Goal: Complete application form

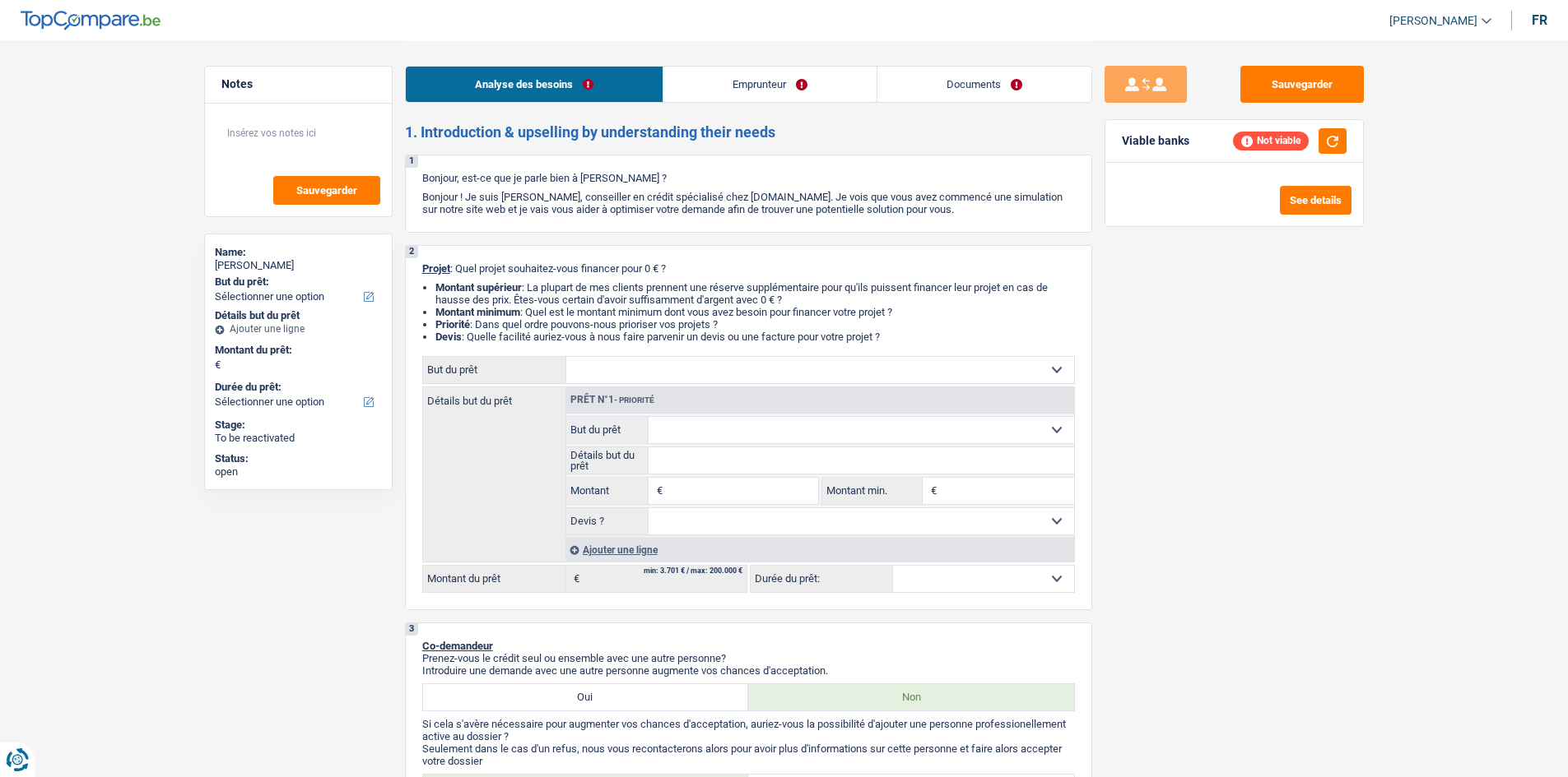
select select "publicEmployee"
select select "netSalary"
select select "mealVouchers"
select select "rents"
select select "cardOrCredit"
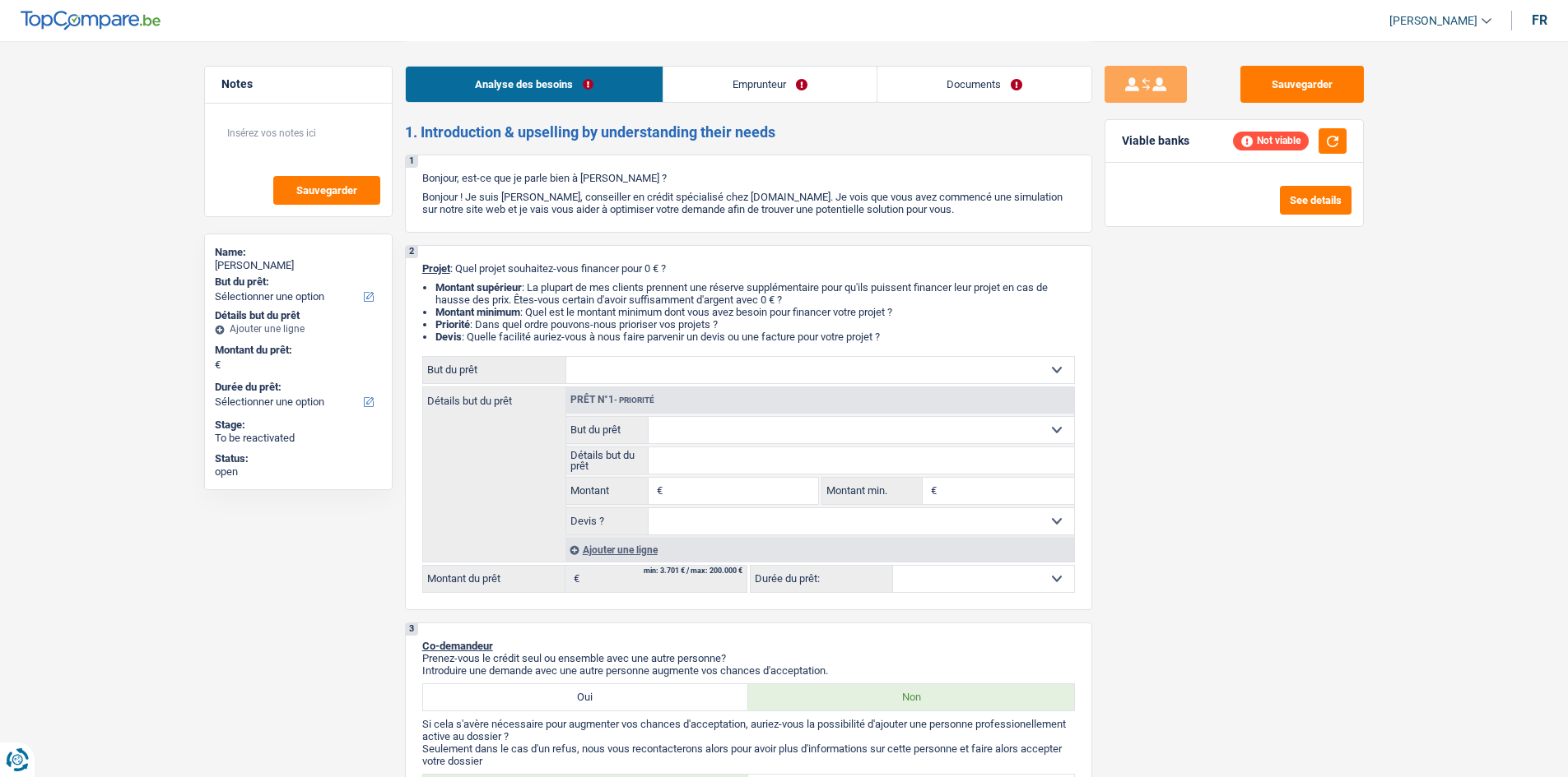
select select "creditConsolidation"
select select "96"
select select "cardOrCredit"
select select "rents"
select select "BE"
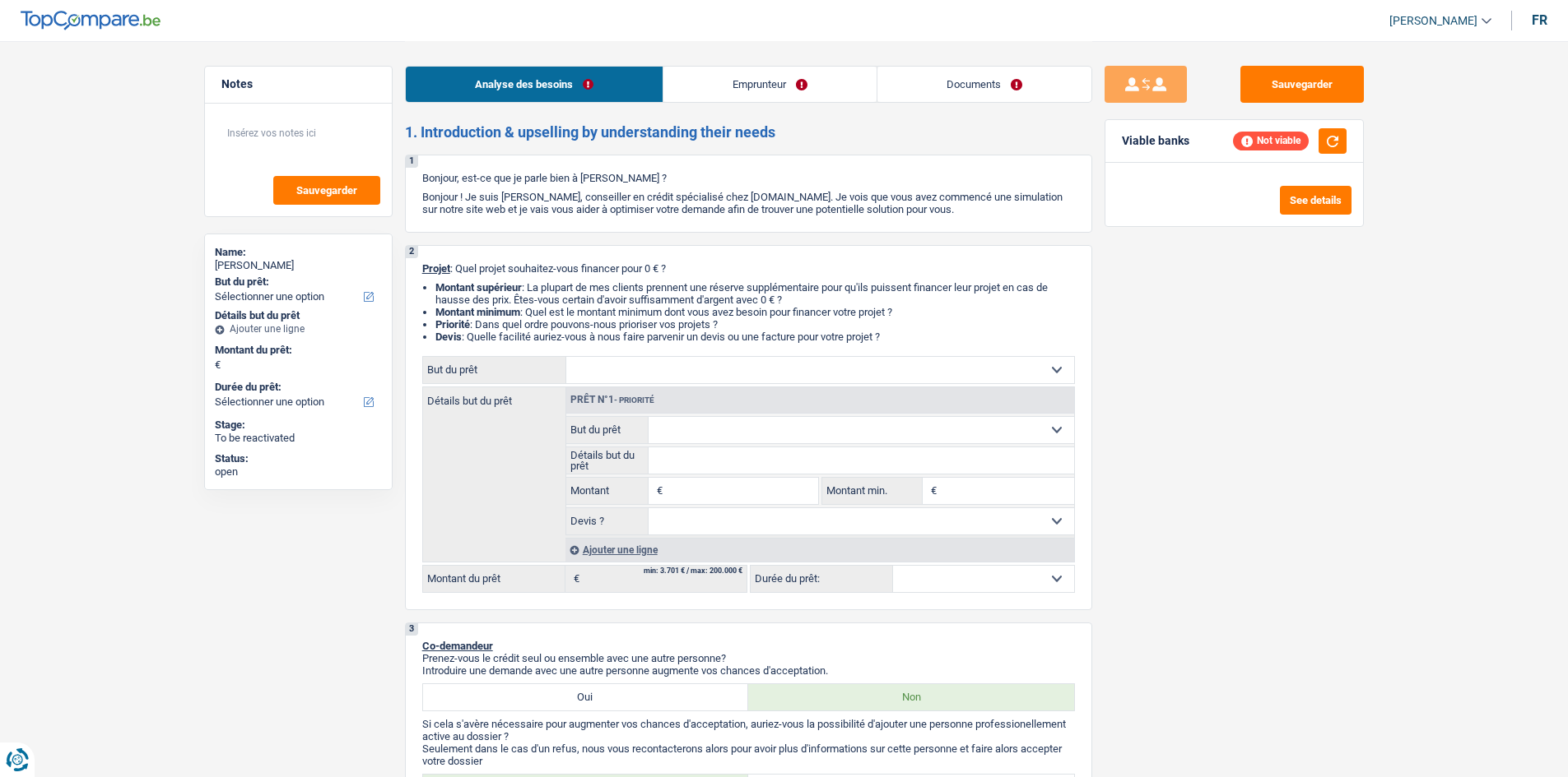
select select "cardOrCredit"
select select "creditConsolidation"
select select "96"
select select "cardOrCredit"
drag, startPoint x: 939, startPoint y: 84, endPoint x: 840, endPoint y: 84, distance: 99.0
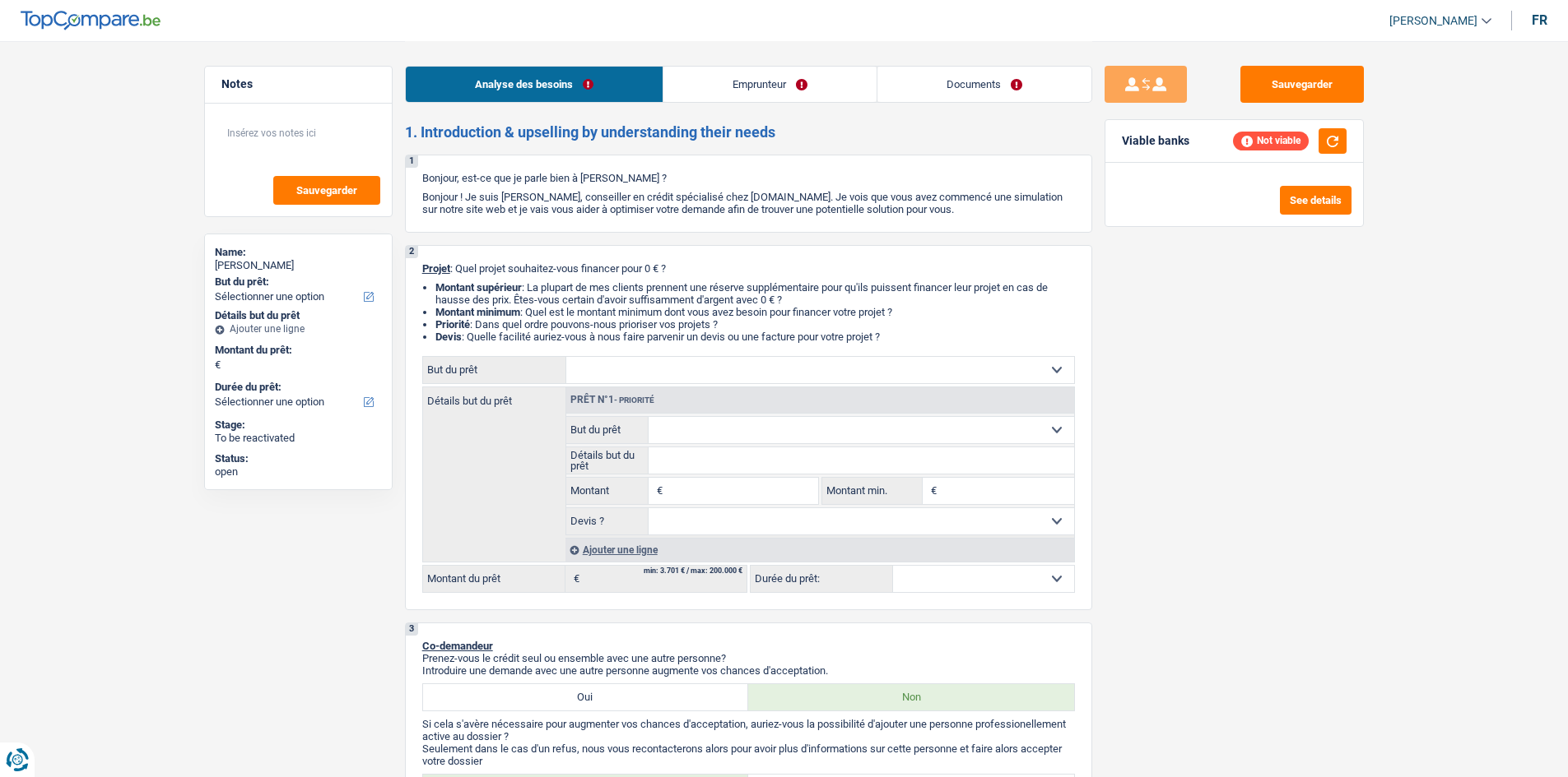
click at [937, 84] on link "Documents" at bounding box center [983, 84] width 214 height 36
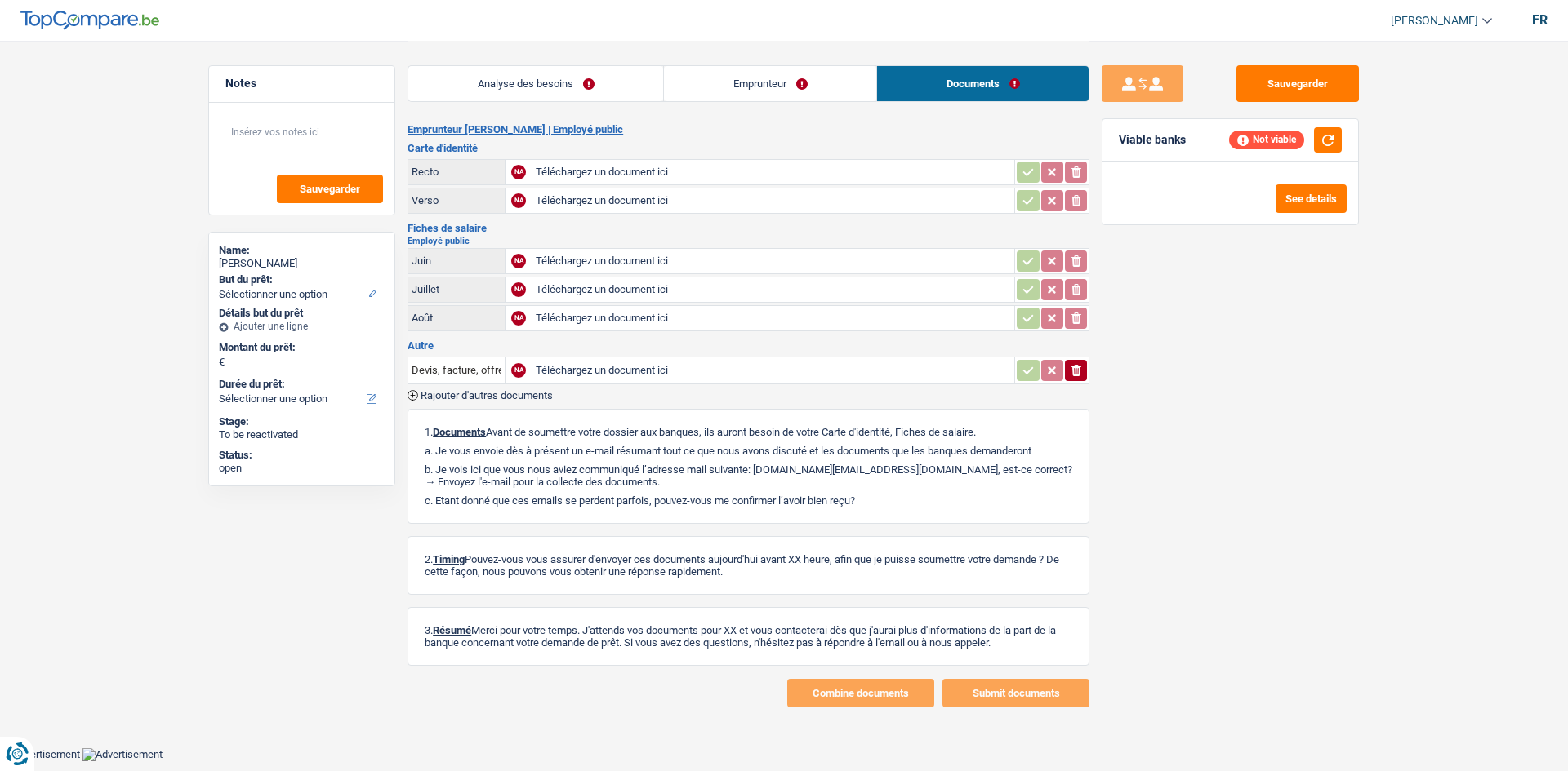
click at [742, 83] on link "Emprunteur" at bounding box center [770, 83] width 212 height 35
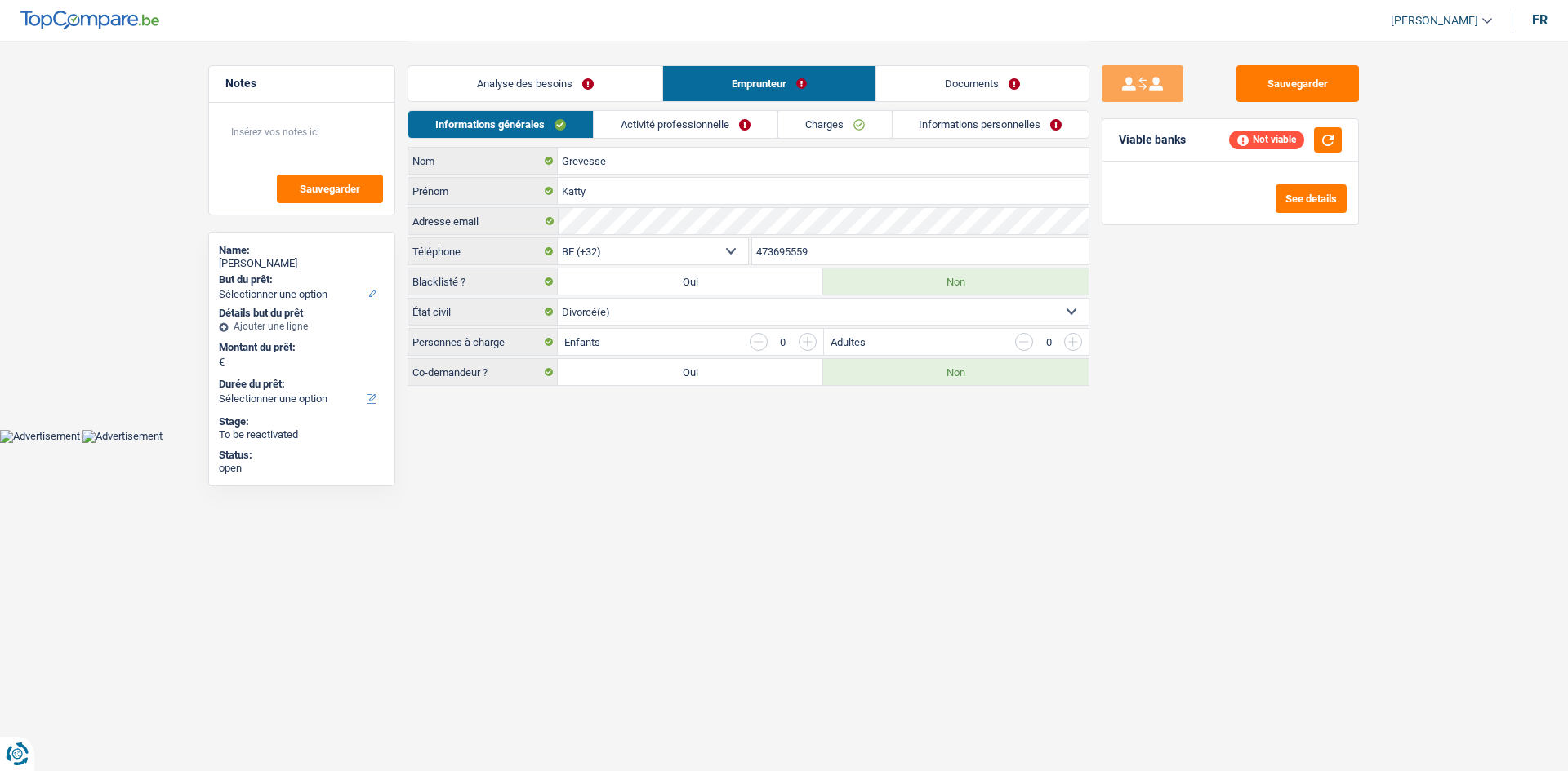
click at [707, 120] on link "Activité professionnelle" at bounding box center [686, 124] width 184 height 27
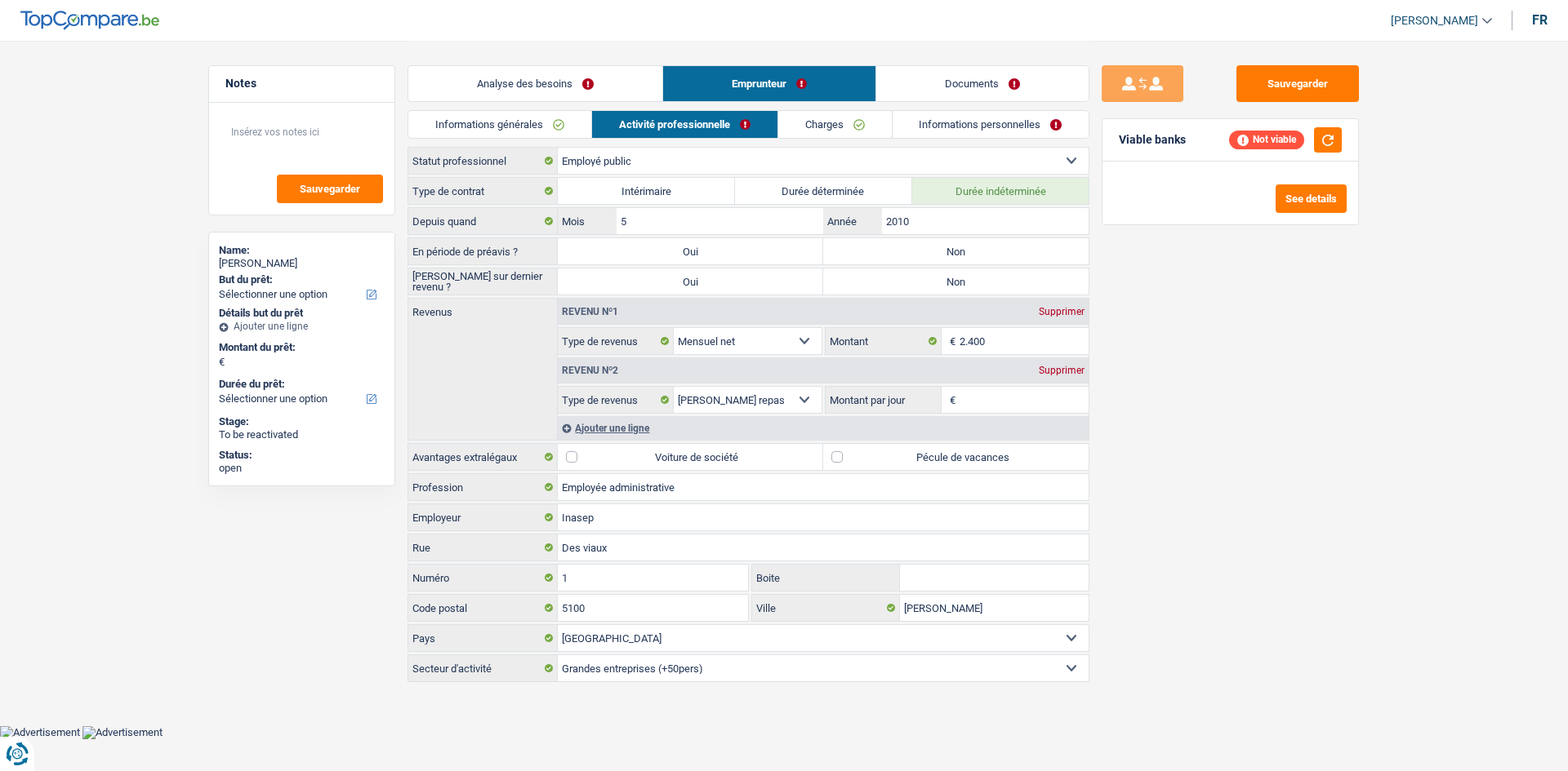
click at [851, 125] on link "Charges" at bounding box center [835, 124] width 113 height 27
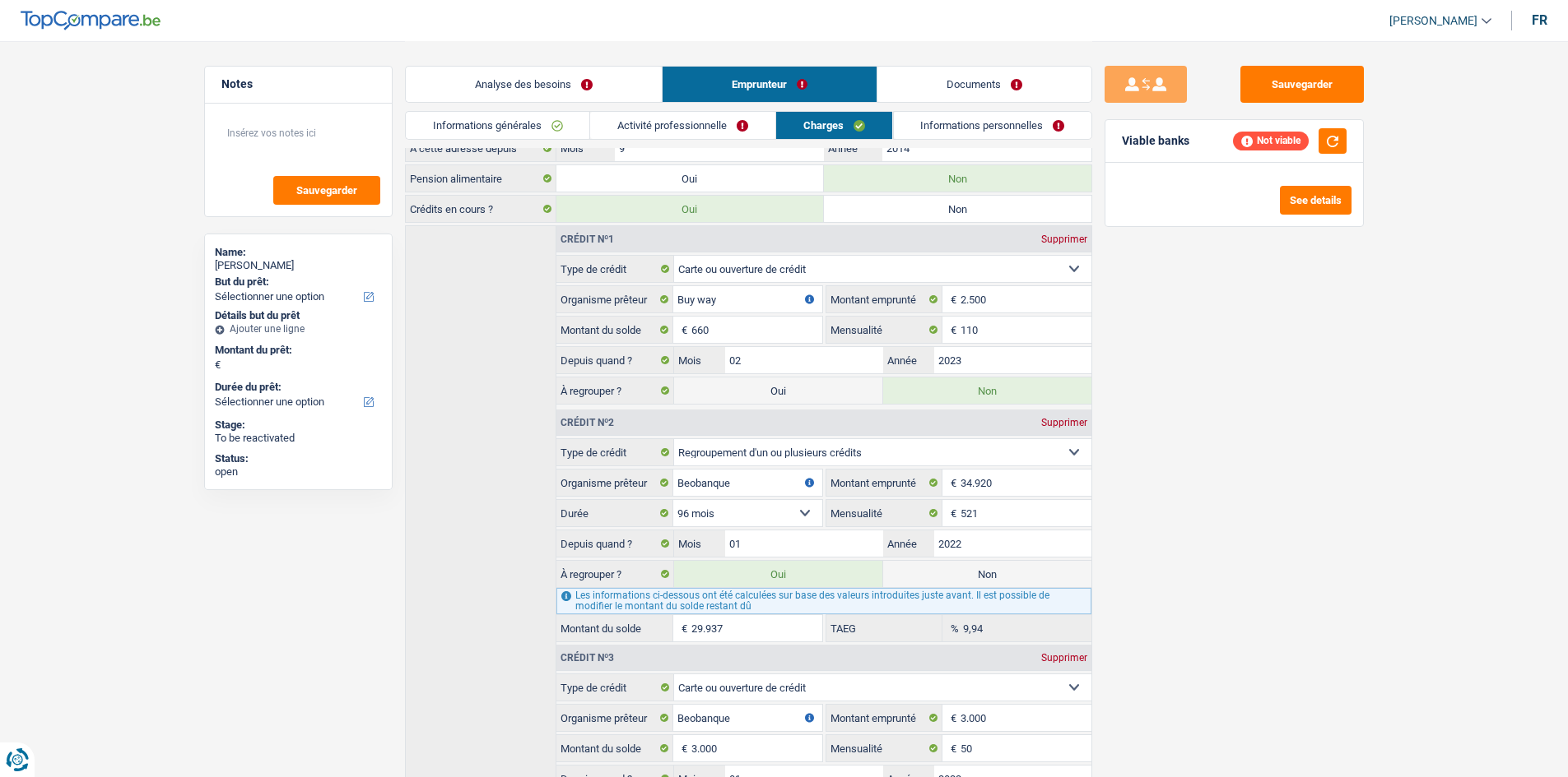
scroll to position [329, 0]
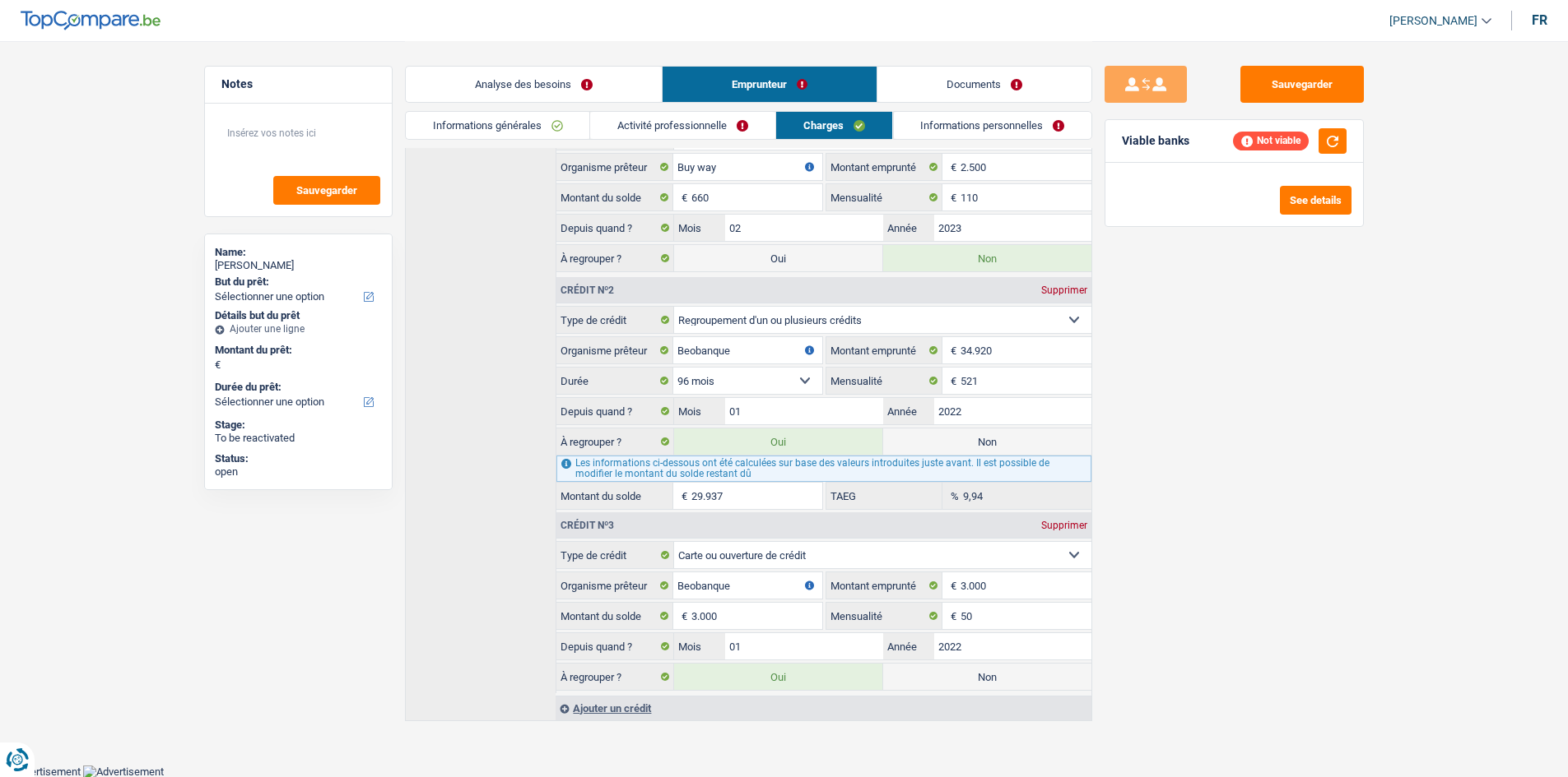
click at [1259, 480] on div "Sauvegarder Viable banks Not viable See details" at bounding box center [1233, 408] width 284 height 685
click at [108, 183] on main "Notes Sauvegarder Name: Katty Grevesse But du prêt: Confort maison: meubles, te…" at bounding box center [784, 218] width 1568 height 1094
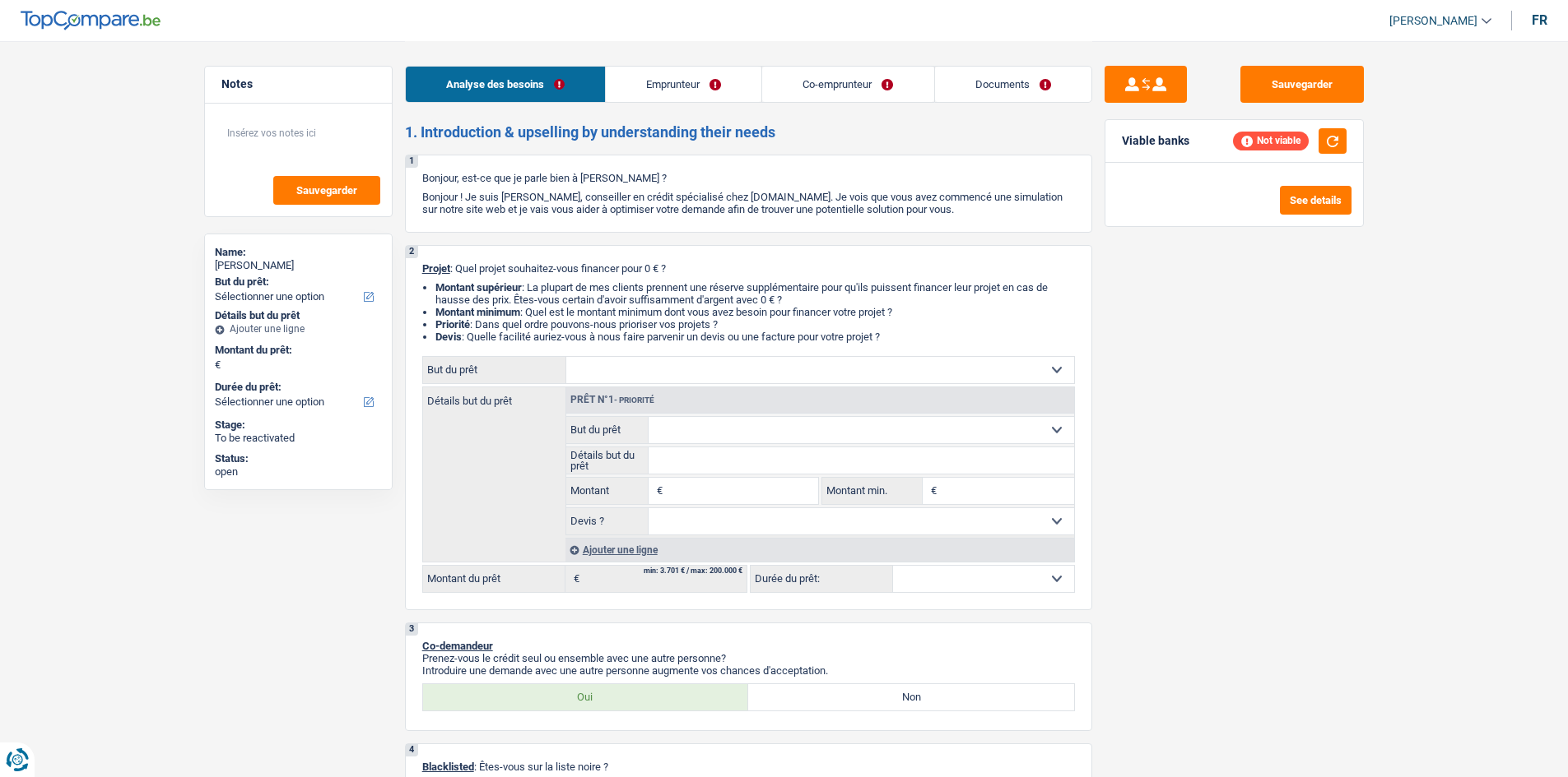
select select "privateEmployee"
select select "worker"
select select "familyAllowances"
select select "netSalary"
select select "mealVouchers"
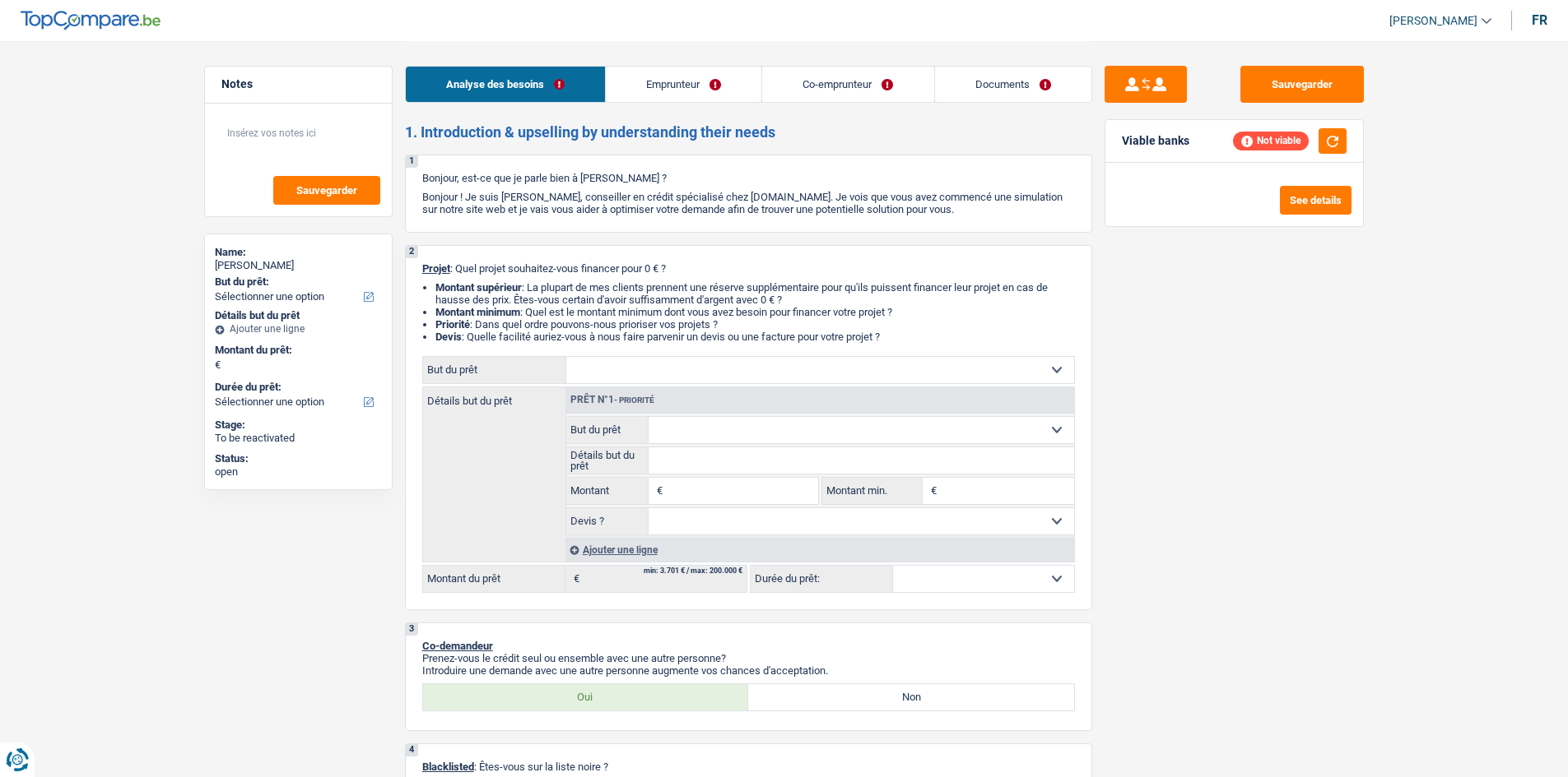
select select "netSalary"
select select "ownerWithMortgage"
select select "mortgage"
select select "240"
click at [1033, 90] on link "Documents" at bounding box center [1012, 84] width 156 height 36
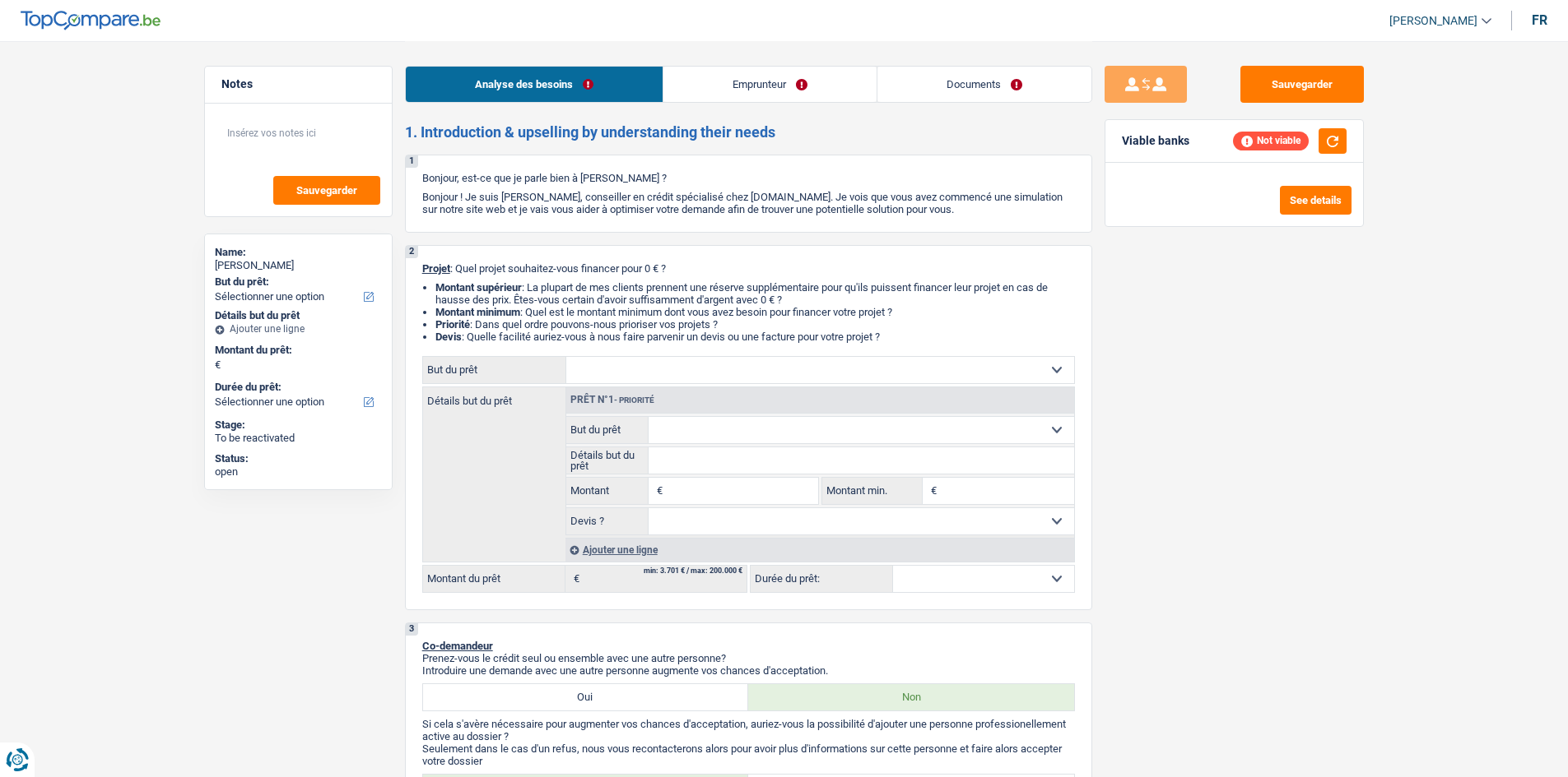
select select "retired"
select select "pension"
select select "ownerWithoutMortgage"
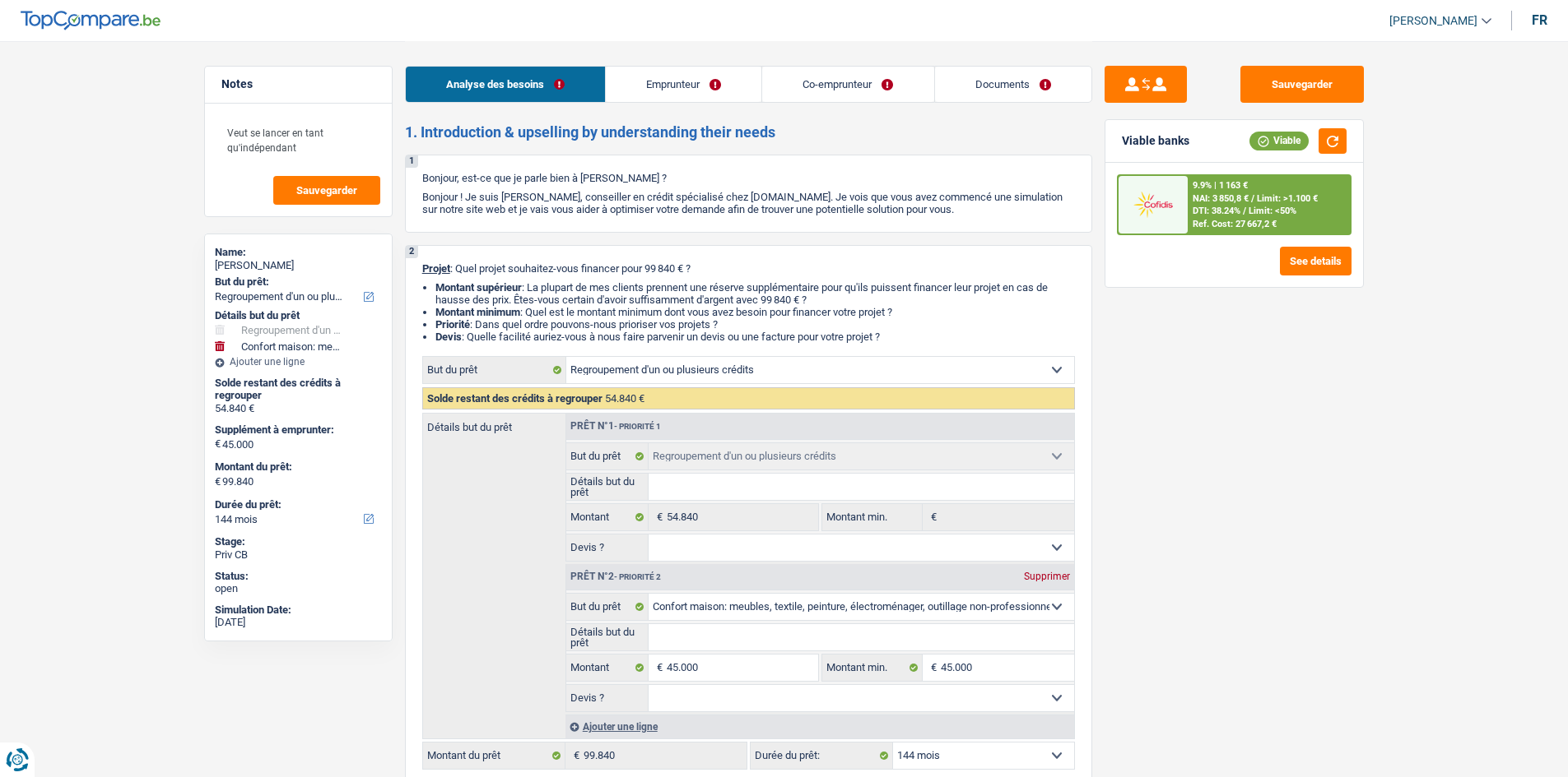
select select "refinancing"
select select "household"
select select "144"
select select "refinancing"
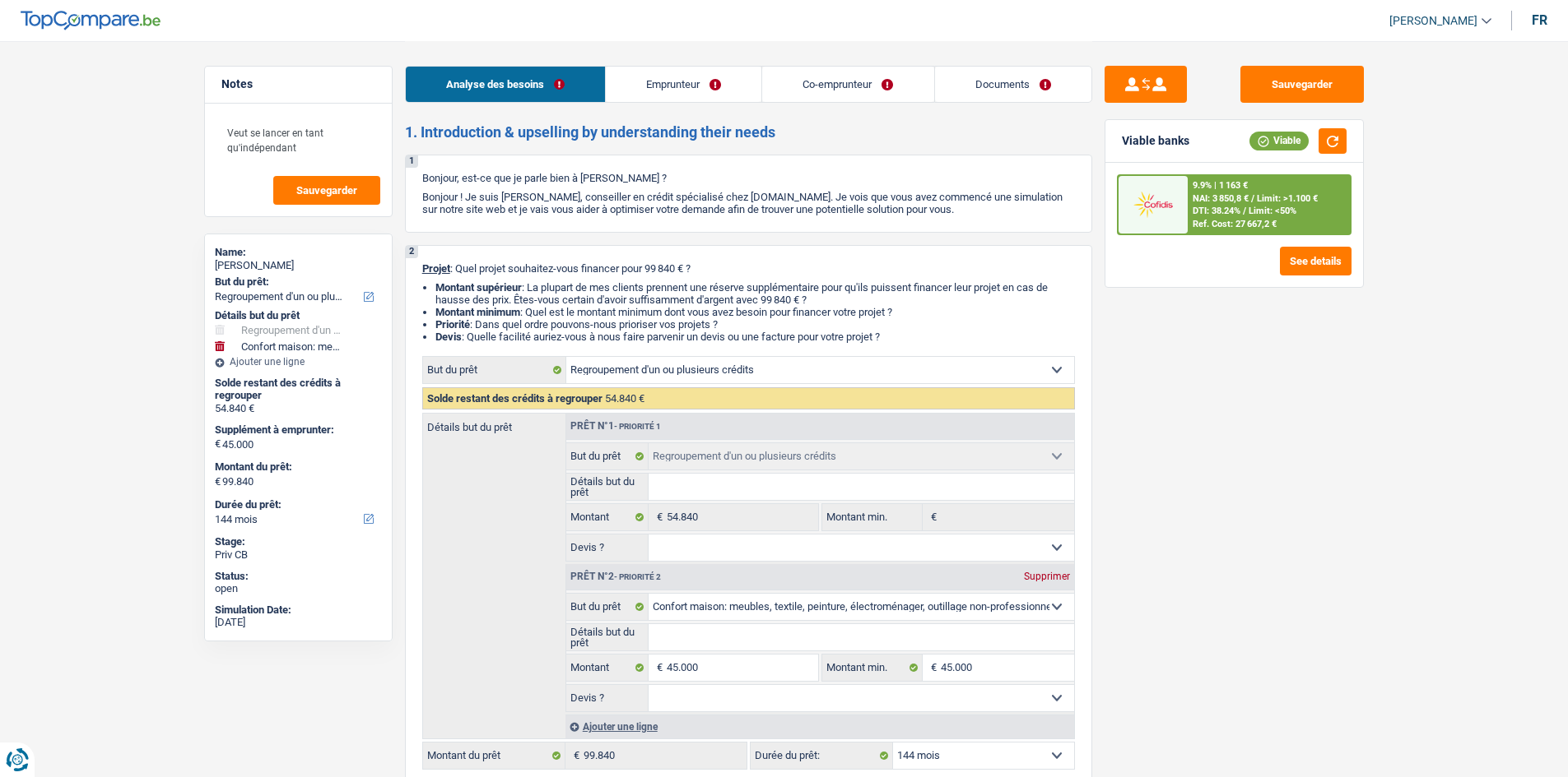
select select "refinancing"
select select "household"
select select "144"
select select "privateEmployee"
select select "mutuality"
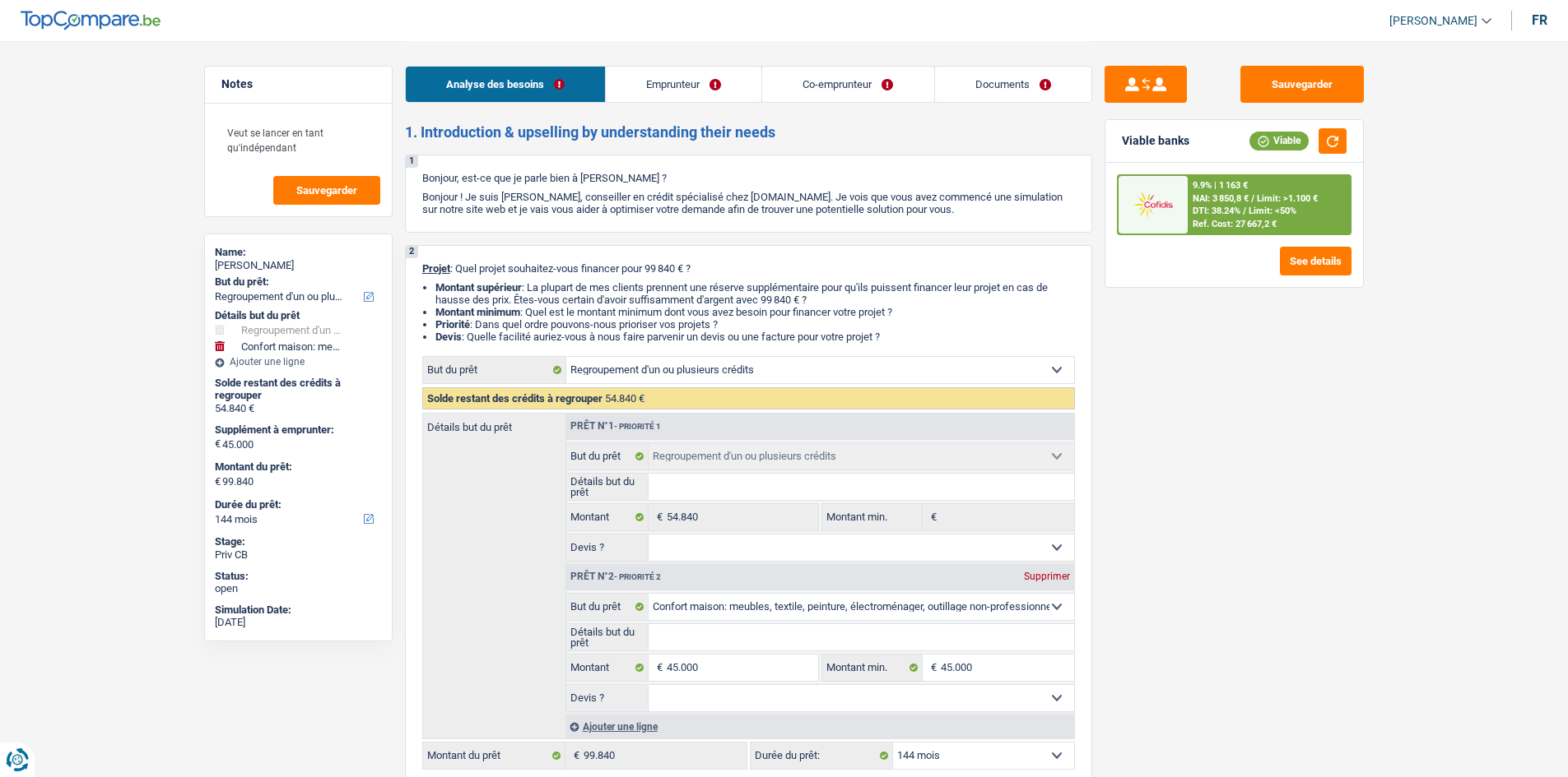
select select "netSalary"
select select "mealVouchers"
select select "familyAllowances"
select select "mutualityIndemnity"
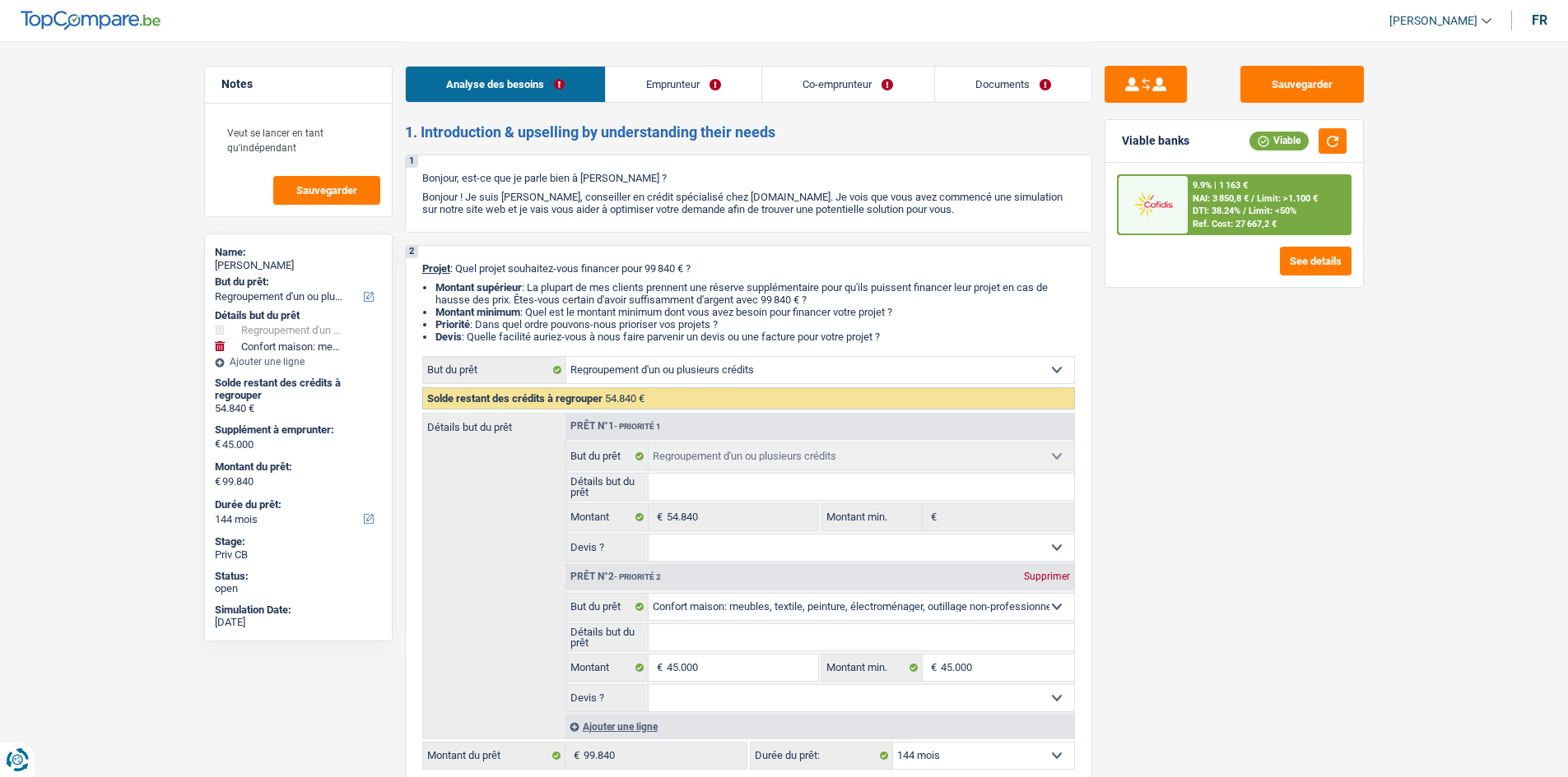
select select "rents"
select select "cardOrCredit"
select select "carLoan"
select select "120"
select select "refinancing"
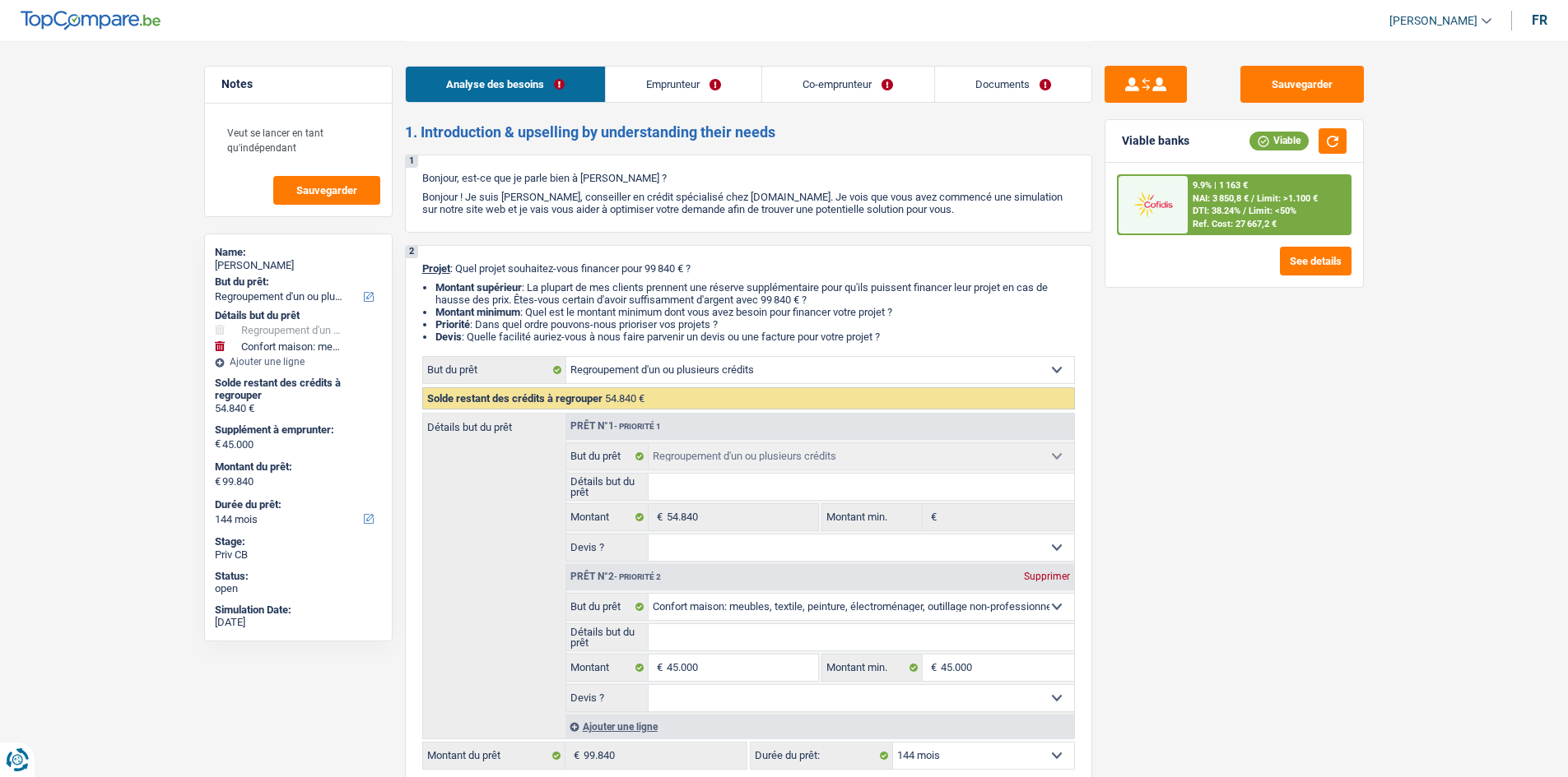
select select "refinancing"
select select "household"
select select "144"
click at [650, 85] on link "Emprunteur" at bounding box center [683, 84] width 155 height 36
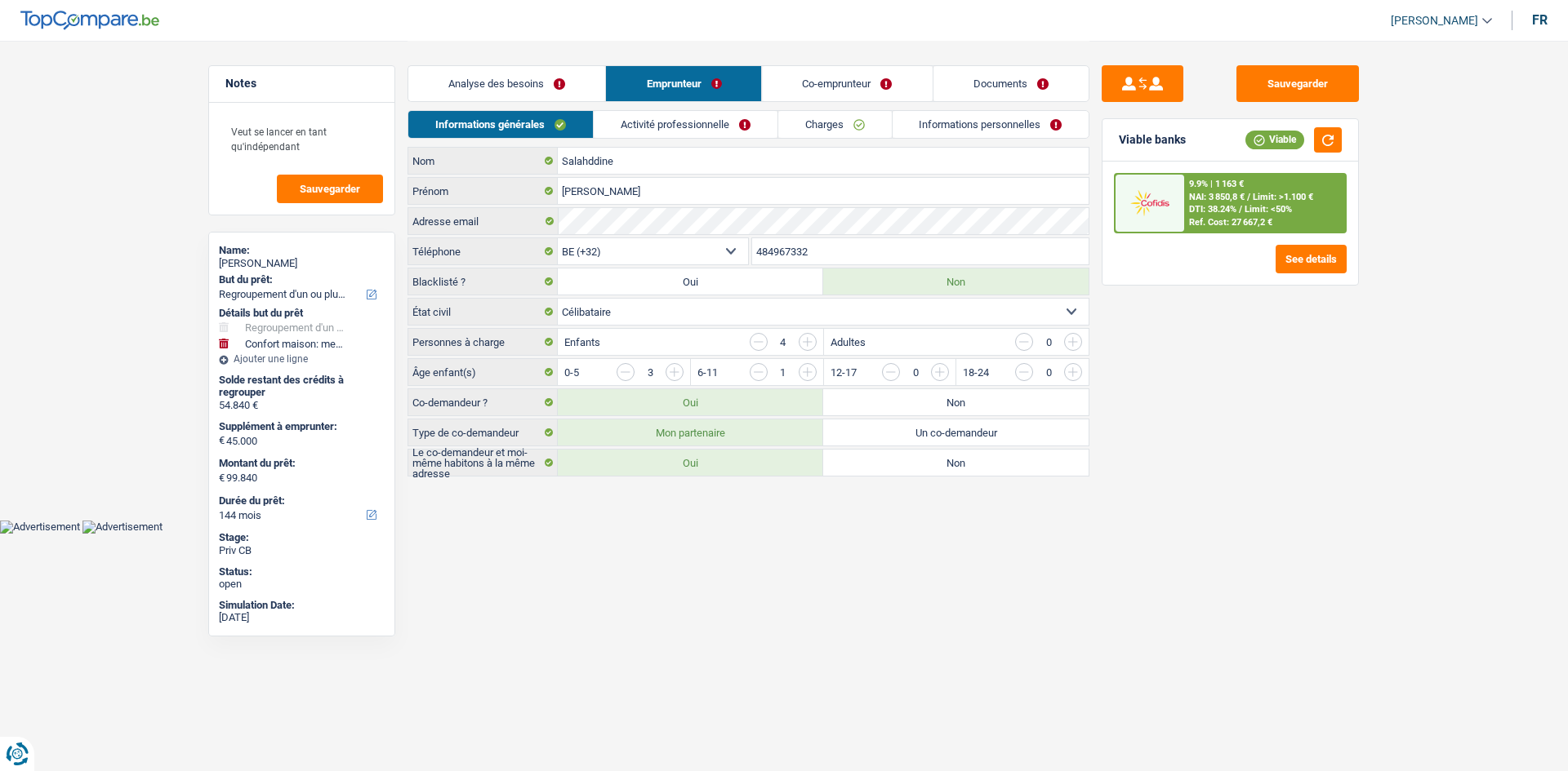
click at [699, 119] on link "Activité professionnelle" at bounding box center [686, 124] width 184 height 27
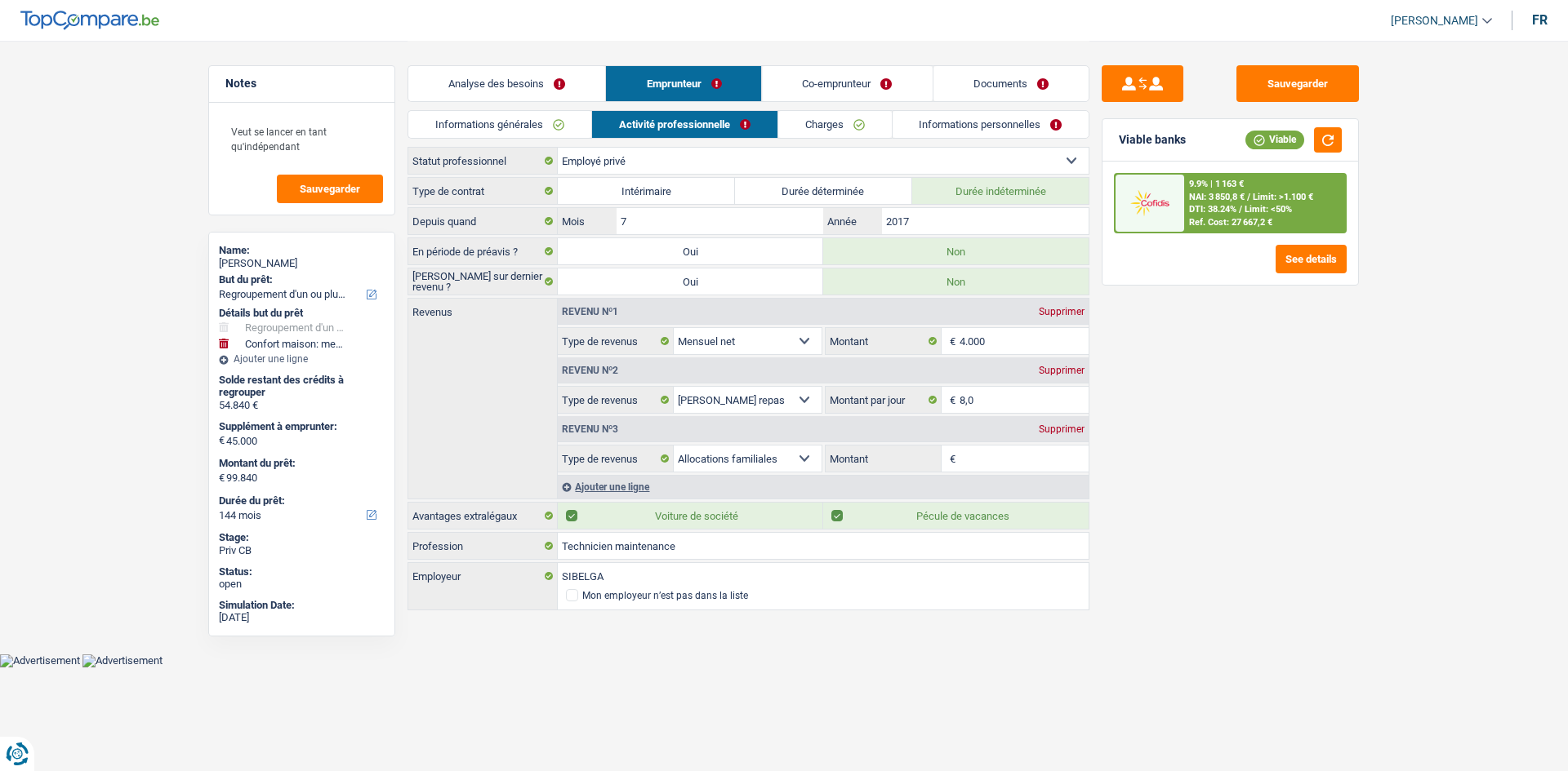
click at [819, 129] on link "Charges" at bounding box center [835, 124] width 113 height 27
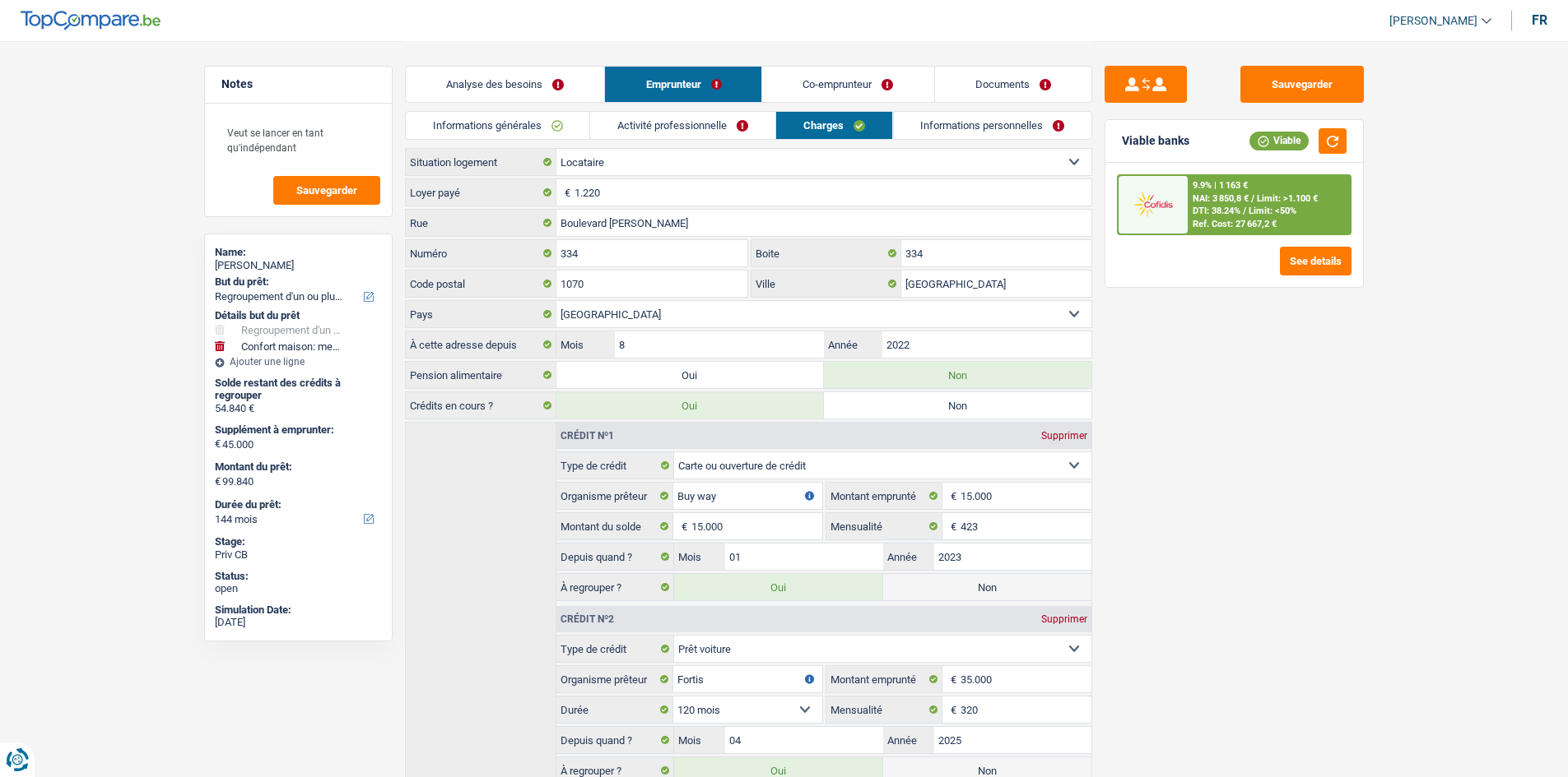
click at [970, 123] on link "Informations personnelles" at bounding box center [991, 125] width 198 height 27
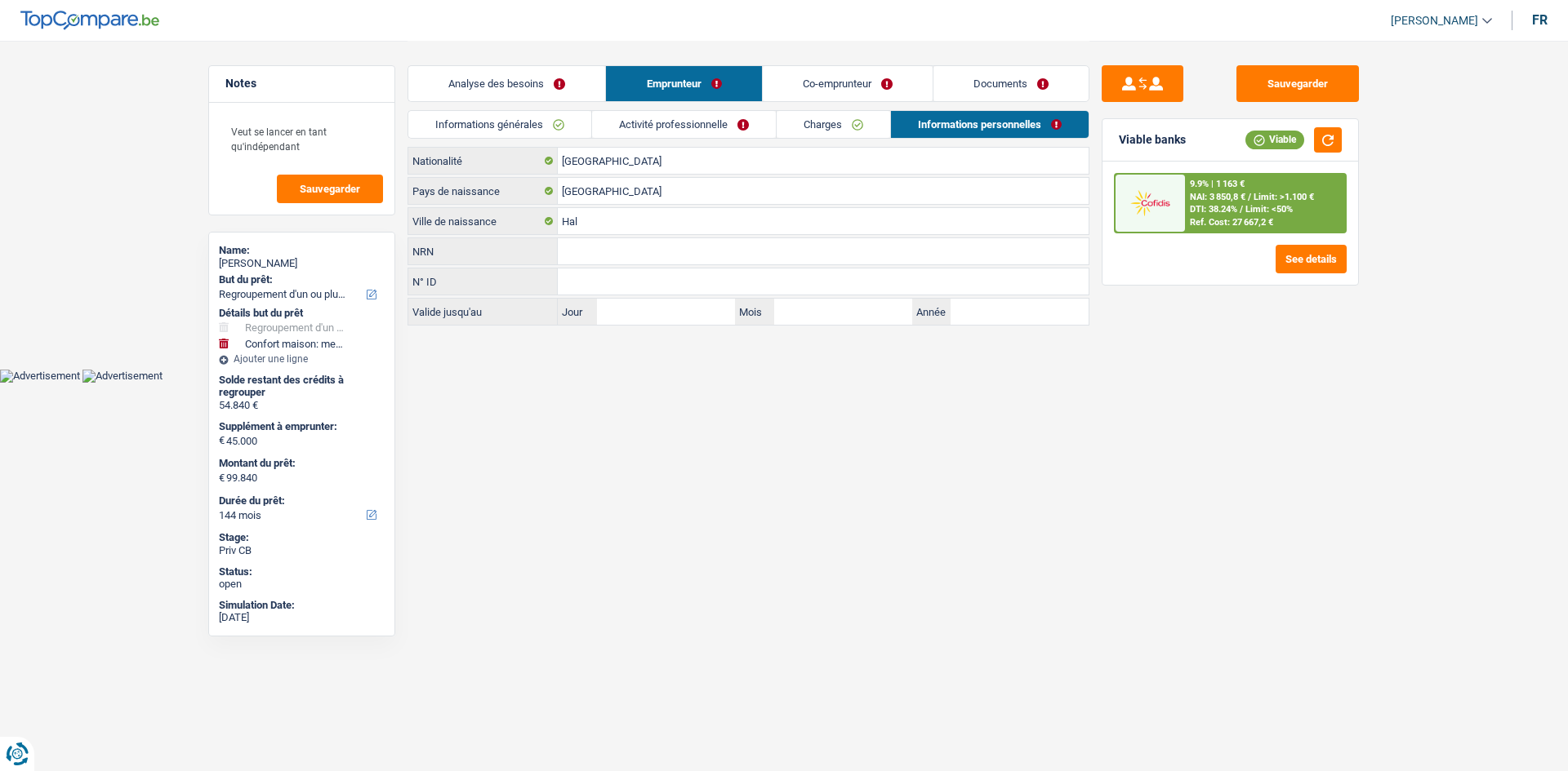
click at [797, 79] on link "Co-emprunteur" at bounding box center [848, 83] width 170 height 35
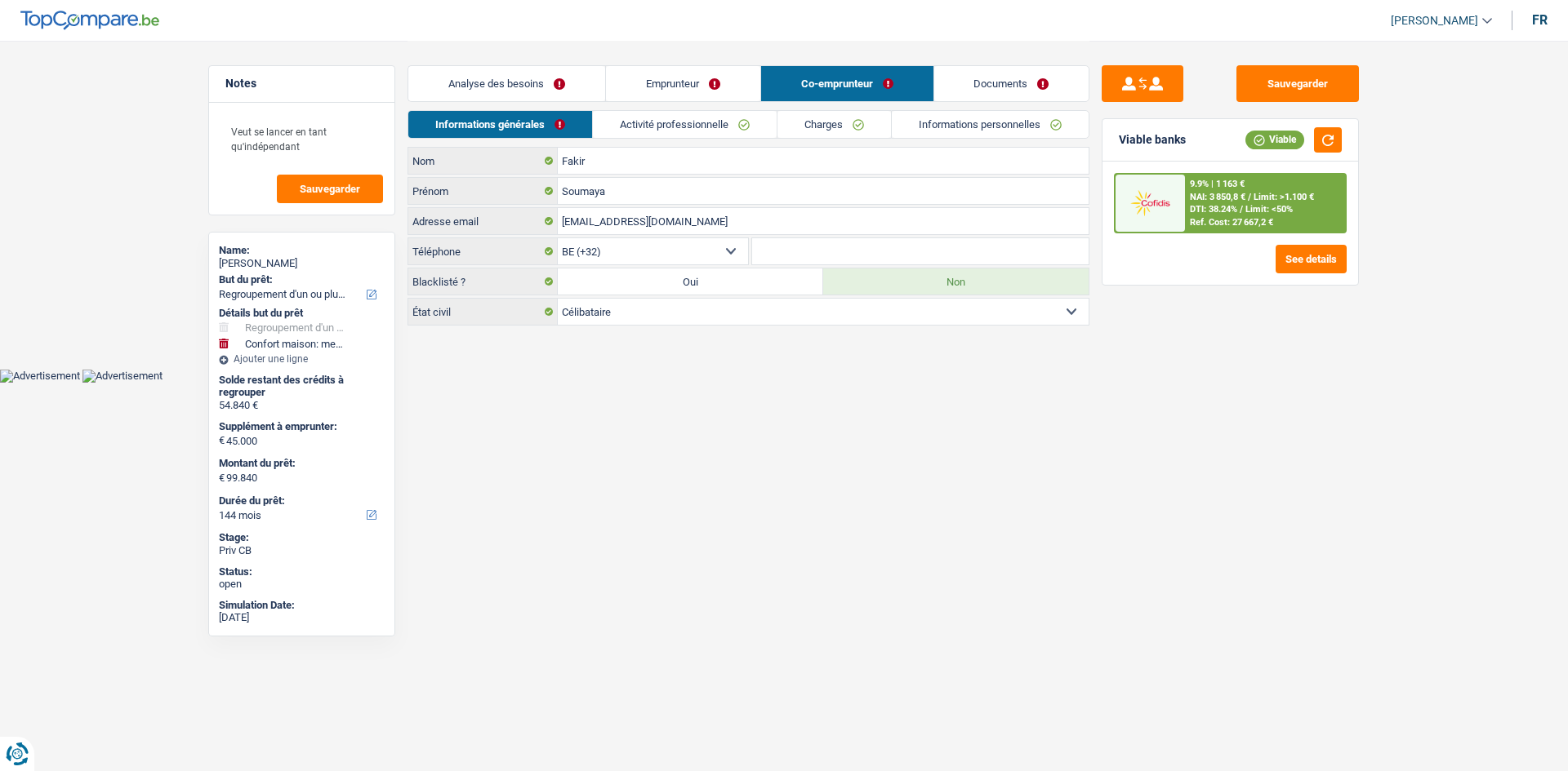
click at [695, 109] on div "Analyse des besoins Emprunteur Co-emprunteur Documents" at bounding box center [748, 75] width 681 height 69
drag, startPoint x: 737, startPoint y: 113, endPoint x: 752, endPoint y: 119, distance: 16.2
click at [736, 113] on link "Activité professionnelle" at bounding box center [685, 124] width 184 height 27
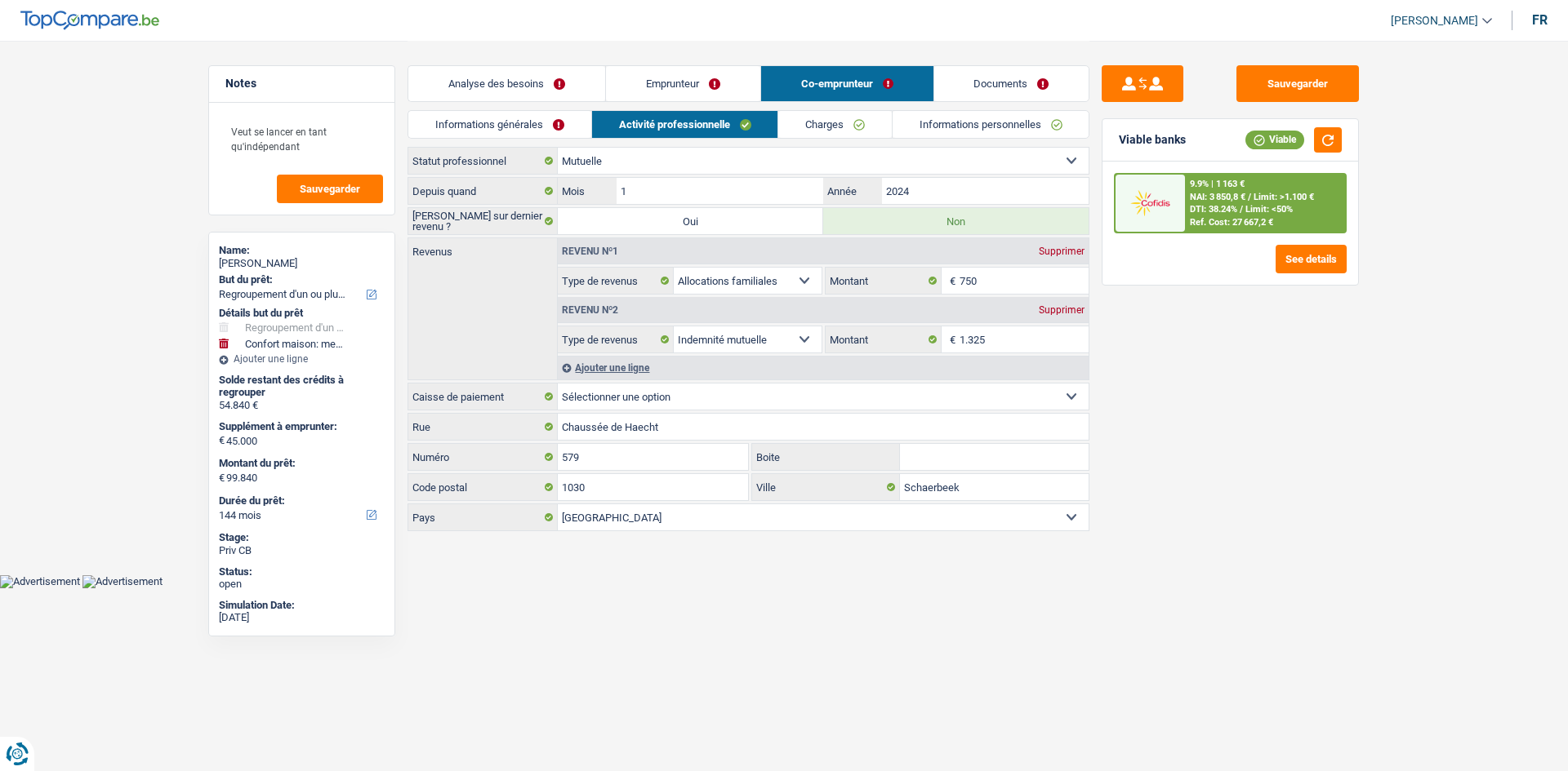
click at [801, 122] on link "Charges" at bounding box center [835, 124] width 113 height 27
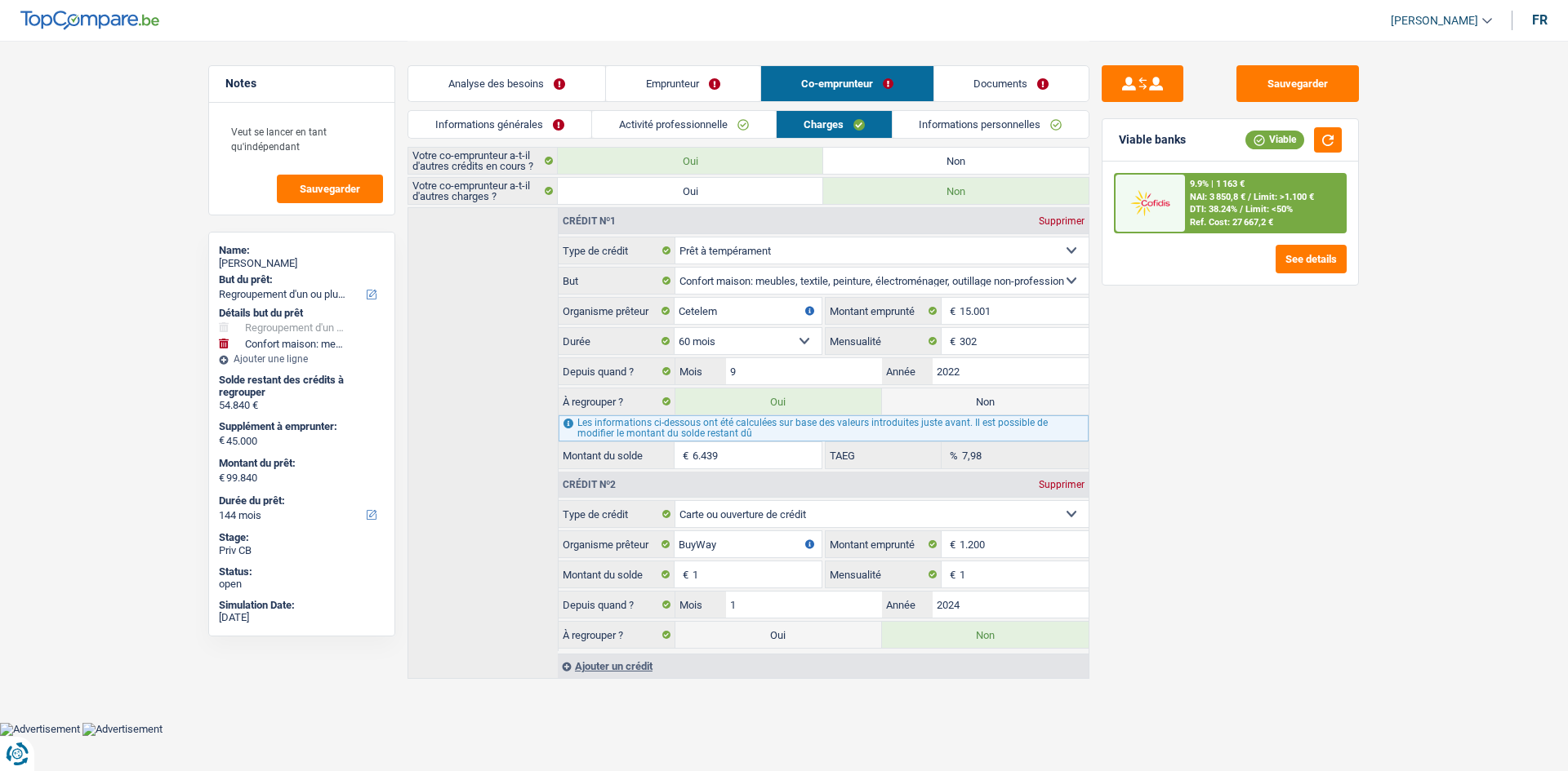
click at [947, 119] on link "Informations personnelles" at bounding box center [990, 124] width 197 height 27
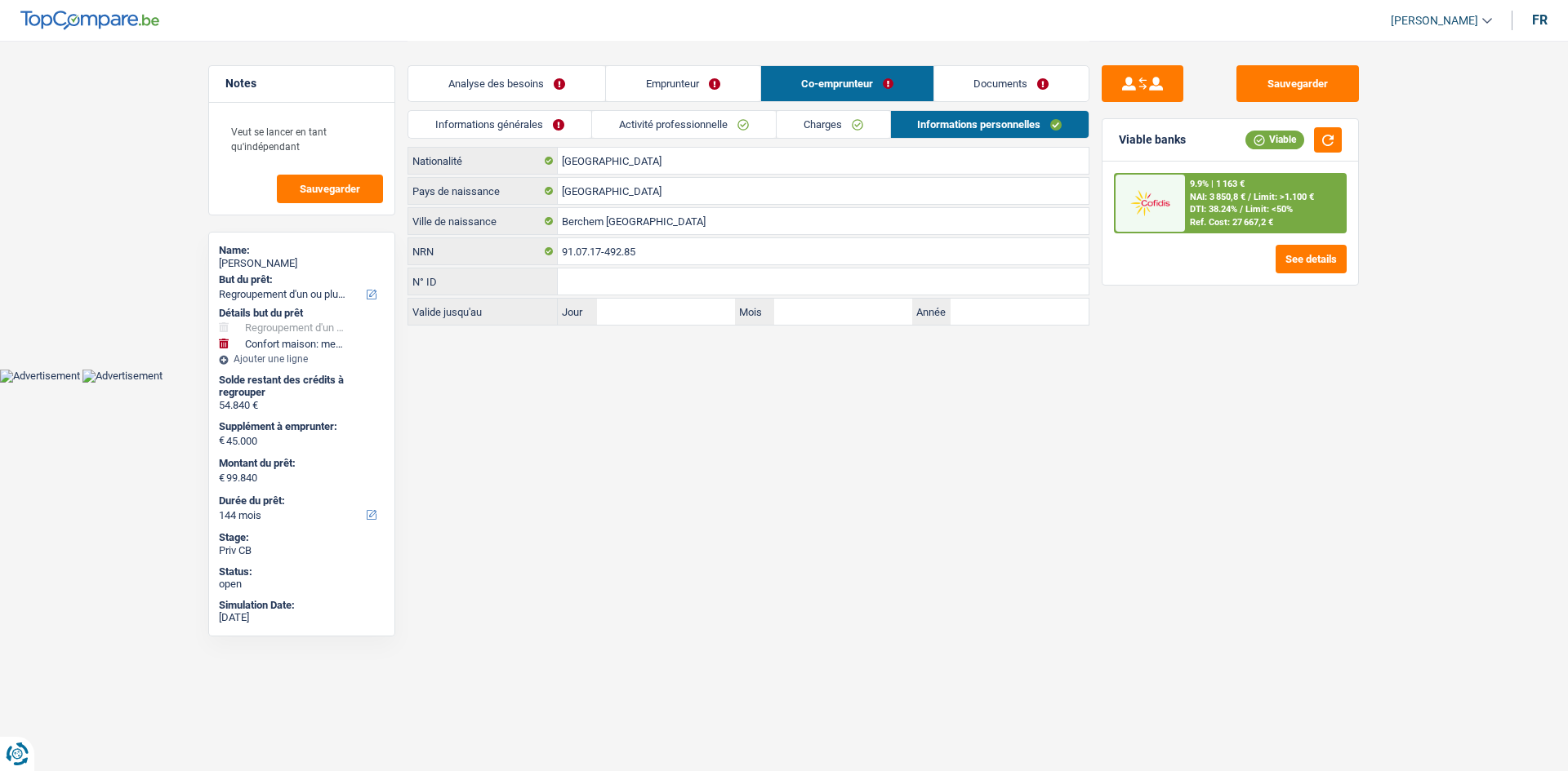
click at [1002, 76] on link "Documents" at bounding box center [1011, 83] width 155 height 35
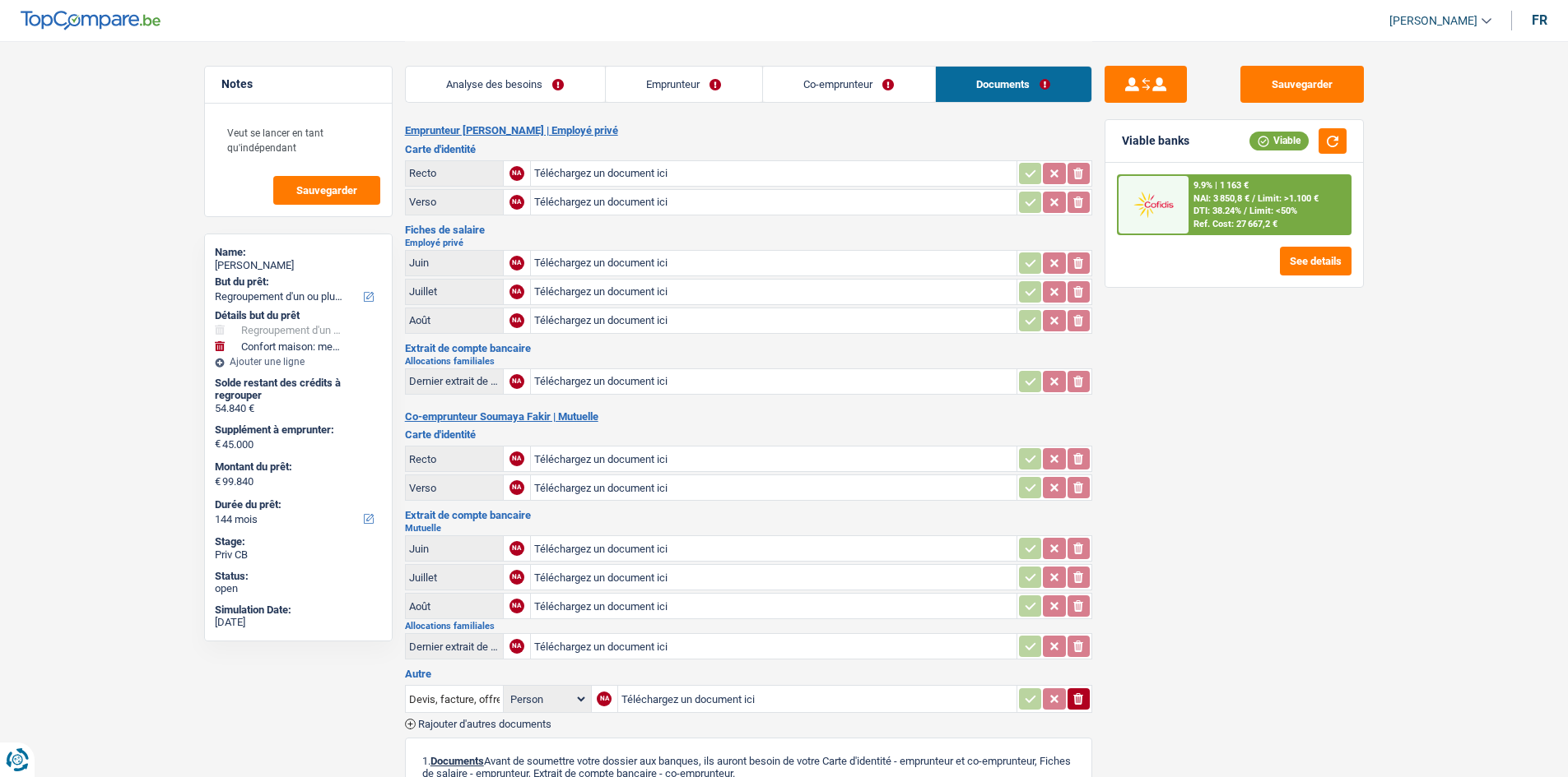
click at [447, 78] on link "Analyse des besoins" at bounding box center [505, 84] width 199 height 36
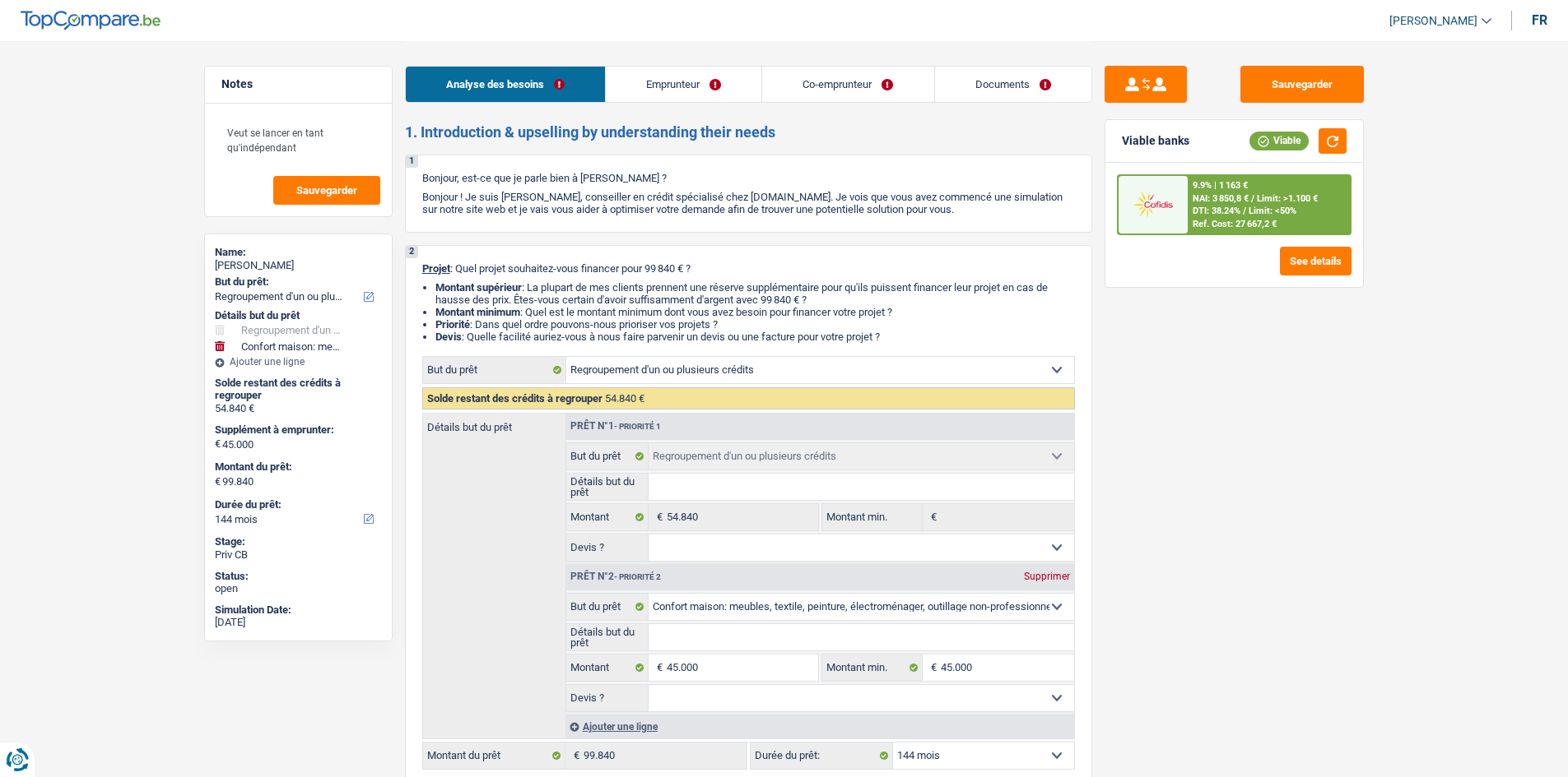
click at [791, 87] on link "Co-emprunteur" at bounding box center [847, 84] width 171 height 36
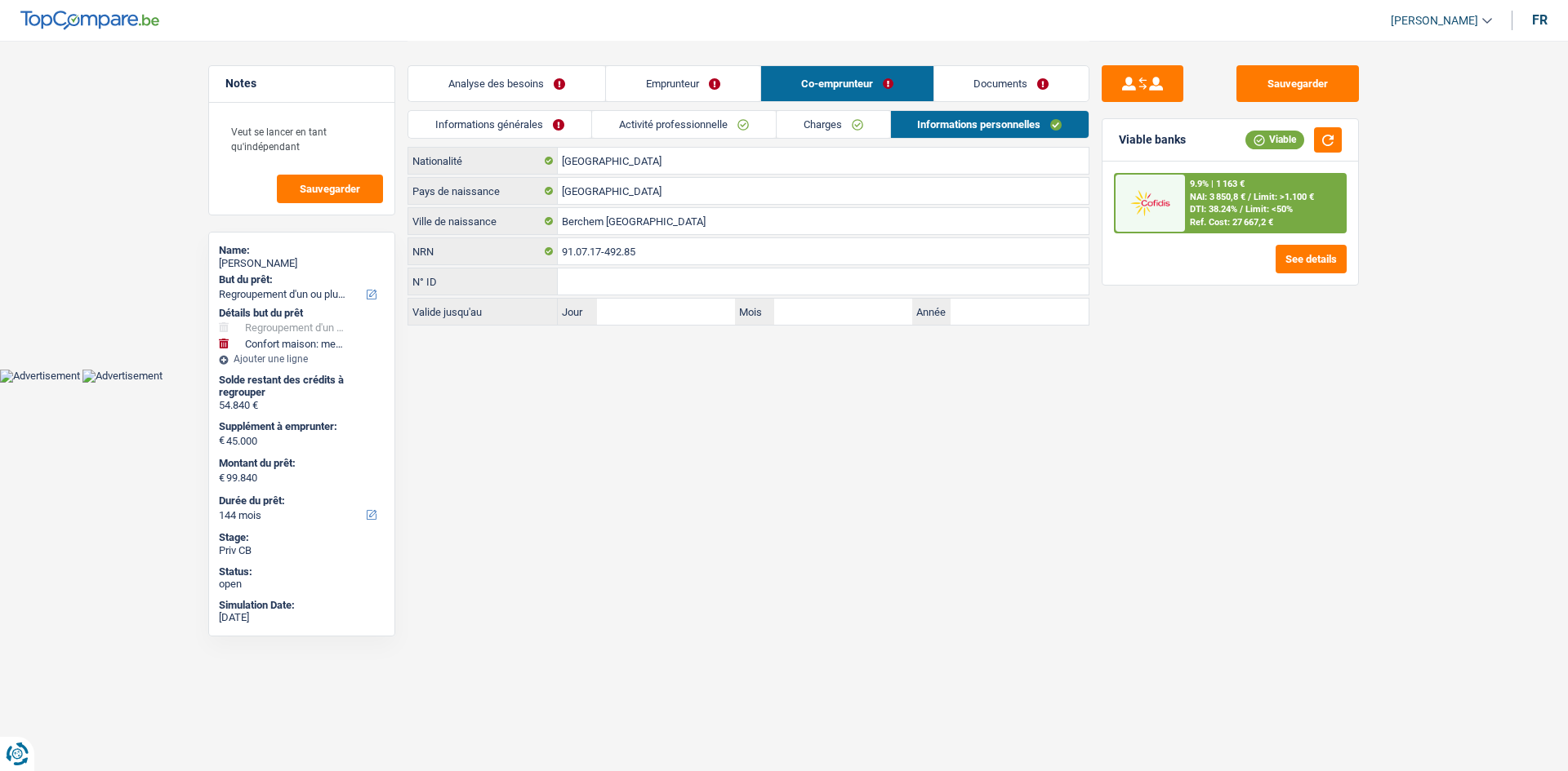
click at [567, 122] on link "Informations générales" at bounding box center [500, 124] width 183 height 27
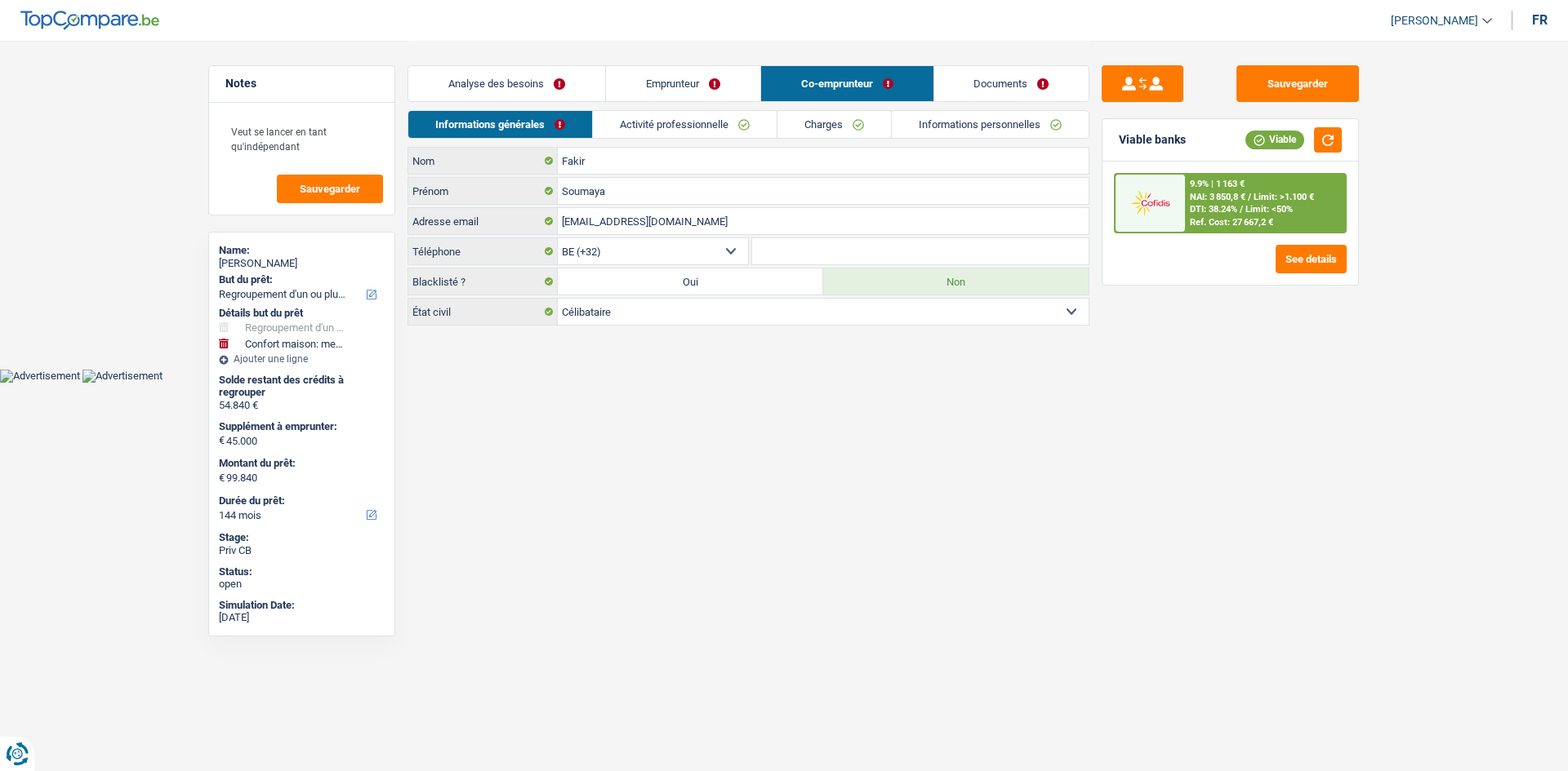
click at [676, 90] on link "Emprunteur" at bounding box center [683, 83] width 154 height 35
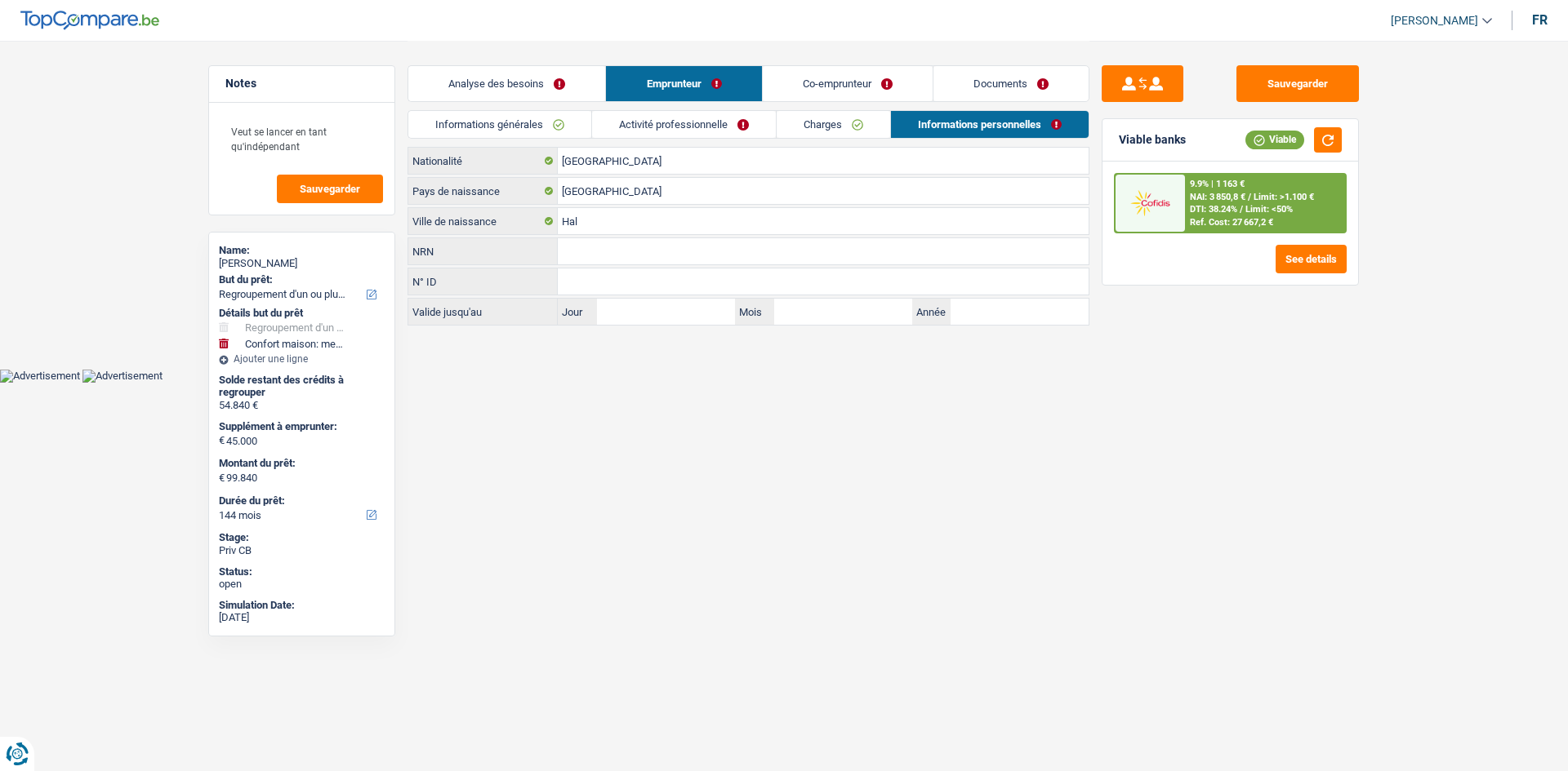
click at [537, 127] on link "Informations générales" at bounding box center [500, 124] width 183 height 27
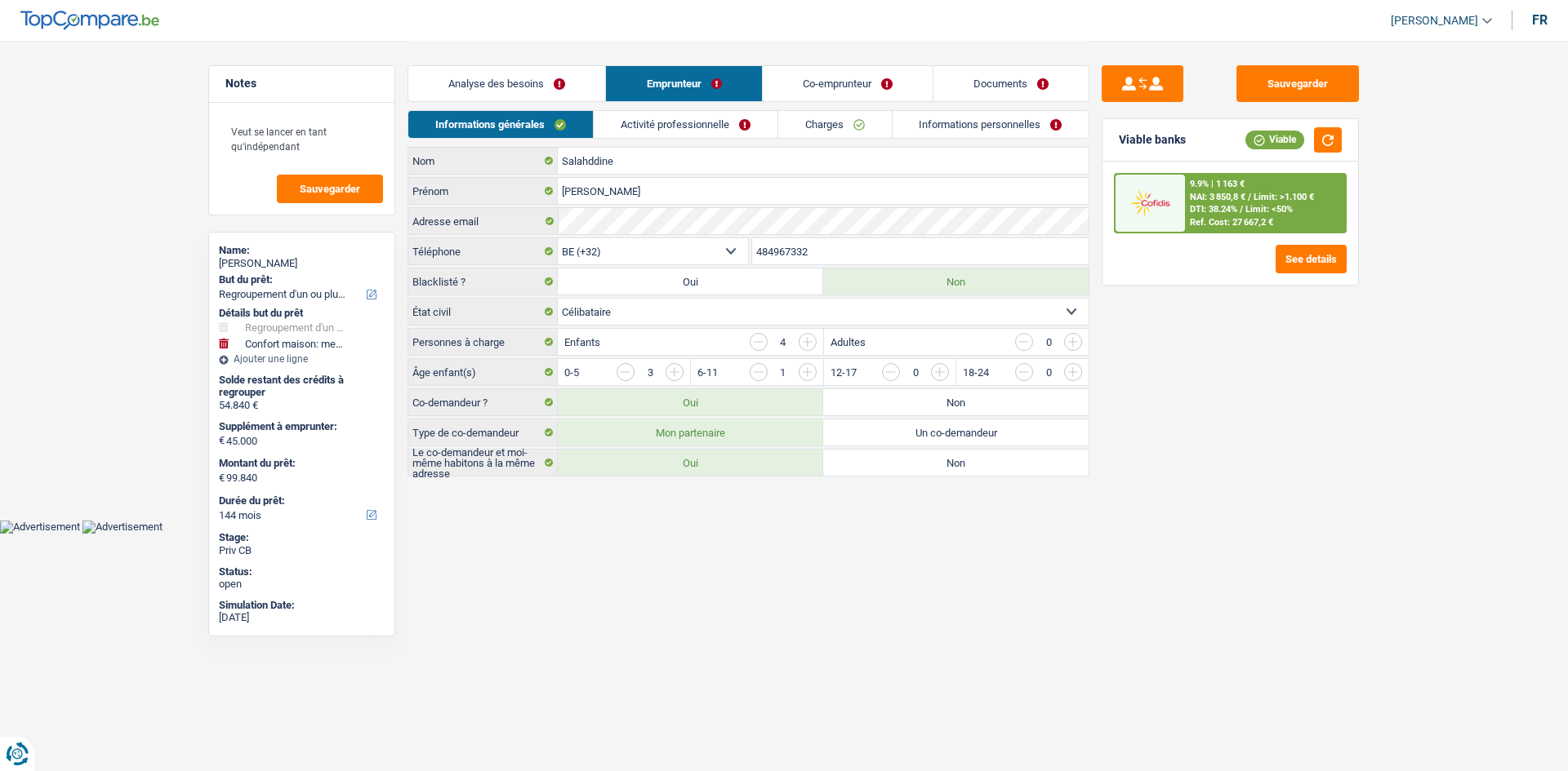
click at [790, 91] on link "Co-emprunteur" at bounding box center [848, 83] width 170 height 35
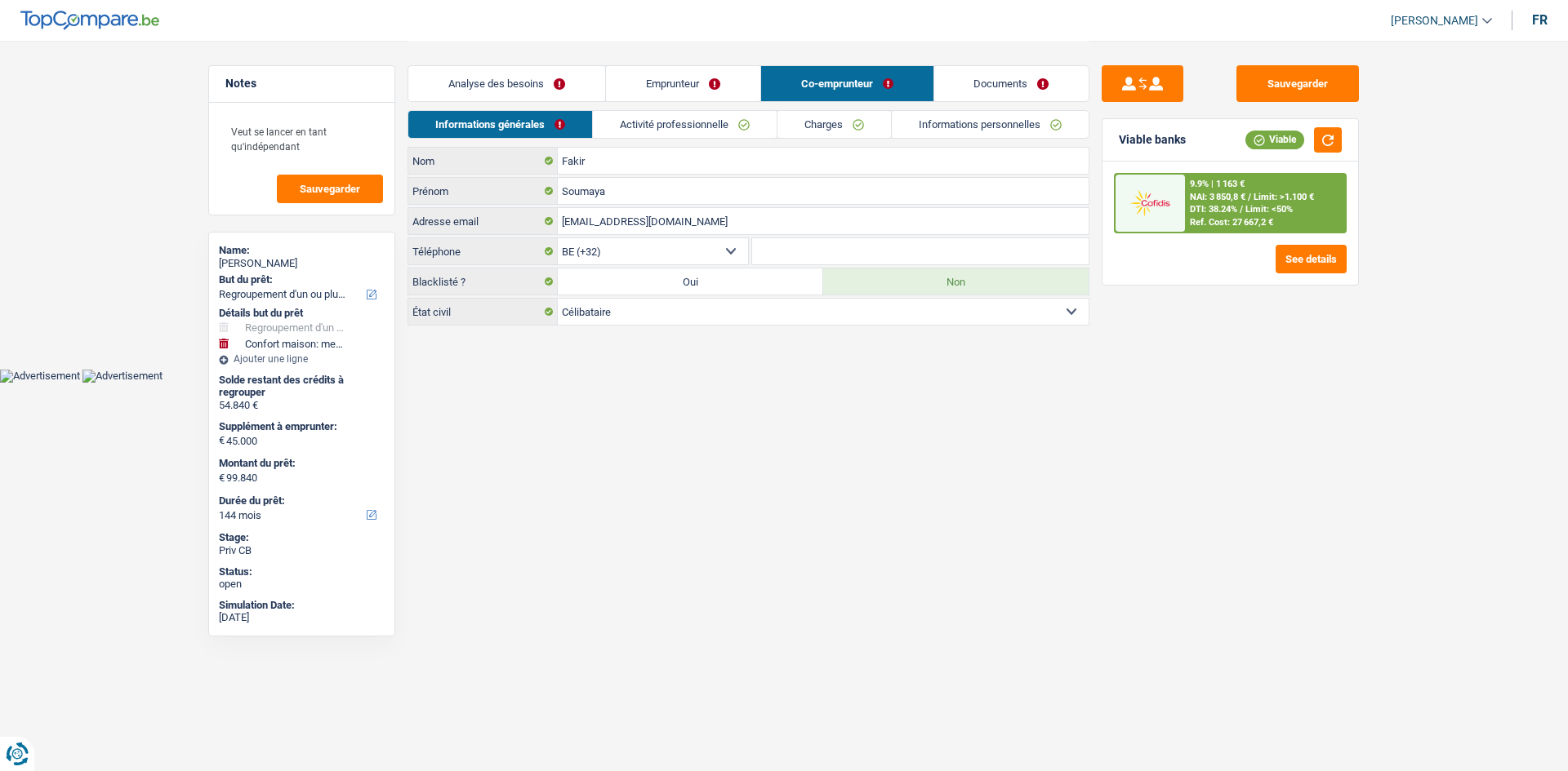
click at [58, 215] on main "Notes Veut se lancer en tant qu'indépendant Sauvegarder Name: Hussein Salahddin…" at bounding box center [784, 184] width 1568 height 369
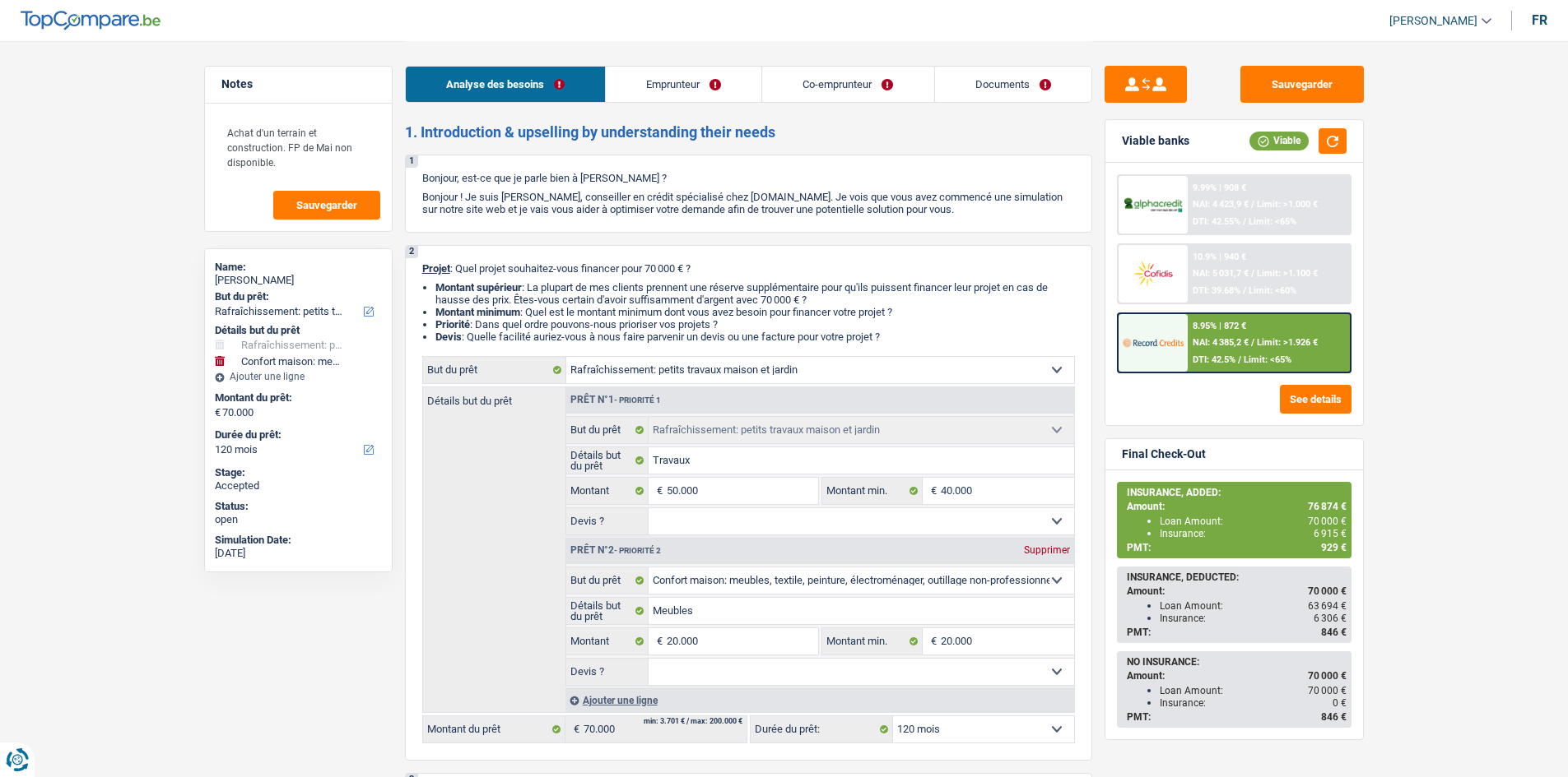
select select "houseOrGarden"
select select "household"
select select "120"
select select "houseOrGarden"
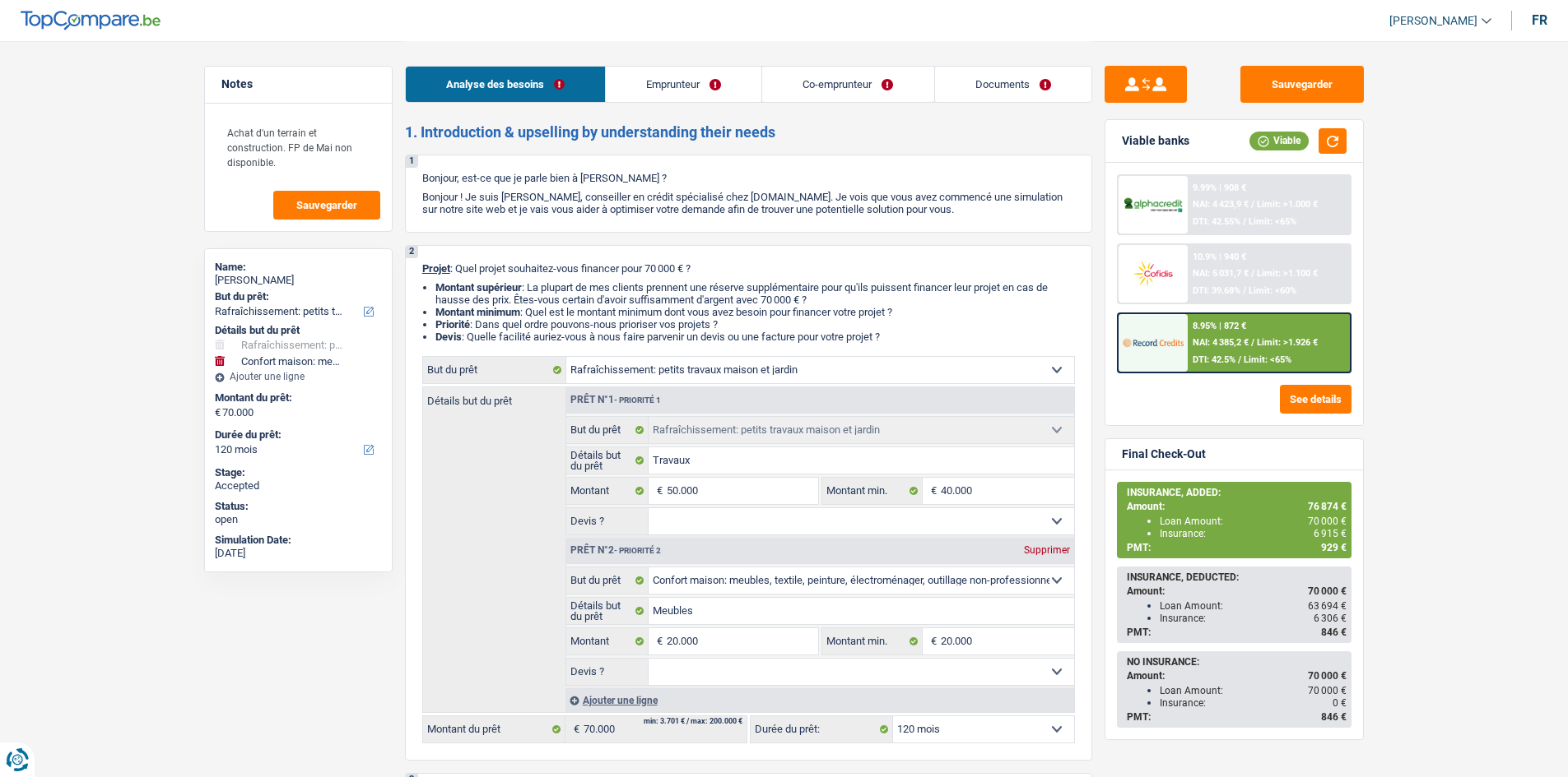
select select "houseOrGarden"
select select "household"
select select "120"
select select "worker"
select select "privateEmployee"
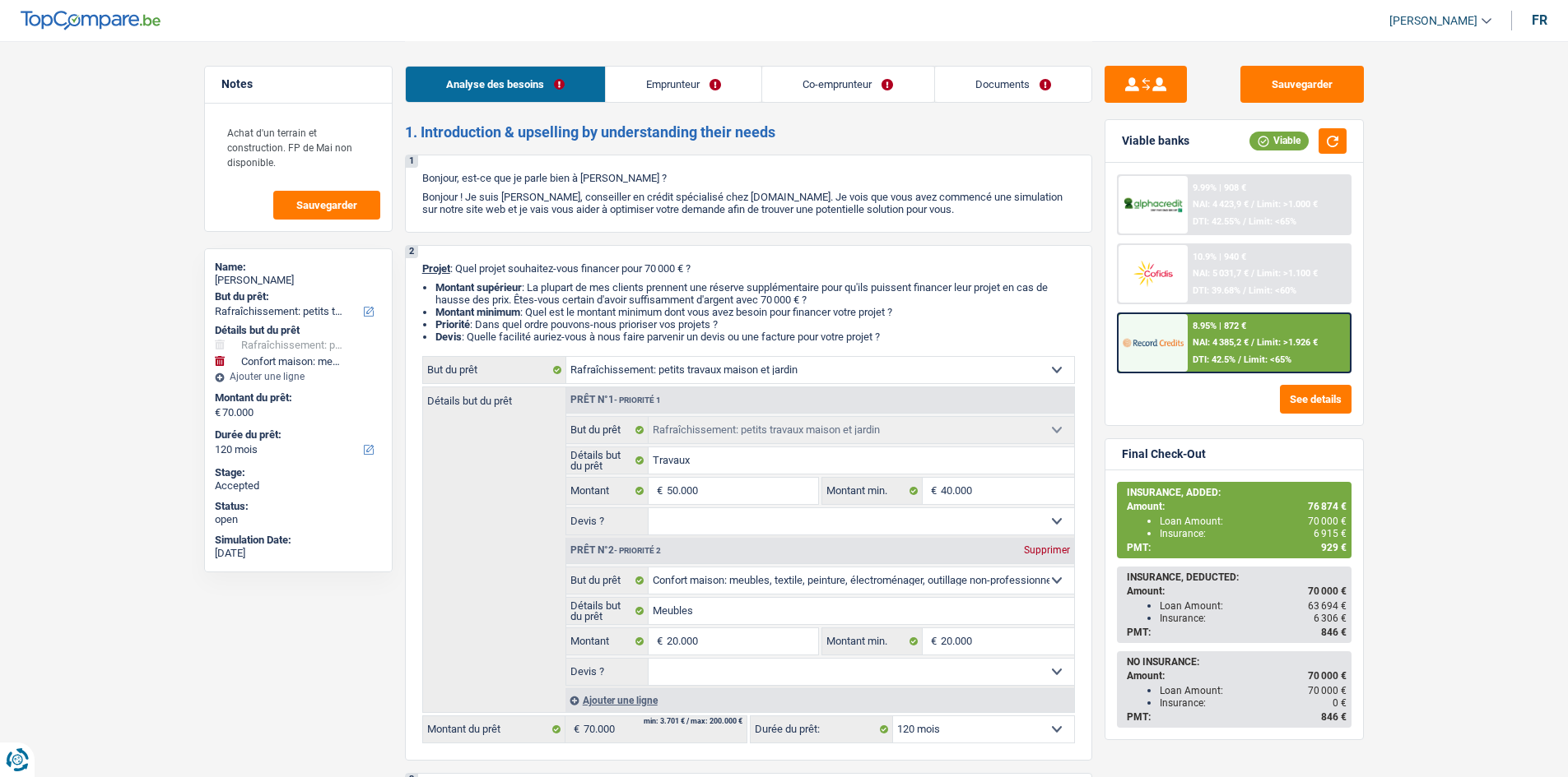
select select "familyAllowances"
select select "netSalary"
select select "mealVouchers"
select select "ownerWithMortgage"
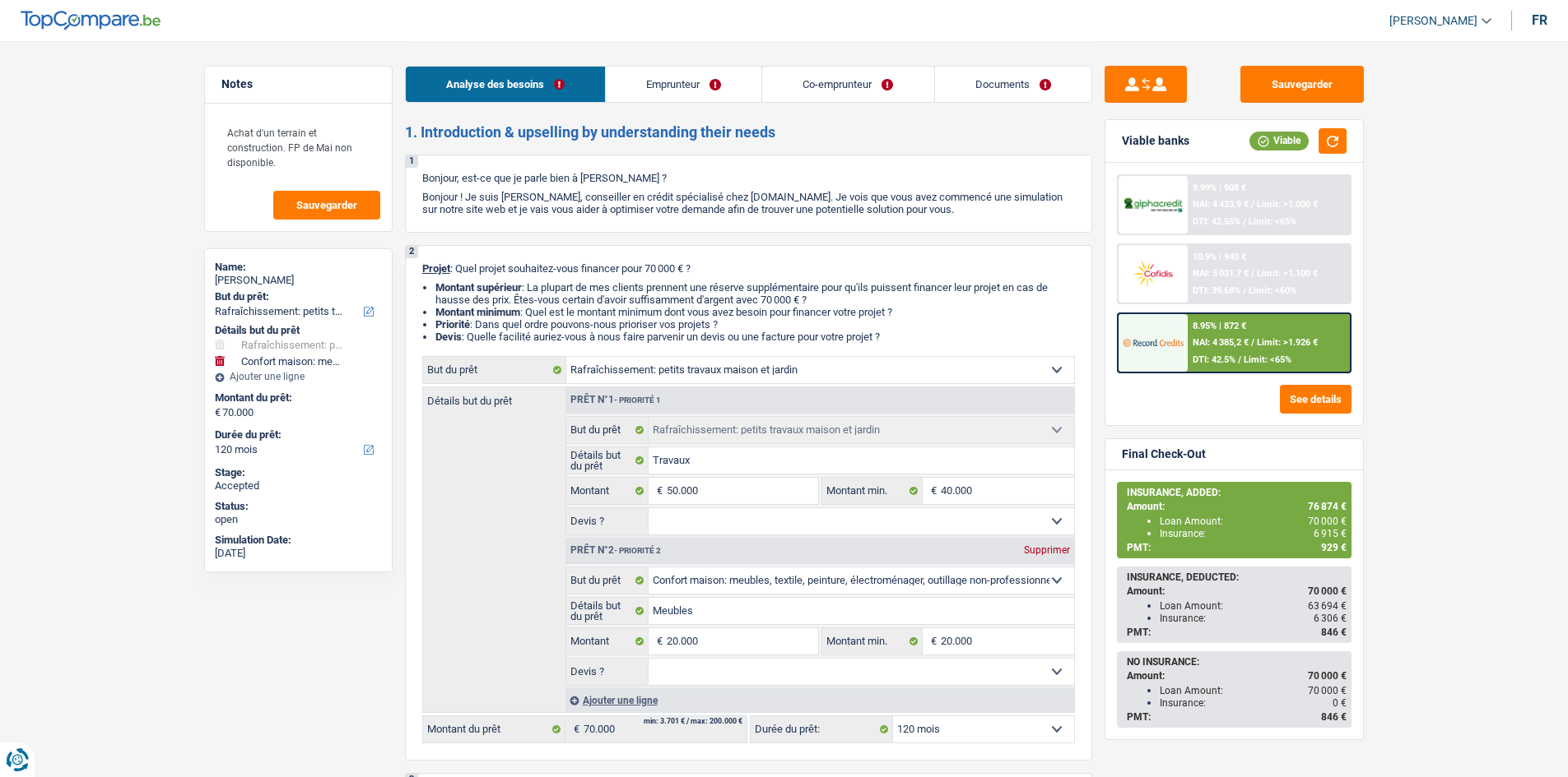
select select "carLoan"
select select "60"
select select "personalLoan"
select select "other"
select select "60"
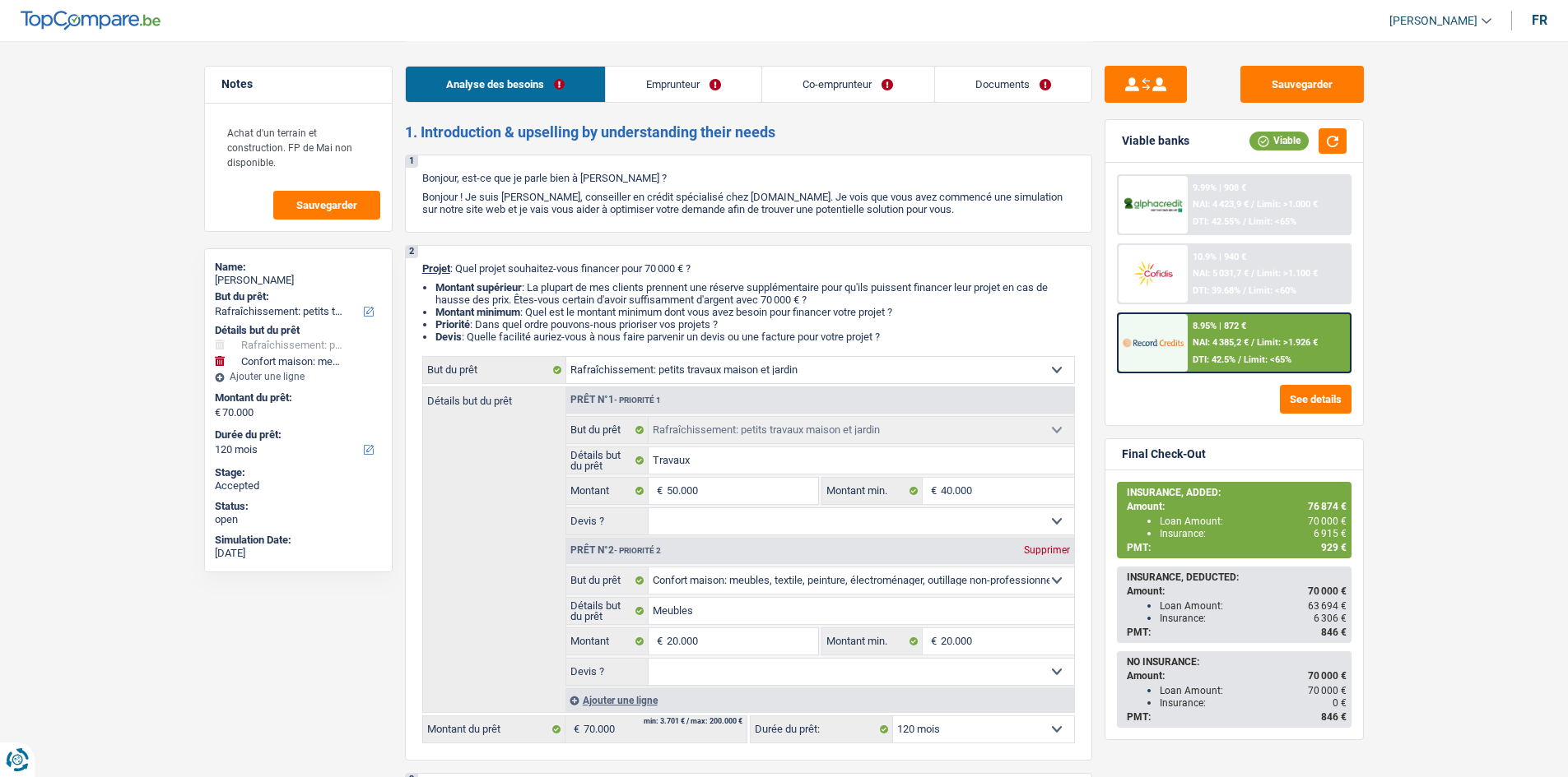
select select "mortgage"
select select "360"
select select "houseOrGarden"
select select "household"
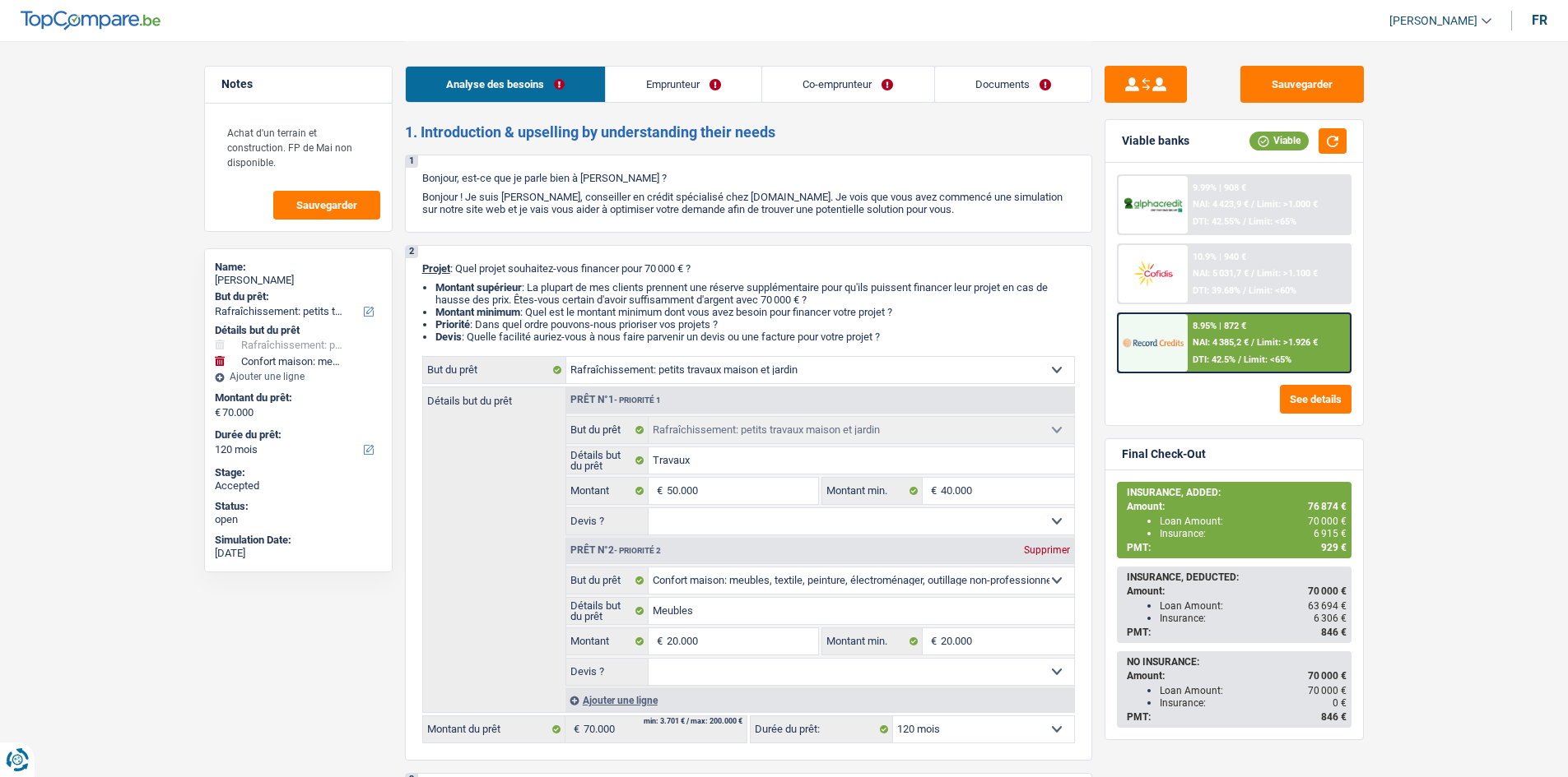
select select "120"
click at [866, 83] on link "Co-emprunteur" at bounding box center [847, 84] width 171 height 36
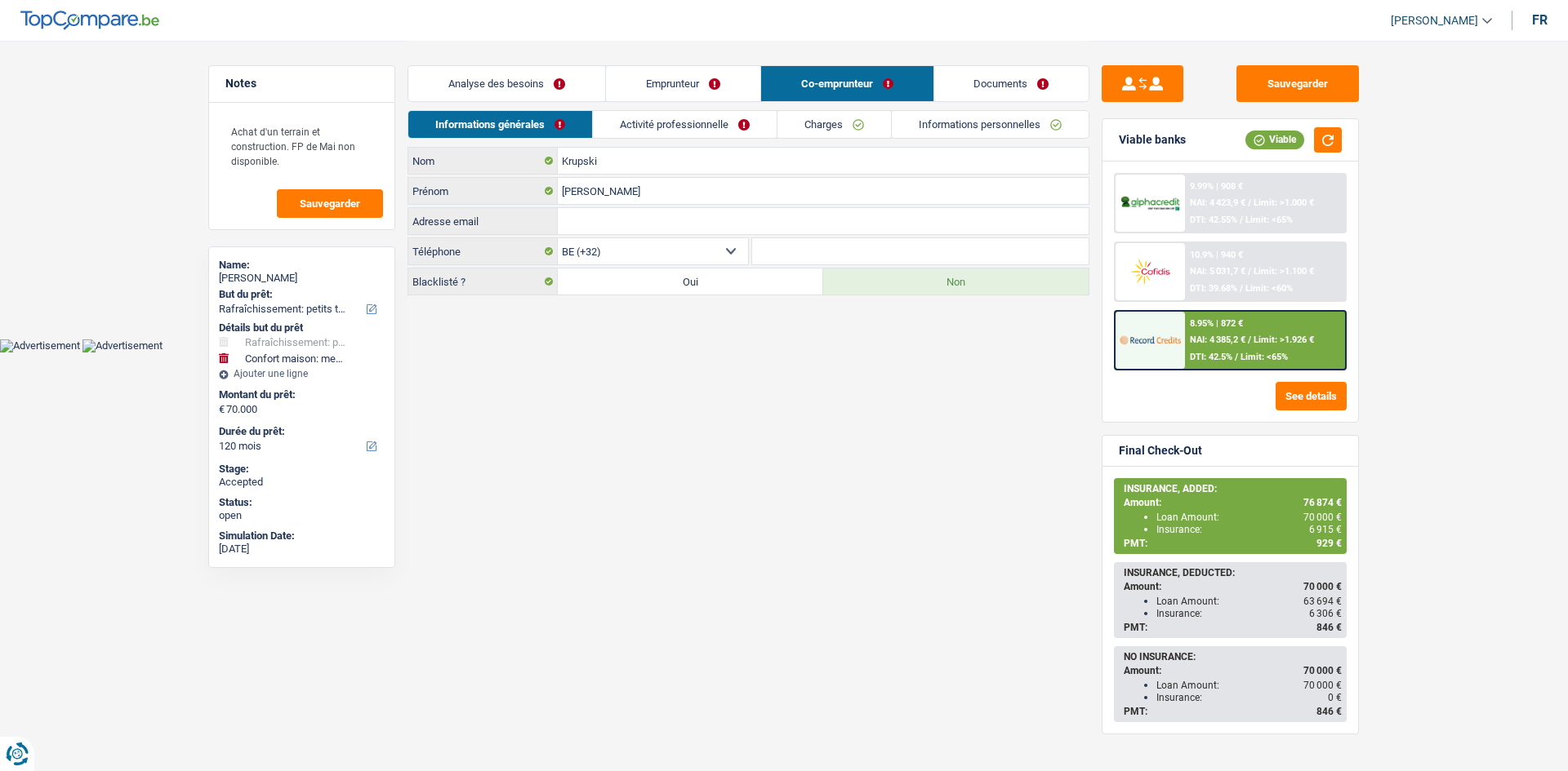
click at [976, 83] on link "Documents" at bounding box center [1011, 83] width 155 height 35
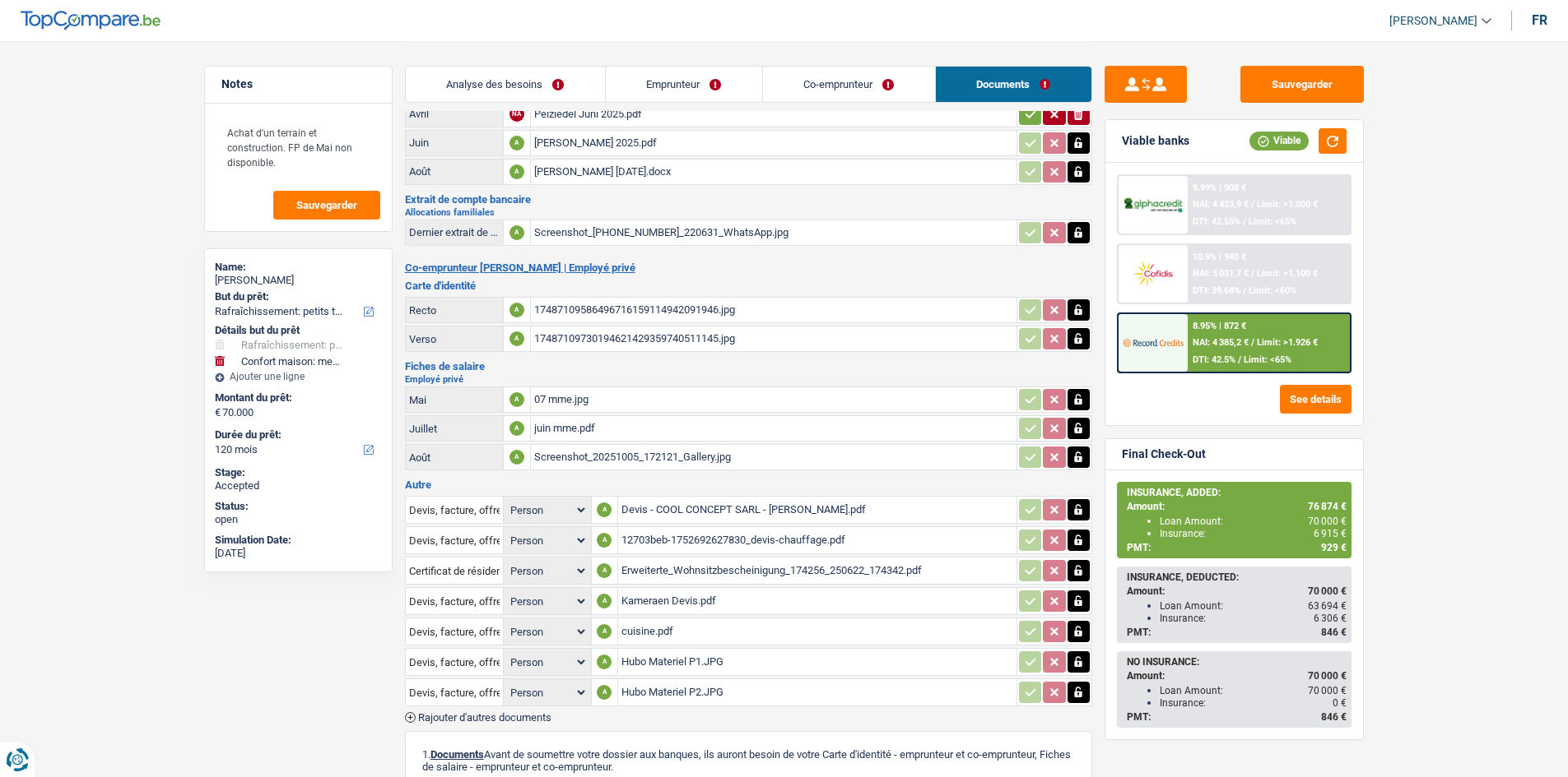
scroll to position [412, 0]
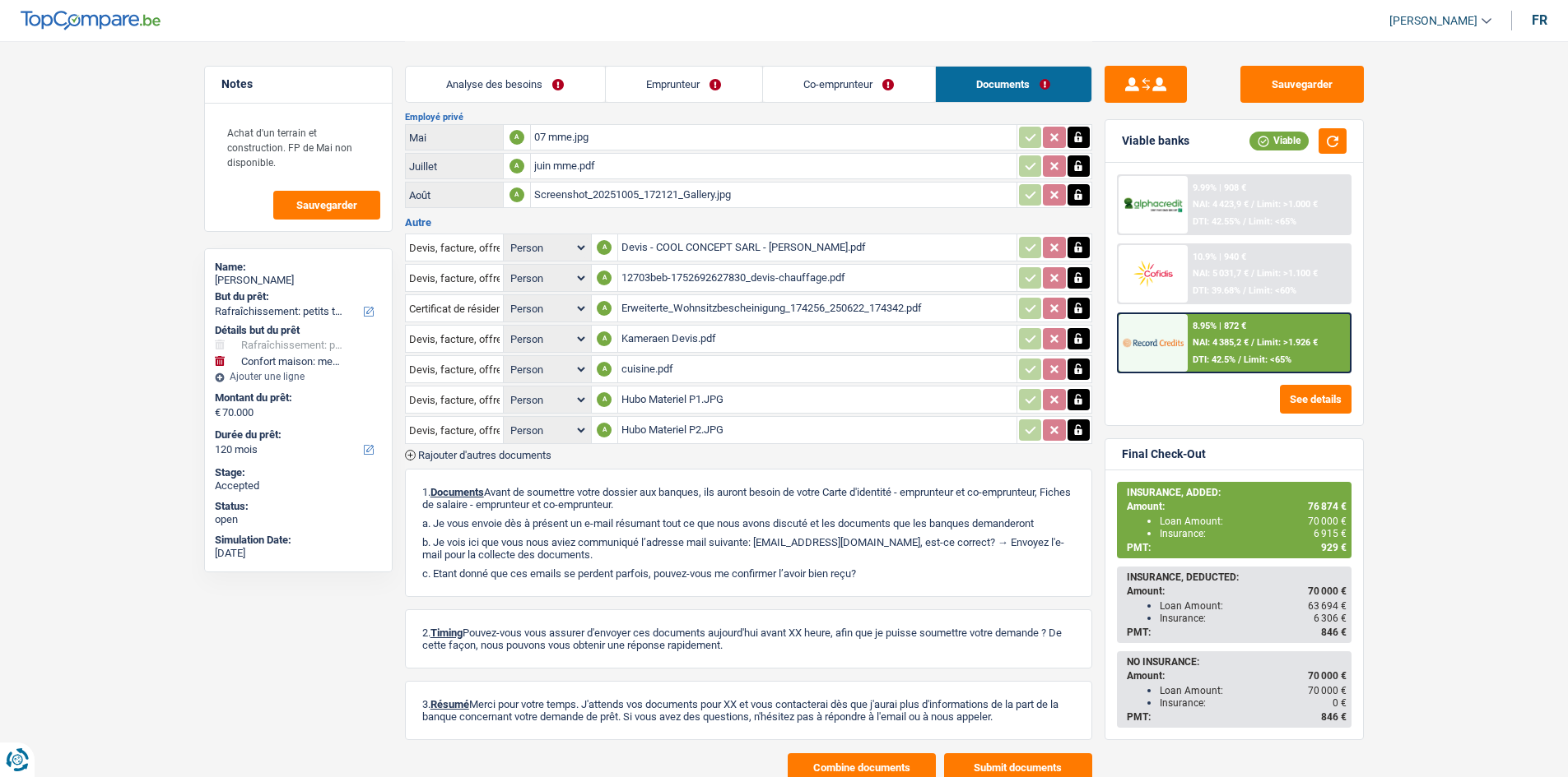
click at [675, 66] on link "Emprunteur" at bounding box center [683, 84] width 156 height 36
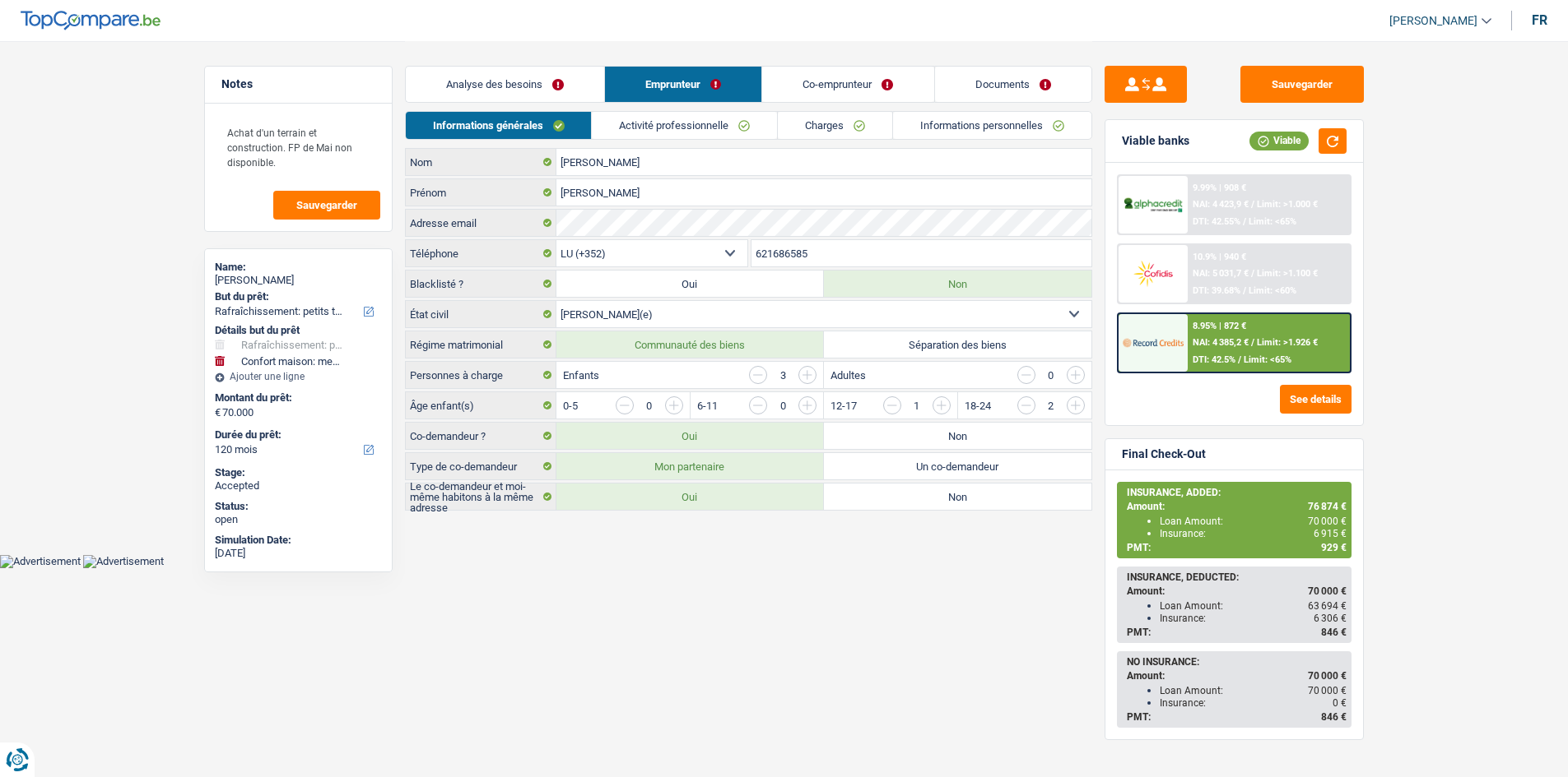
scroll to position [0, 0]
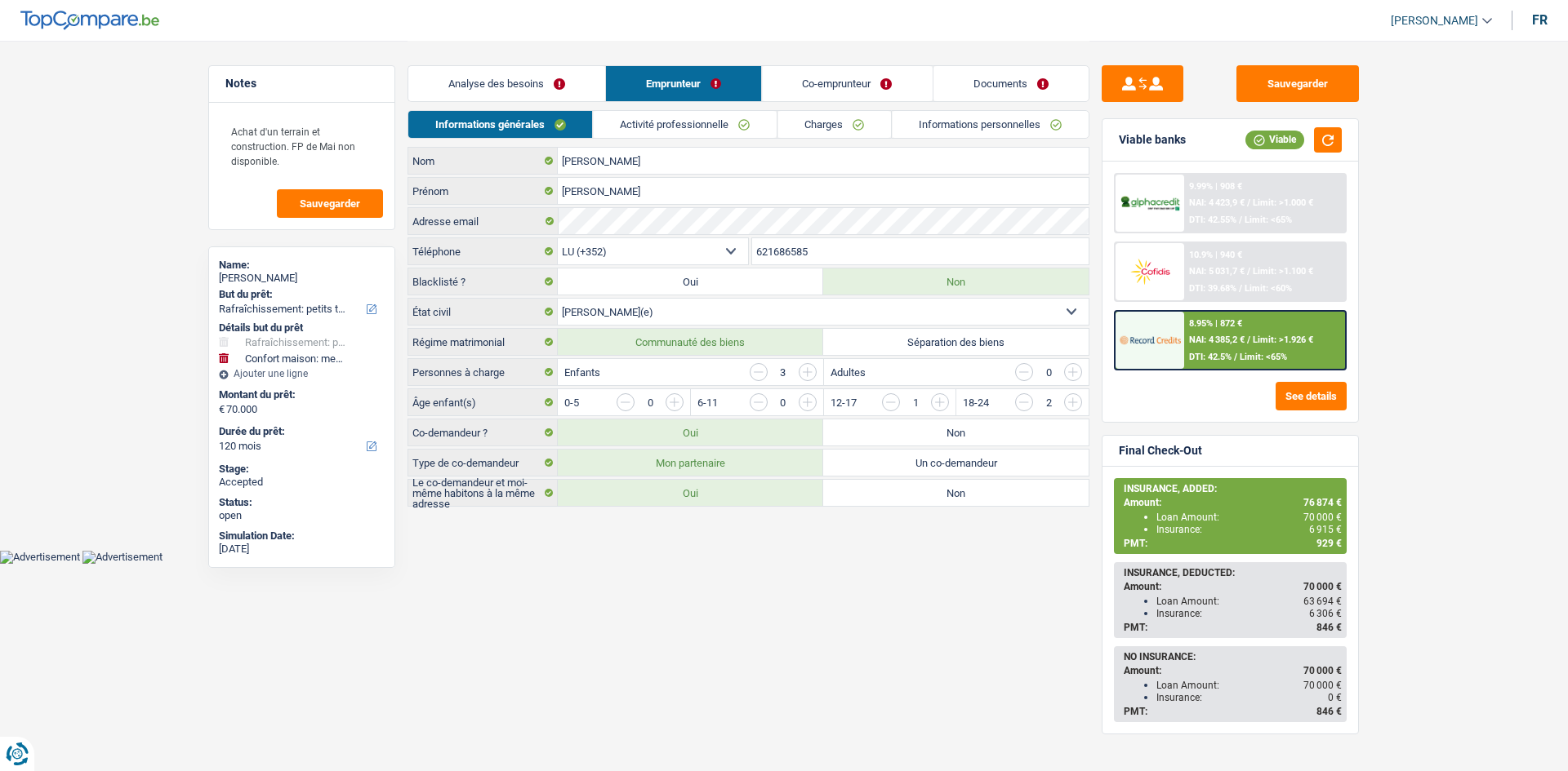
click at [652, 114] on link "Activité professionnelle" at bounding box center [686, 124] width 184 height 27
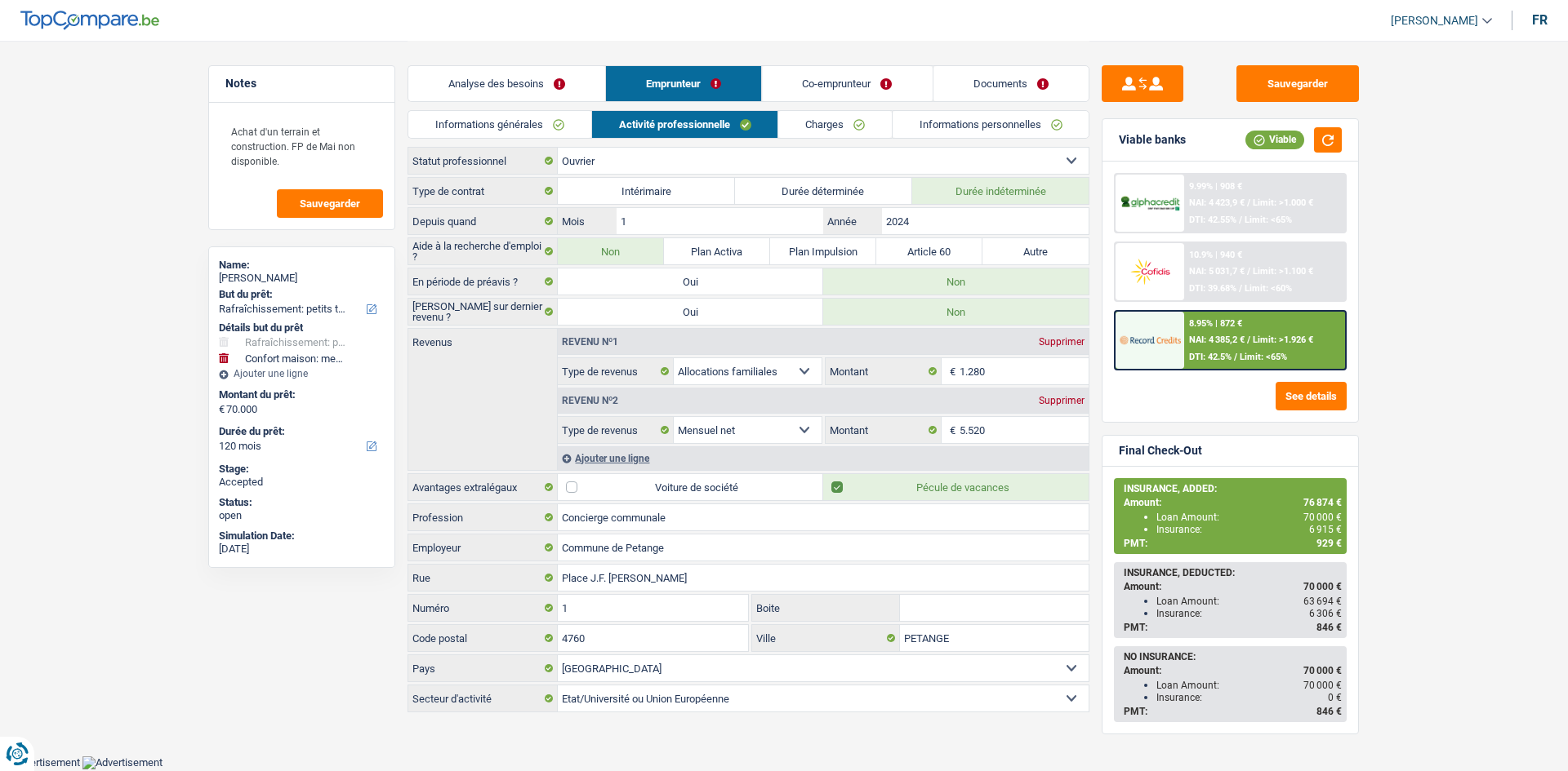
click at [855, 93] on link "Co-emprunteur" at bounding box center [848, 83] width 170 height 35
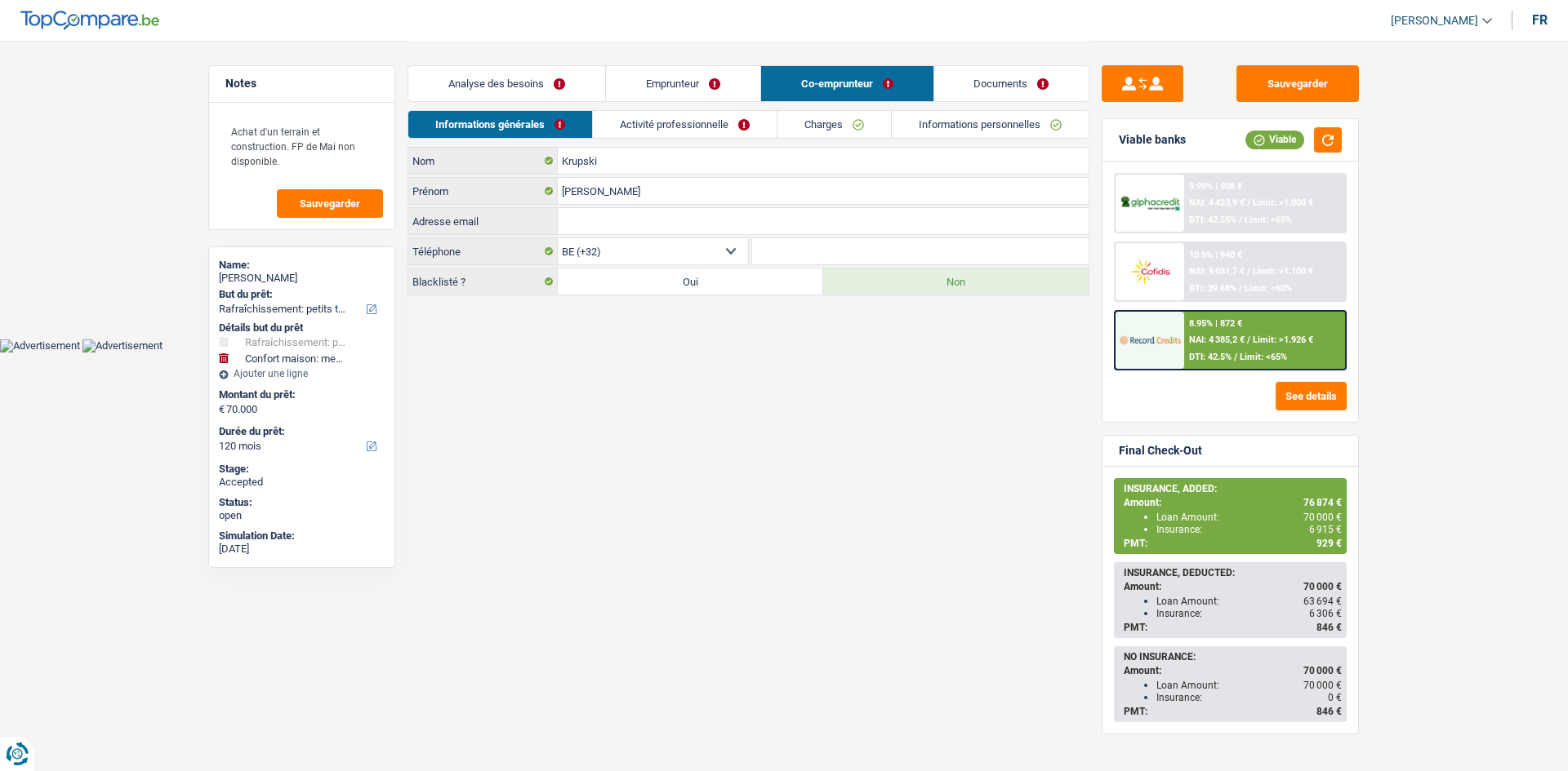
click at [577, 80] on link "Analyse des besoins" at bounding box center [507, 83] width 197 height 35
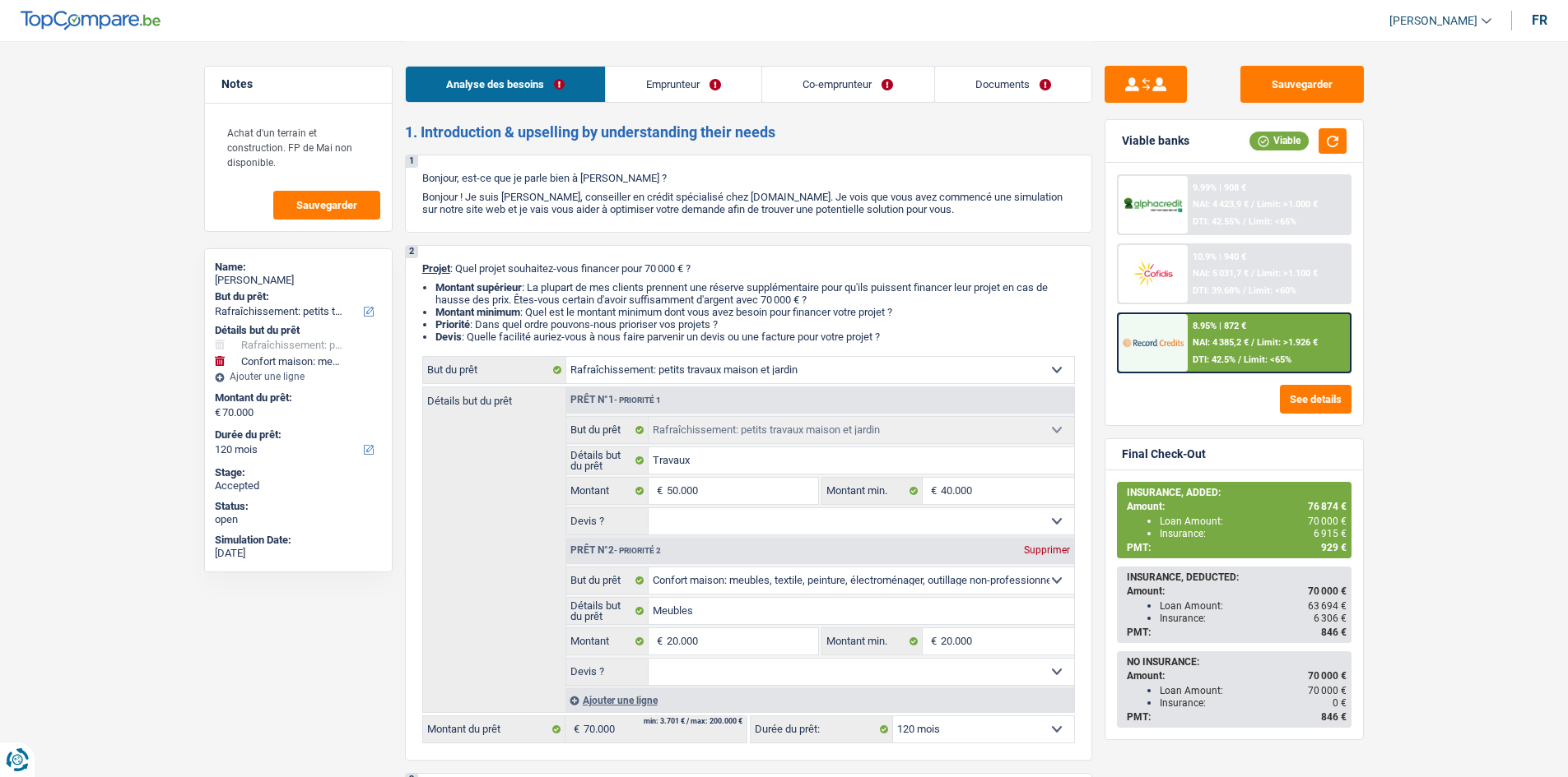
click at [870, 69] on link "Co-emprunteur" at bounding box center [847, 84] width 171 height 36
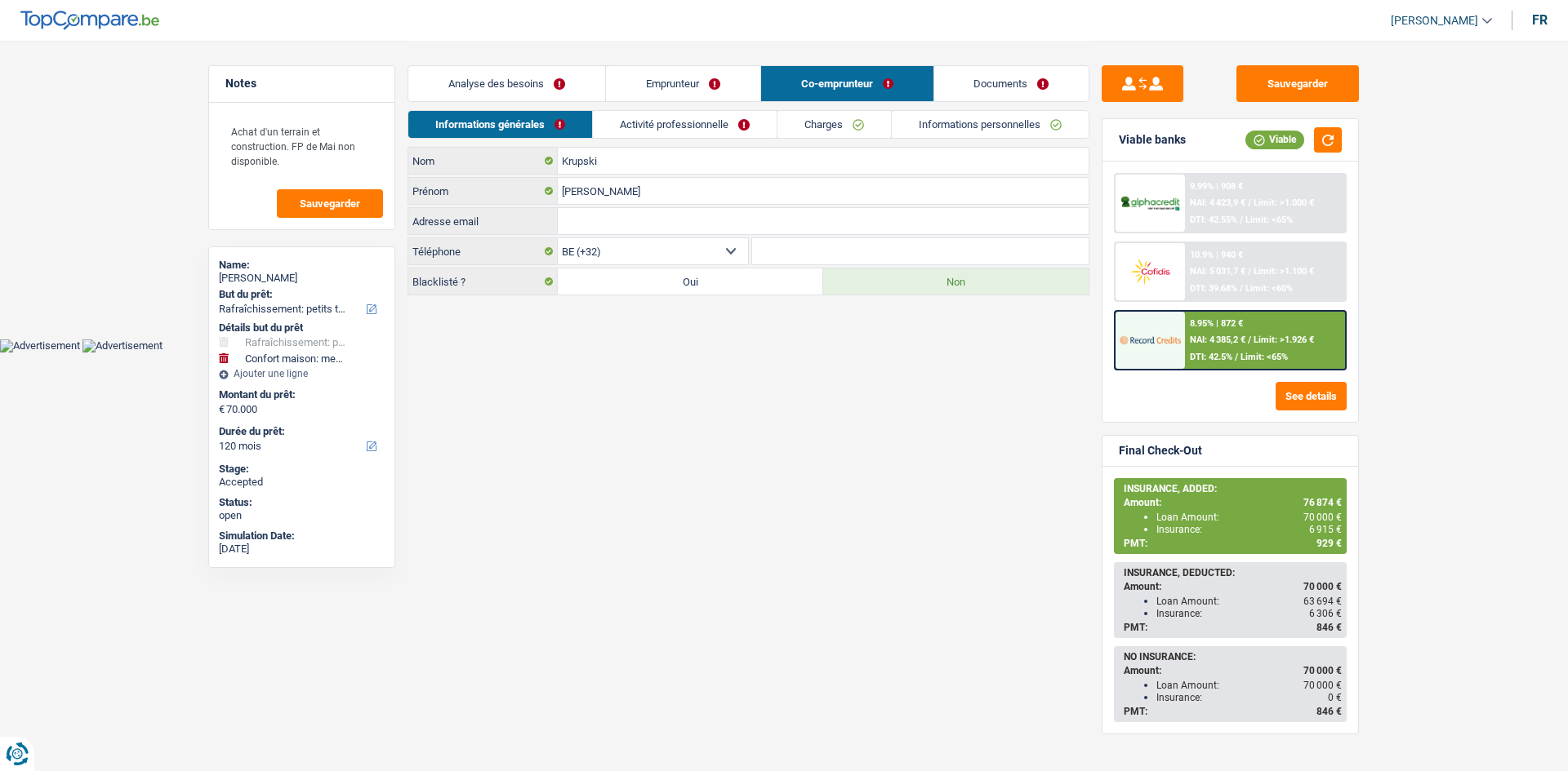
click at [954, 112] on link "Informations personnelles" at bounding box center [990, 124] width 197 height 27
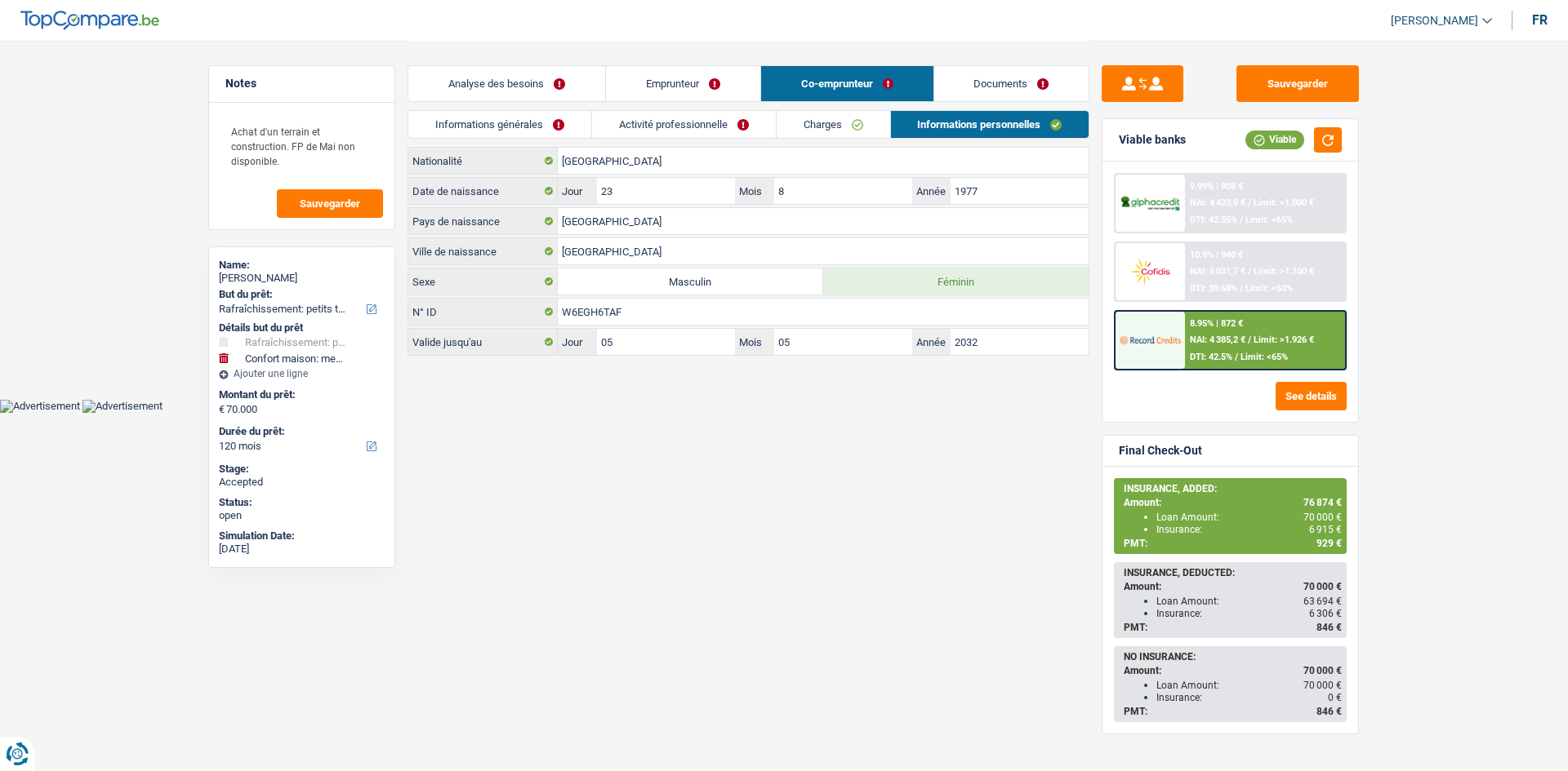
drag, startPoint x: 968, startPoint y: 81, endPoint x: 942, endPoint y: 128, distance: 53.7
click at [968, 80] on link "Documents" at bounding box center [1011, 83] width 155 height 35
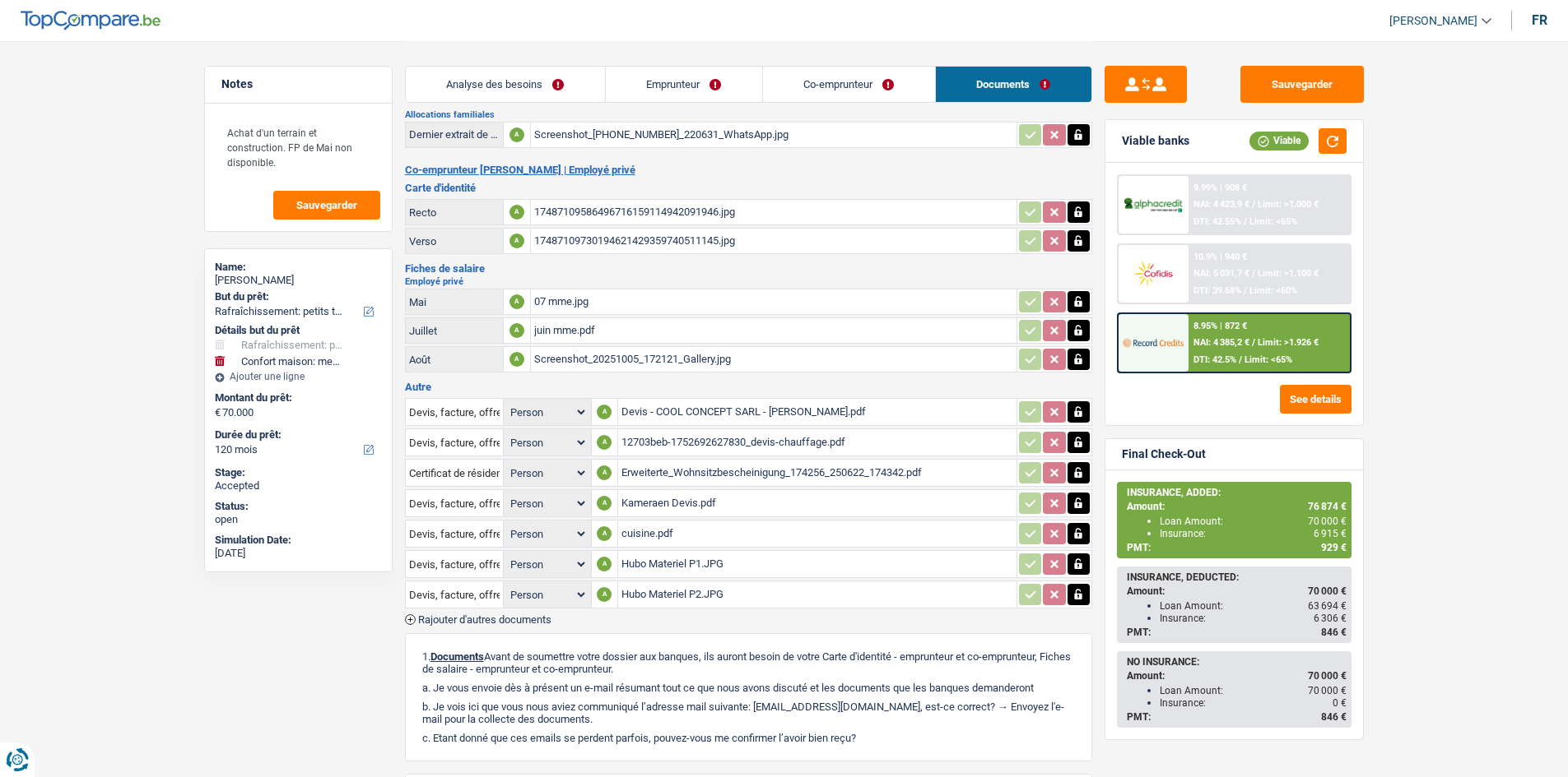
scroll to position [469, 0]
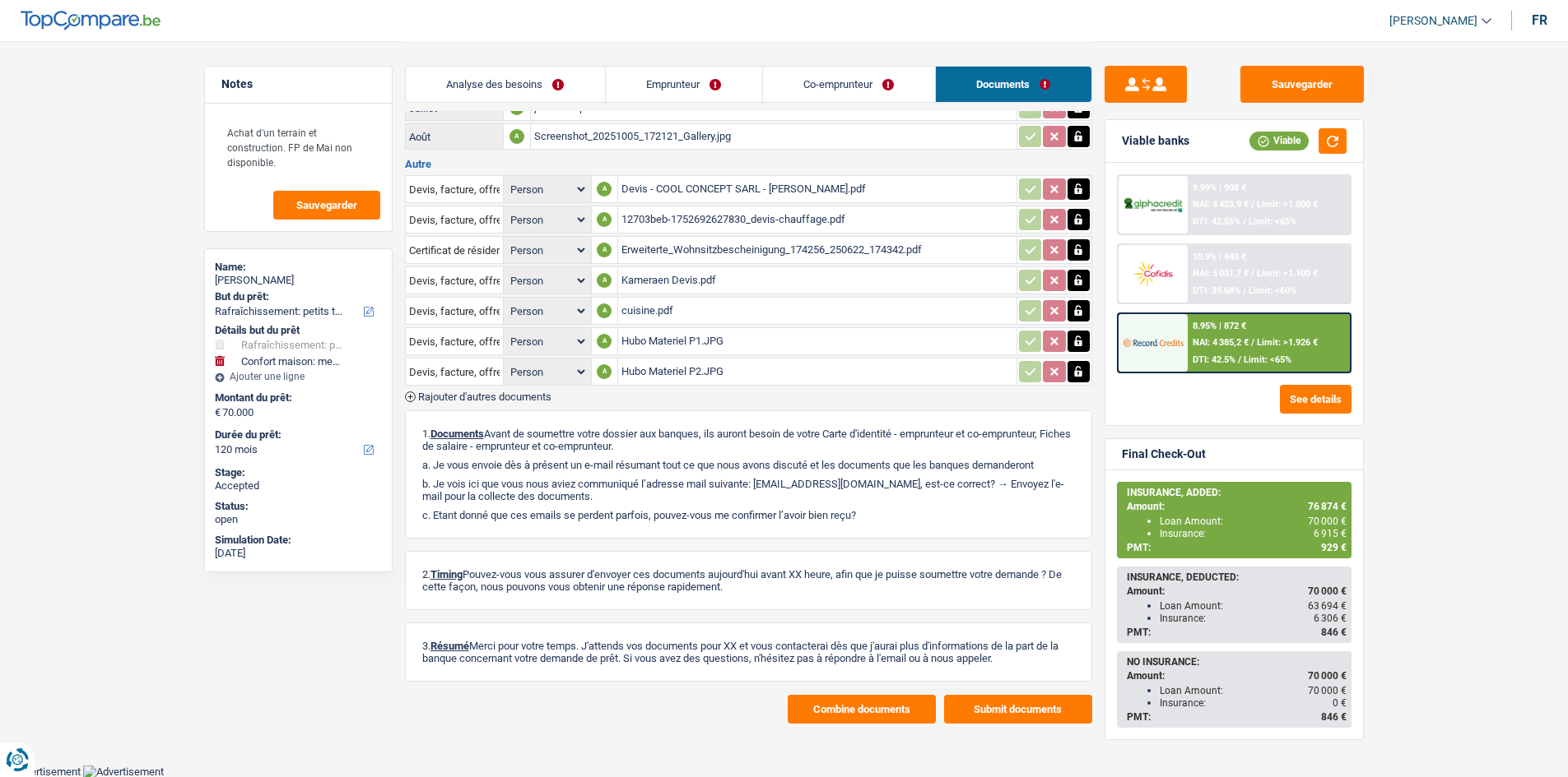
click at [723, 216] on div "12703beb-1752692627830_devis-chauffage.pdf" at bounding box center [817, 220] width 392 height 24
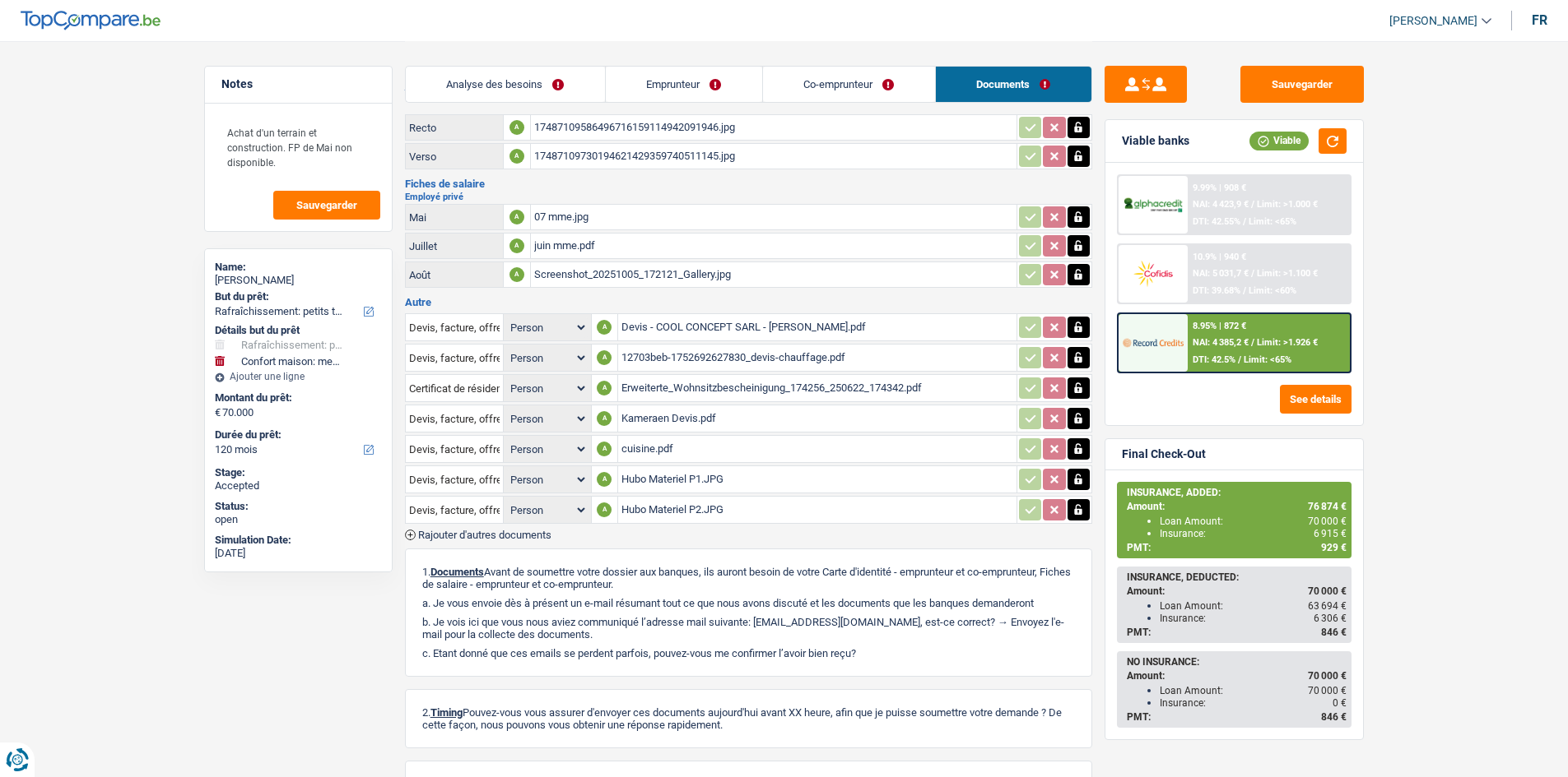
scroll to position [140, 0]
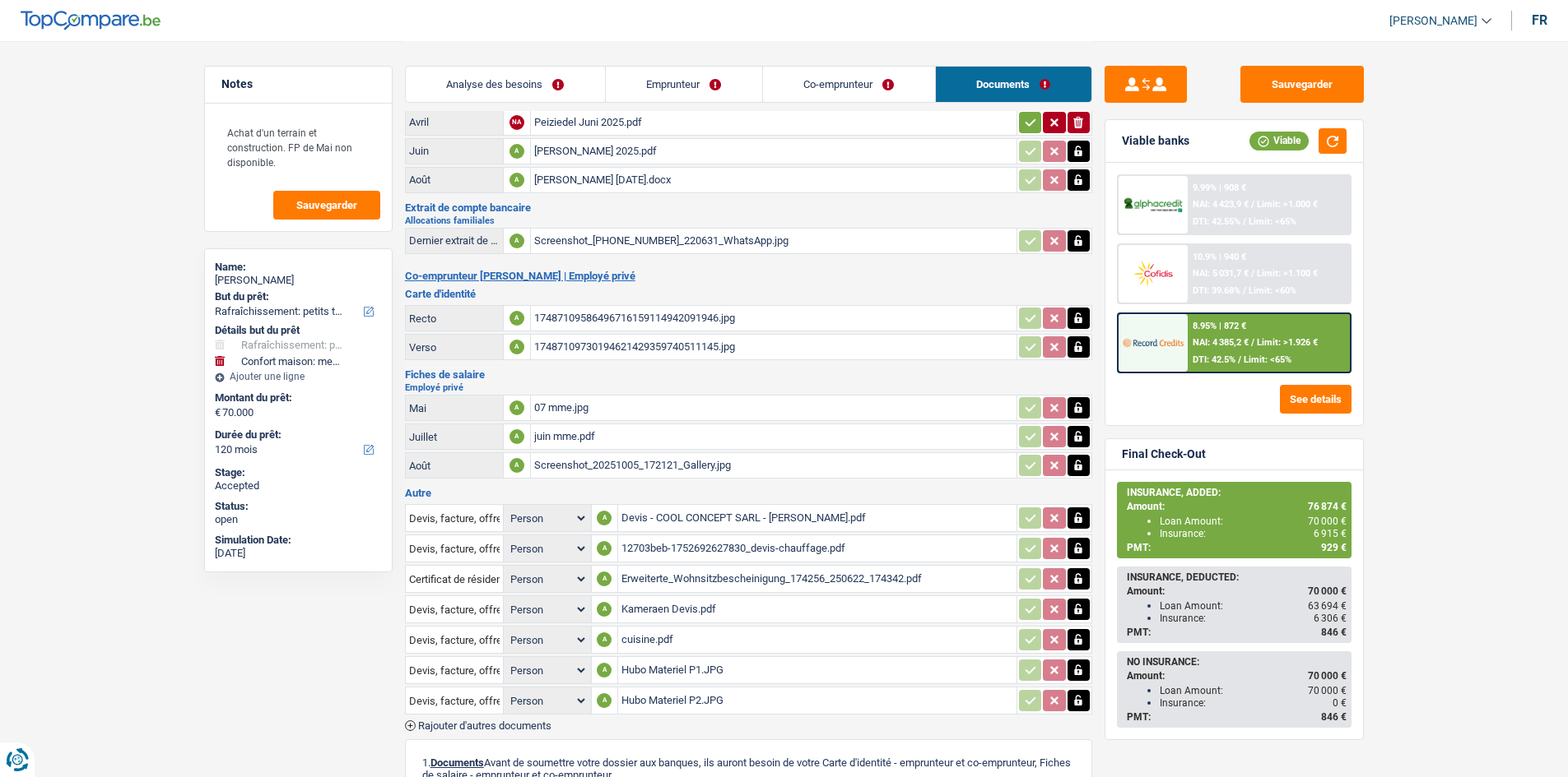
click at [741, 464] on div "Screenshot_20251005_172121_Gallery.jpg" at bounding box center [773, 466] width 479 height 24
click at [708, 178] on div "Mike Peiziedel Aout 2025.docx" at bounding box center [773, 180] width 479 height 24
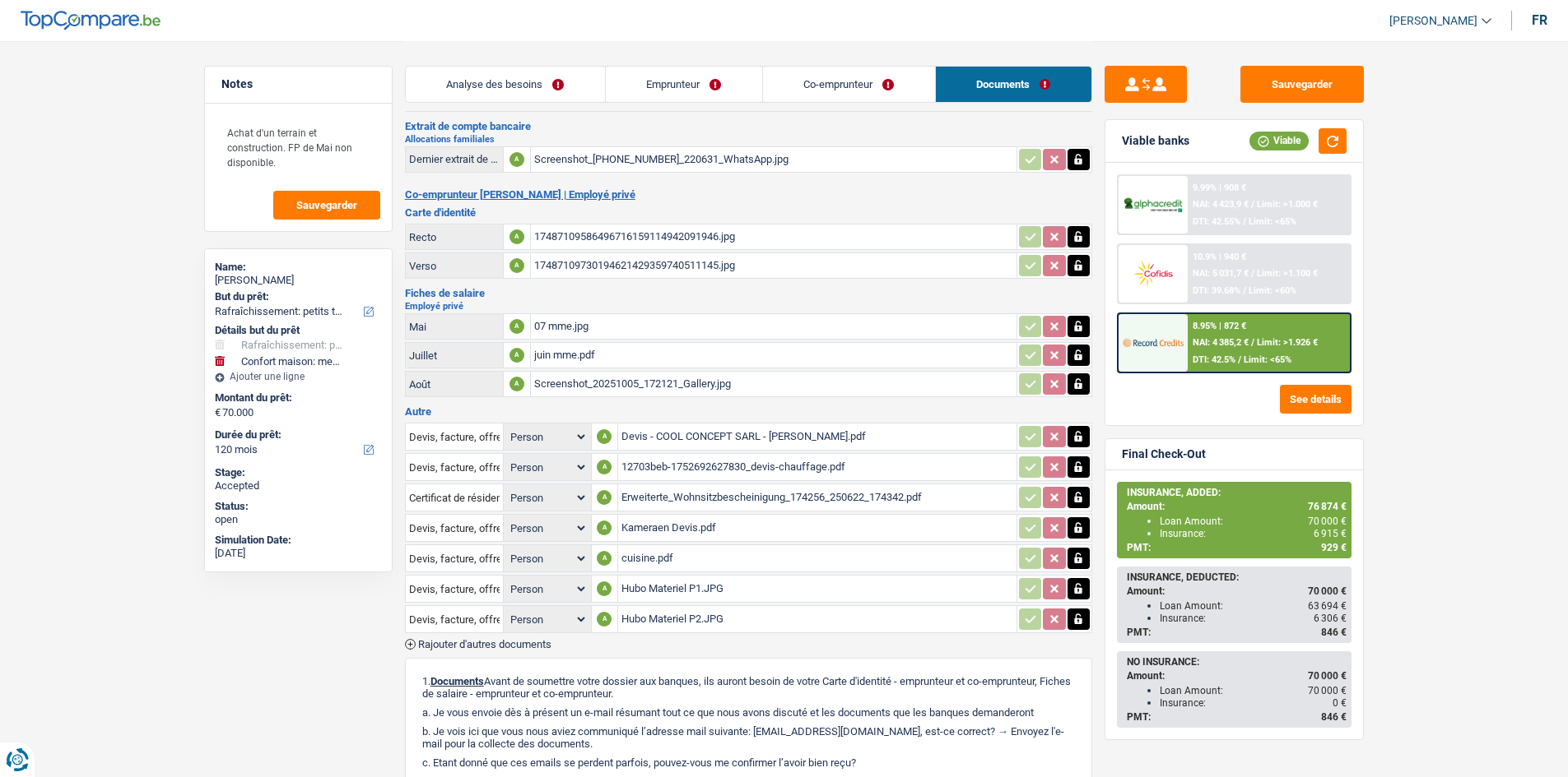
scroll to position [223, 0]
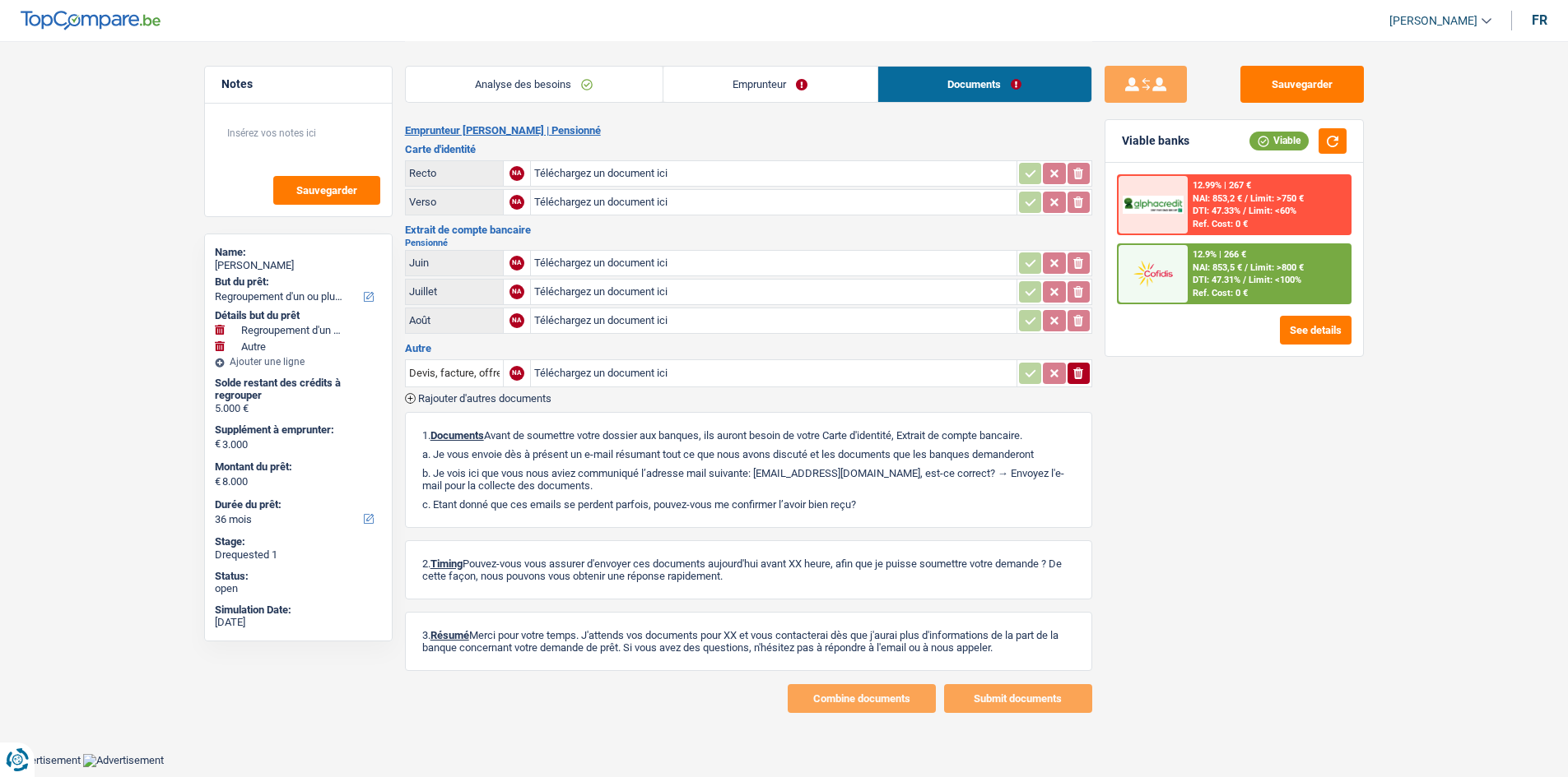
select select "refinancing"
select select "other"
select select "36"
select select "retired"
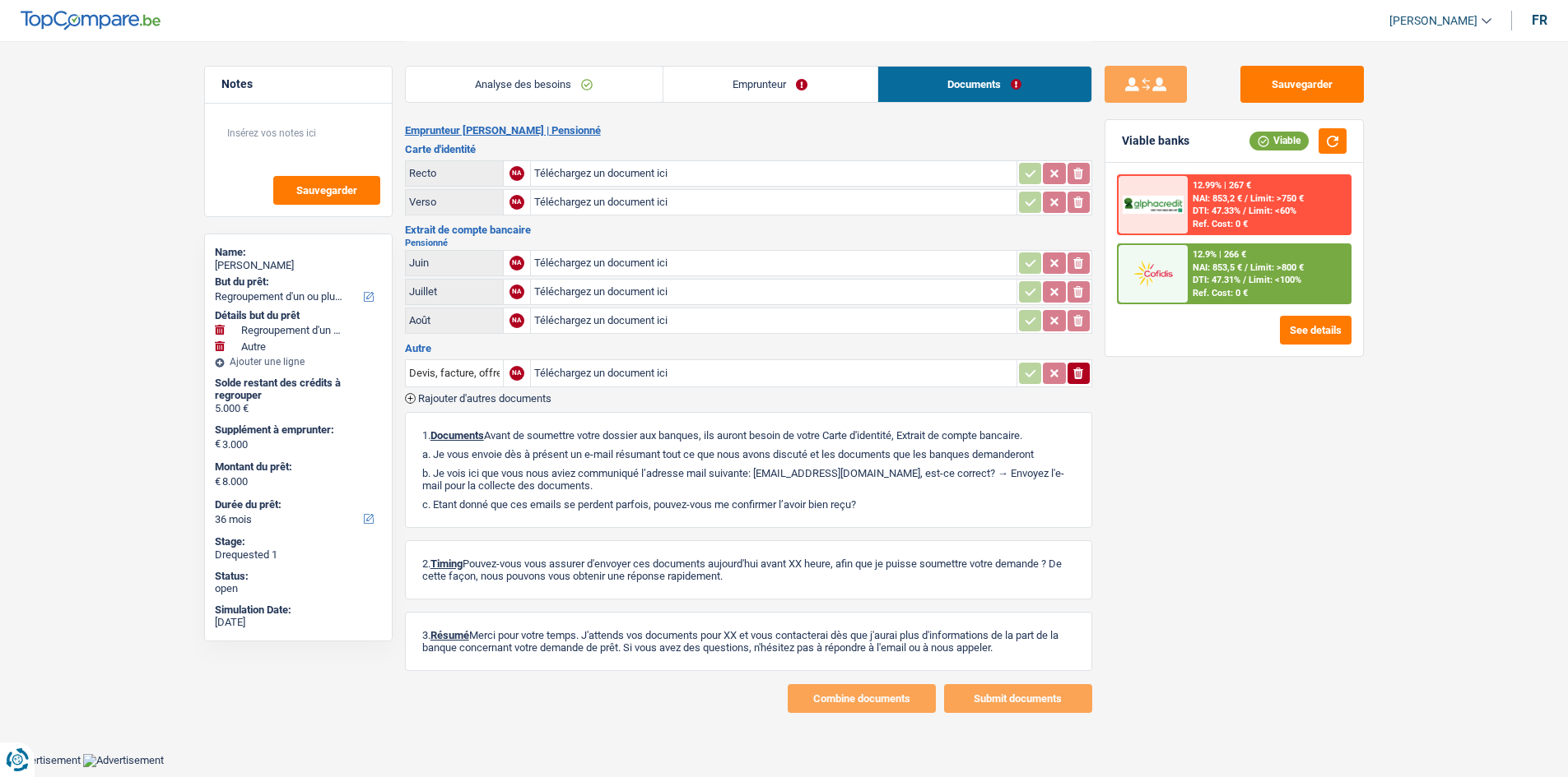
select select "pension"
select select "BE"
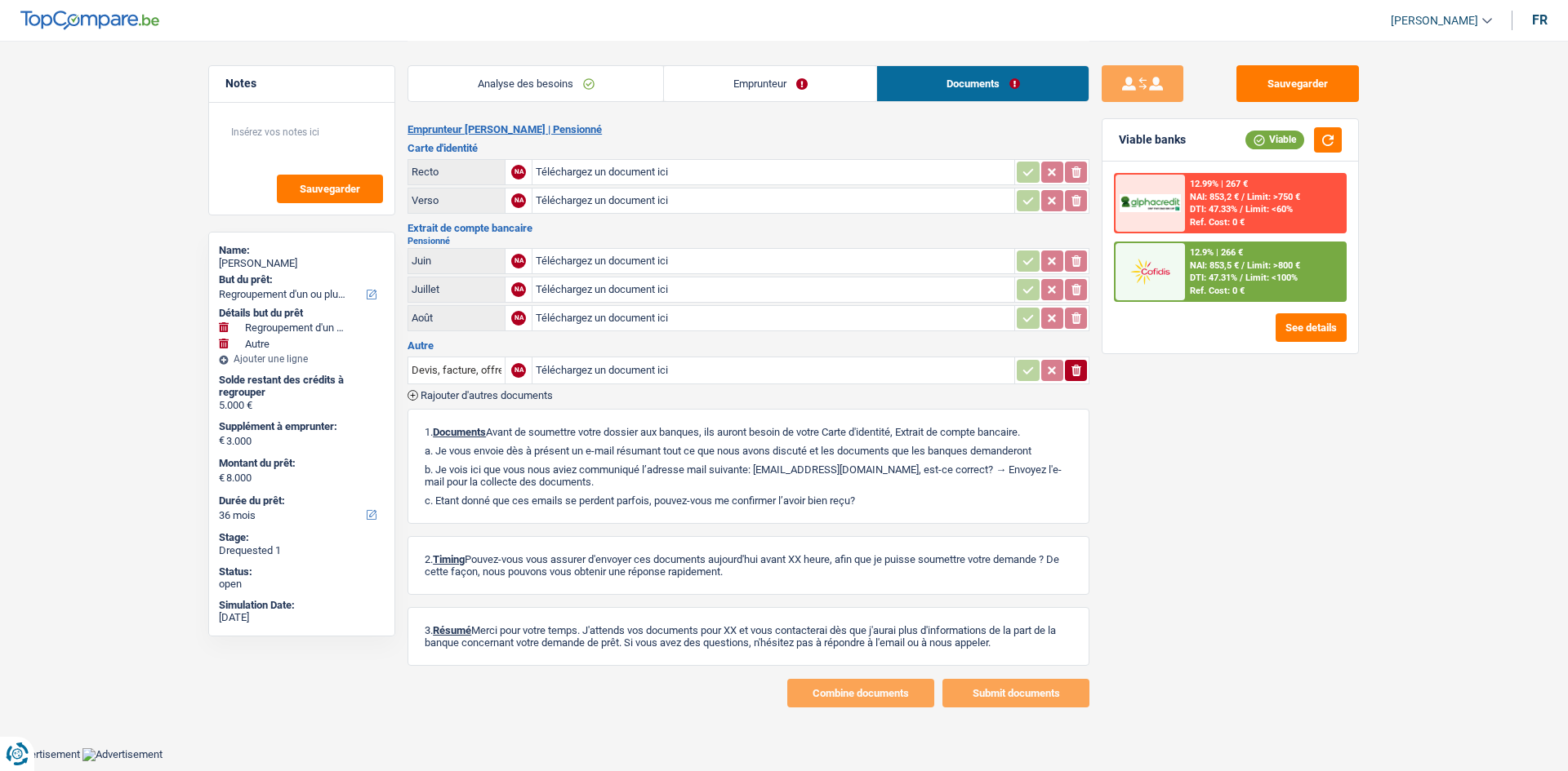
click at [732, 107] on div "Analyse des besoins Emprunteur Documents" at bounding box center [748, 75] width 681 height 69
drag, startPoint x: 728, startPoint y: 82, endPoint x: 684, endPoint y: 132, distance: 66.6
click at [726, 82] on link "Emprunteur" at bounding box center [770, 83] width 212 height 35
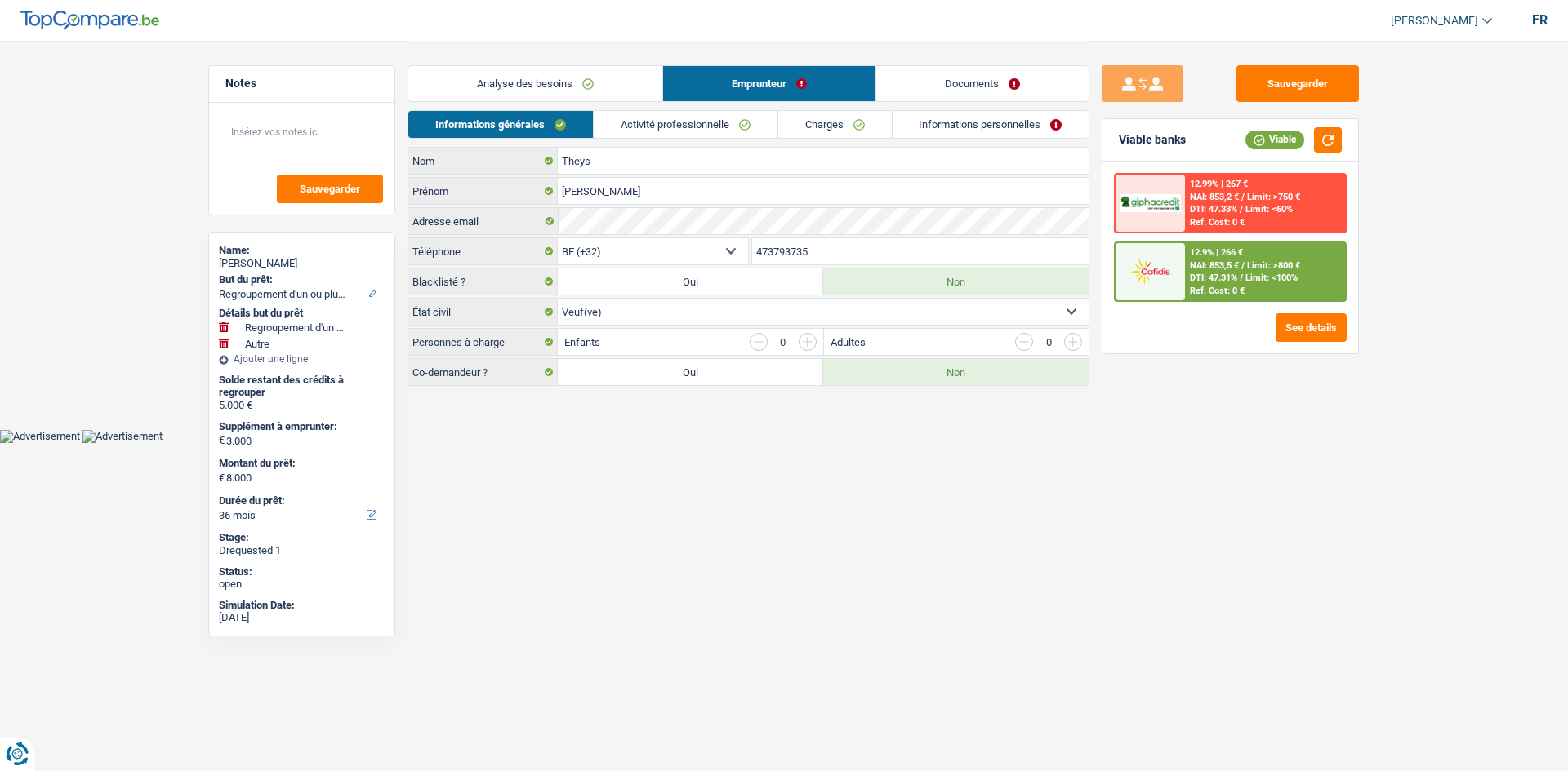
click at [684, 132] on link "Activité professionnelle" at bounding box center [686, 124] width 184 height 27
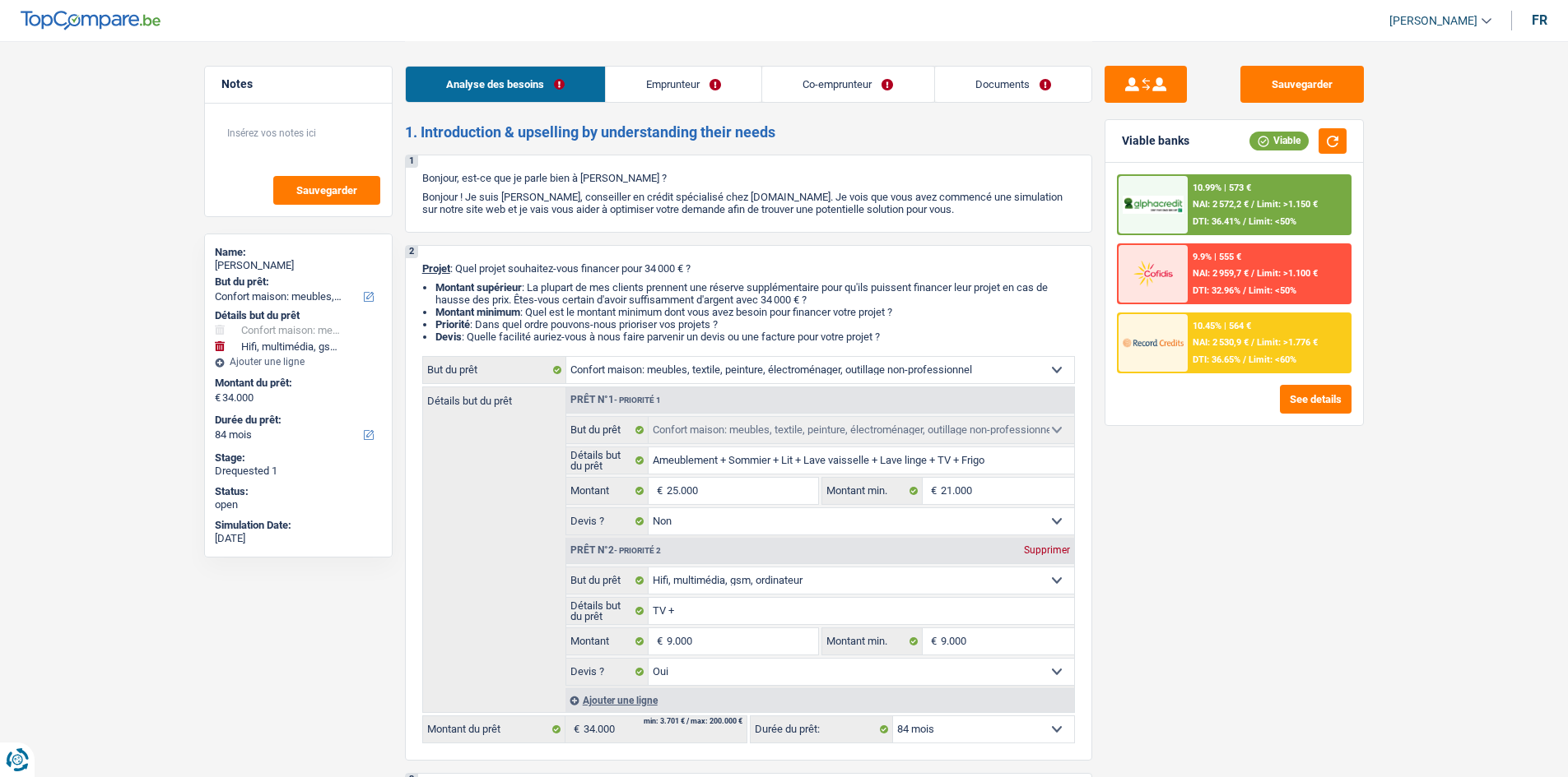
select select "household"
select select "tech"
select select "84"
select select "household"
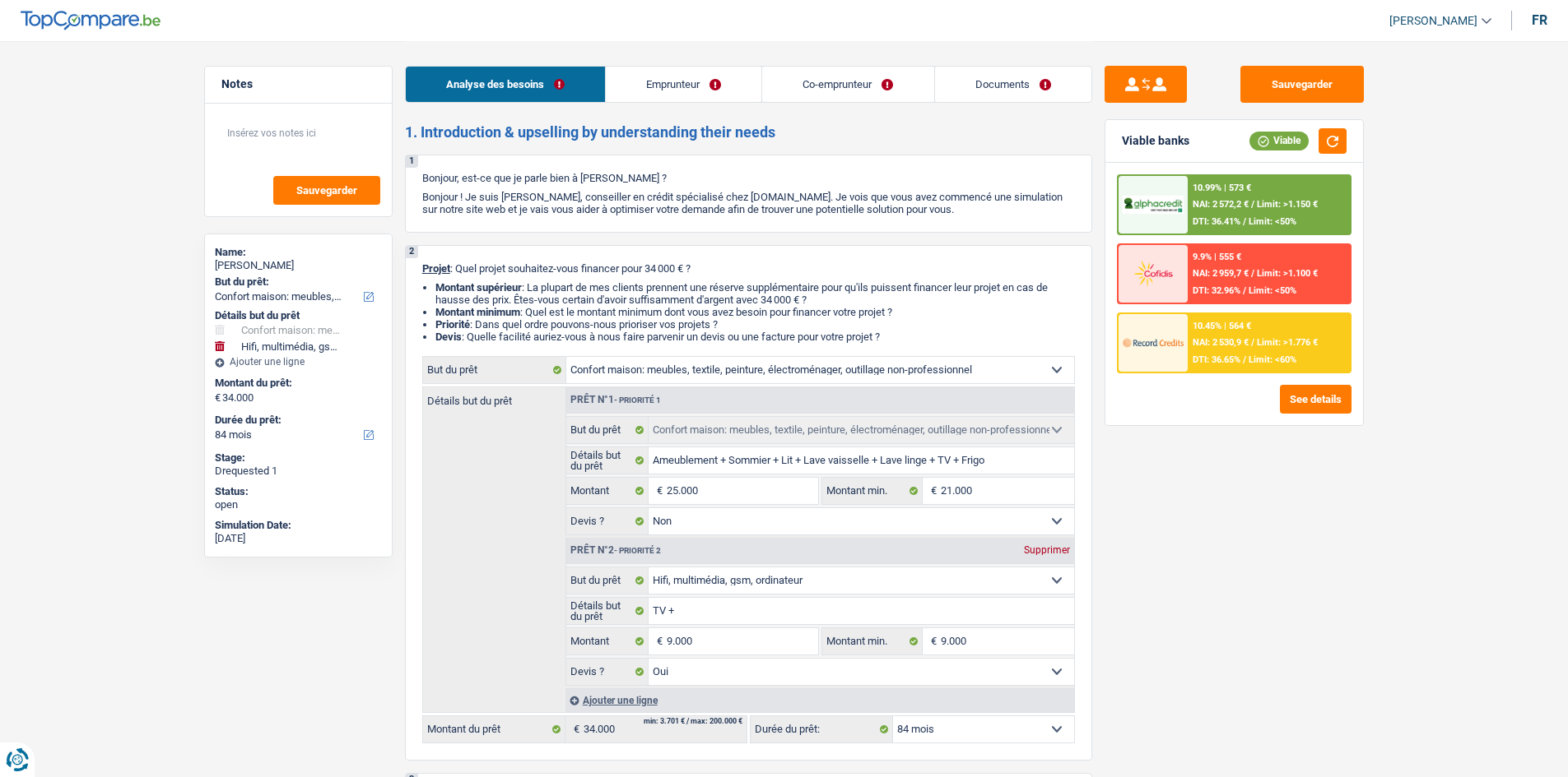
select select "household"
select select "false"
select select "tech"
select select "yes"
select select "84"
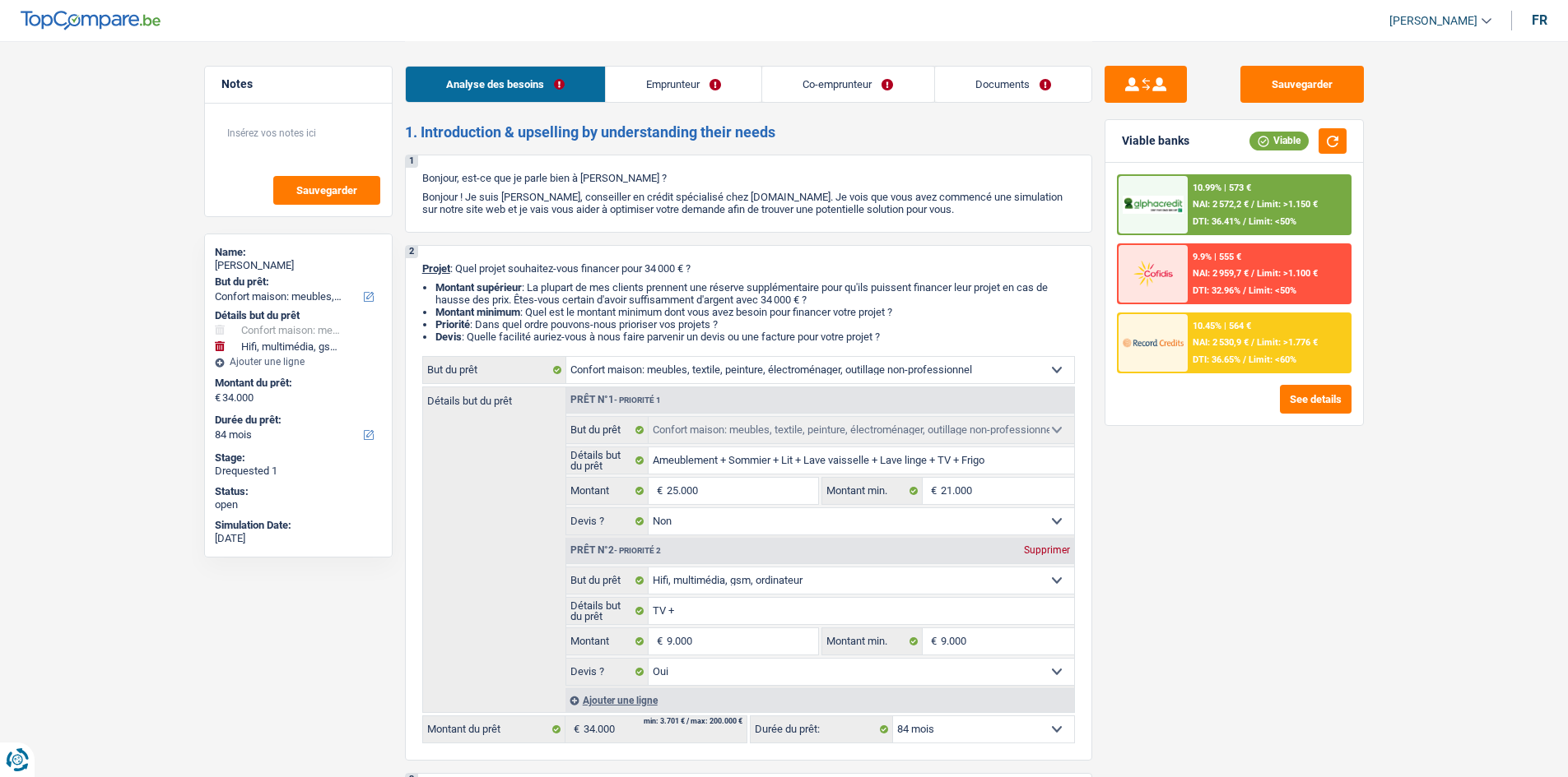
select select "worker"
select select "unemployed"
select select "netSalary"
select select "mealVouchers"
select select "familyAllowances"
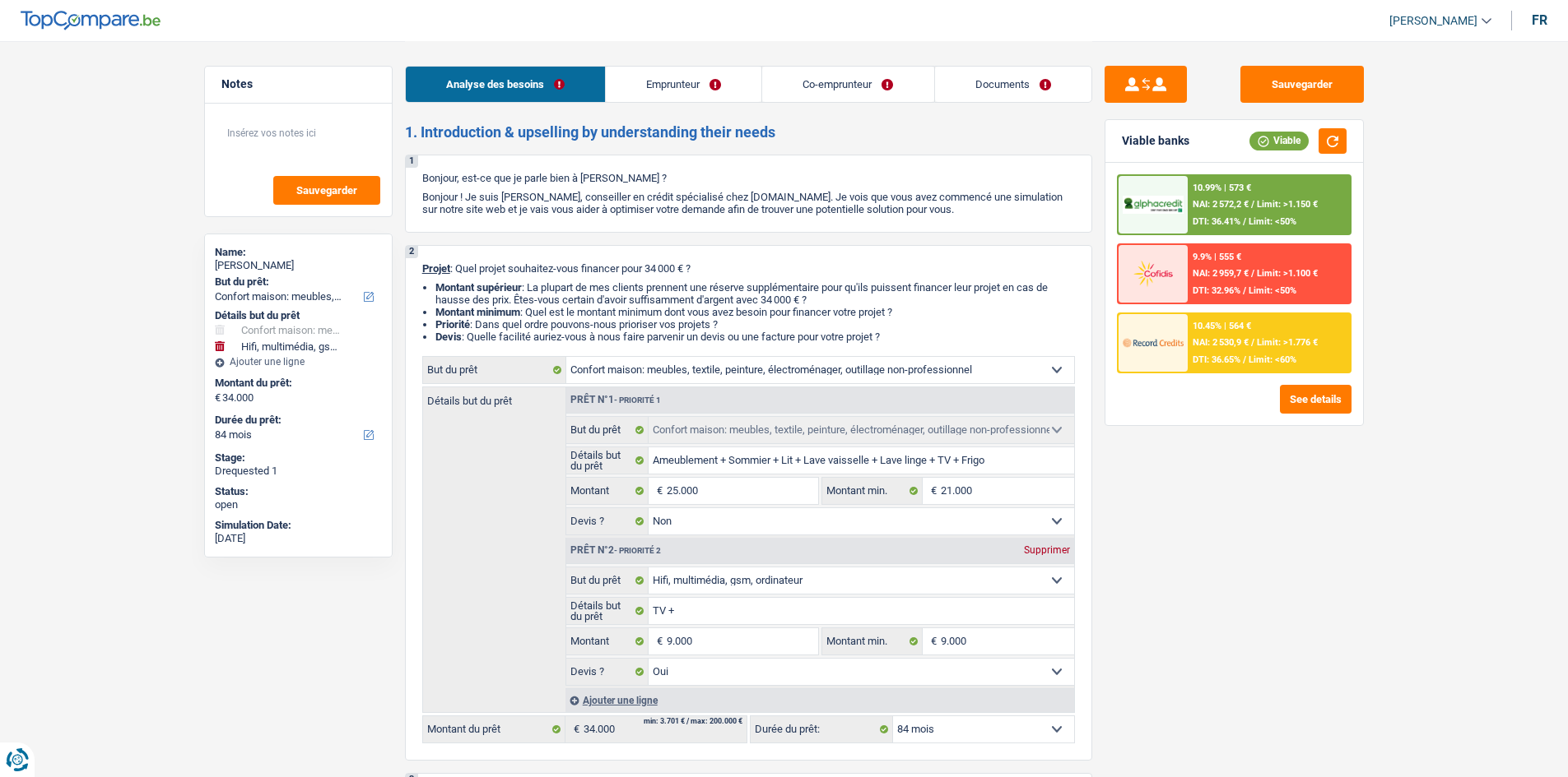
select select "familyAllowances"
select select "unemployment"
select select "rents"
select select "household"
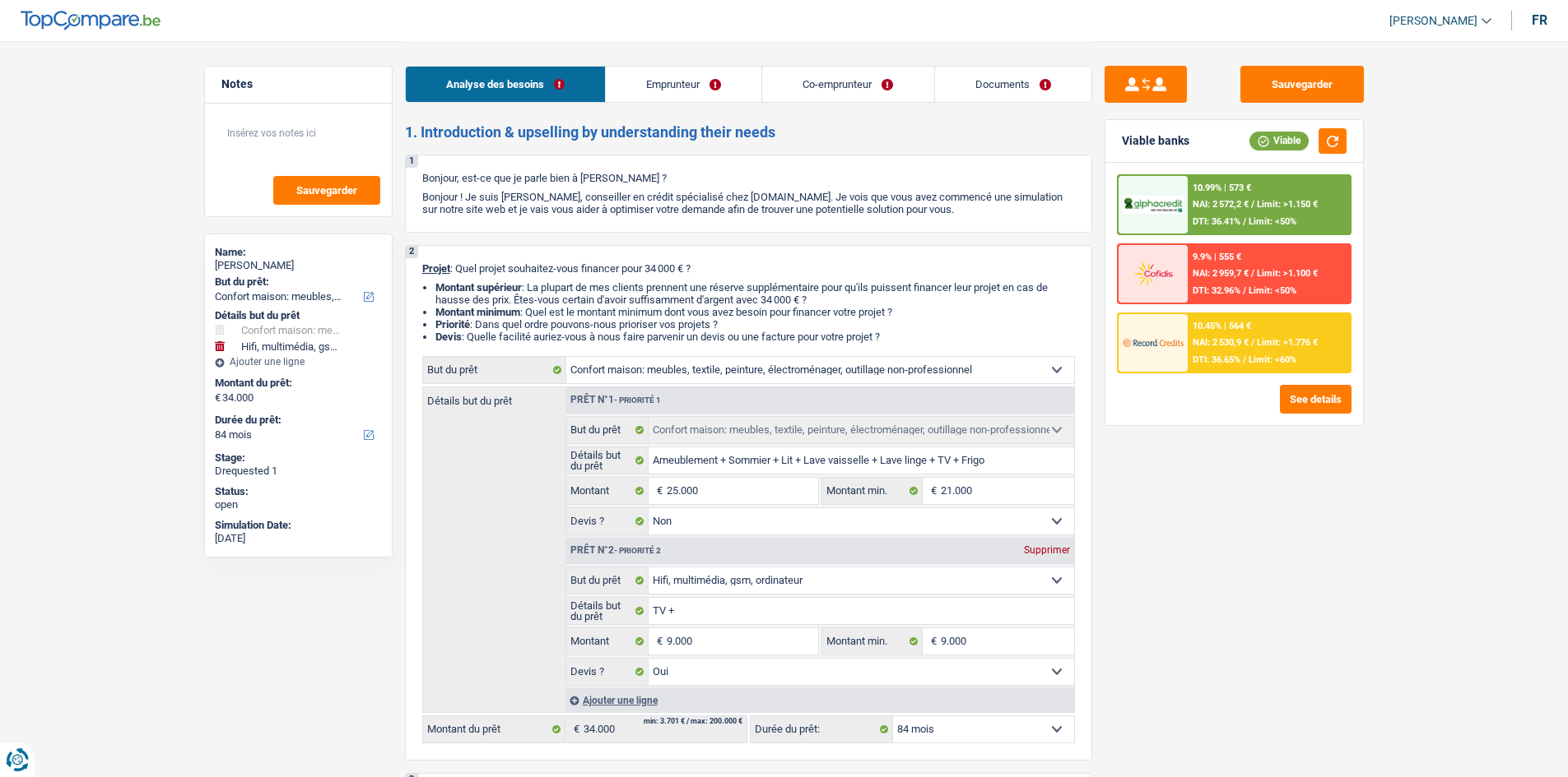
select select "false"
select select "tech"
select select "yes"
select select "84"
select select "32"
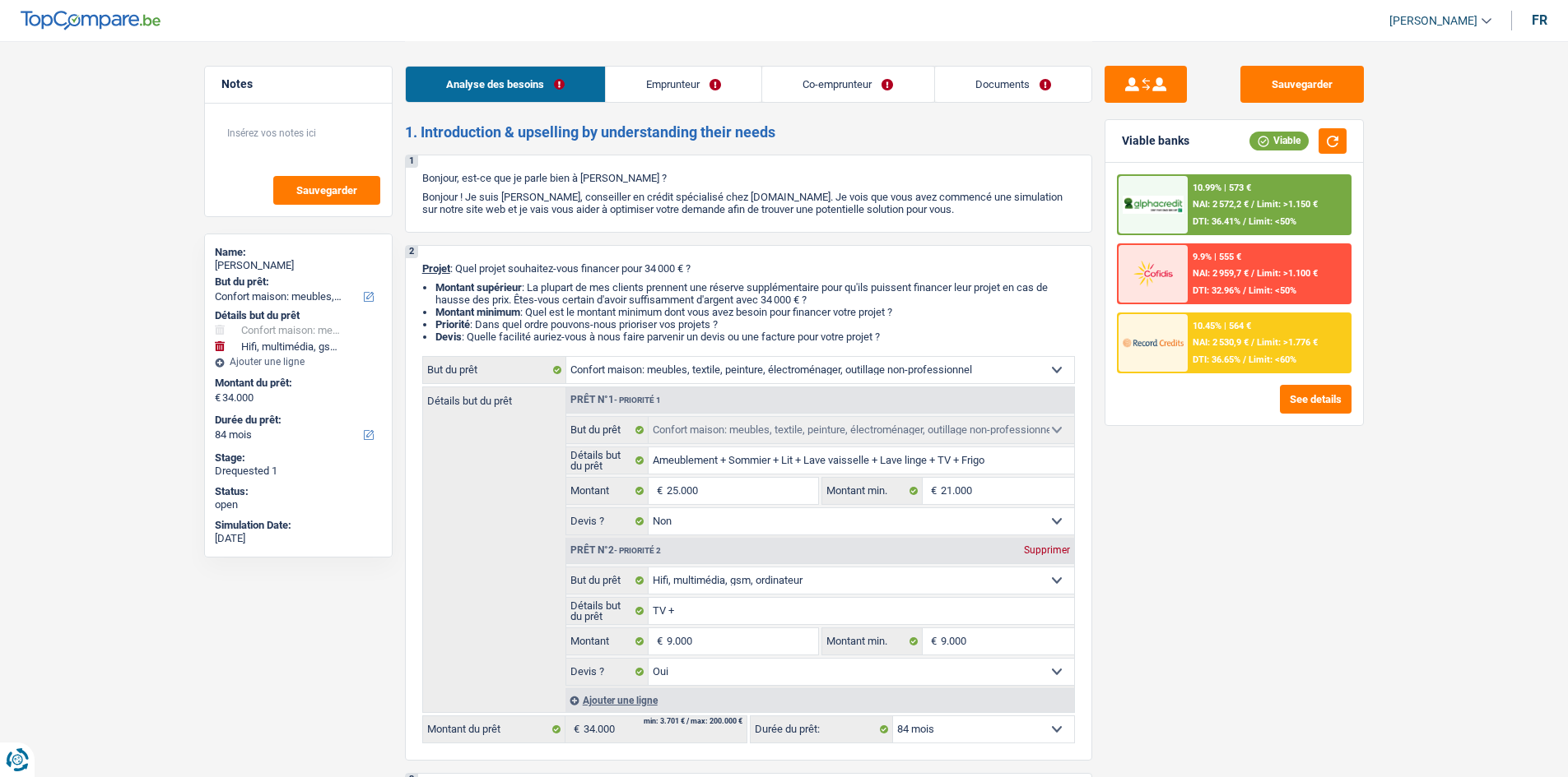
select select "married"
click at [727, 79] on link "Emprunteur" at bounding box center [683, 84] width 155 height 36
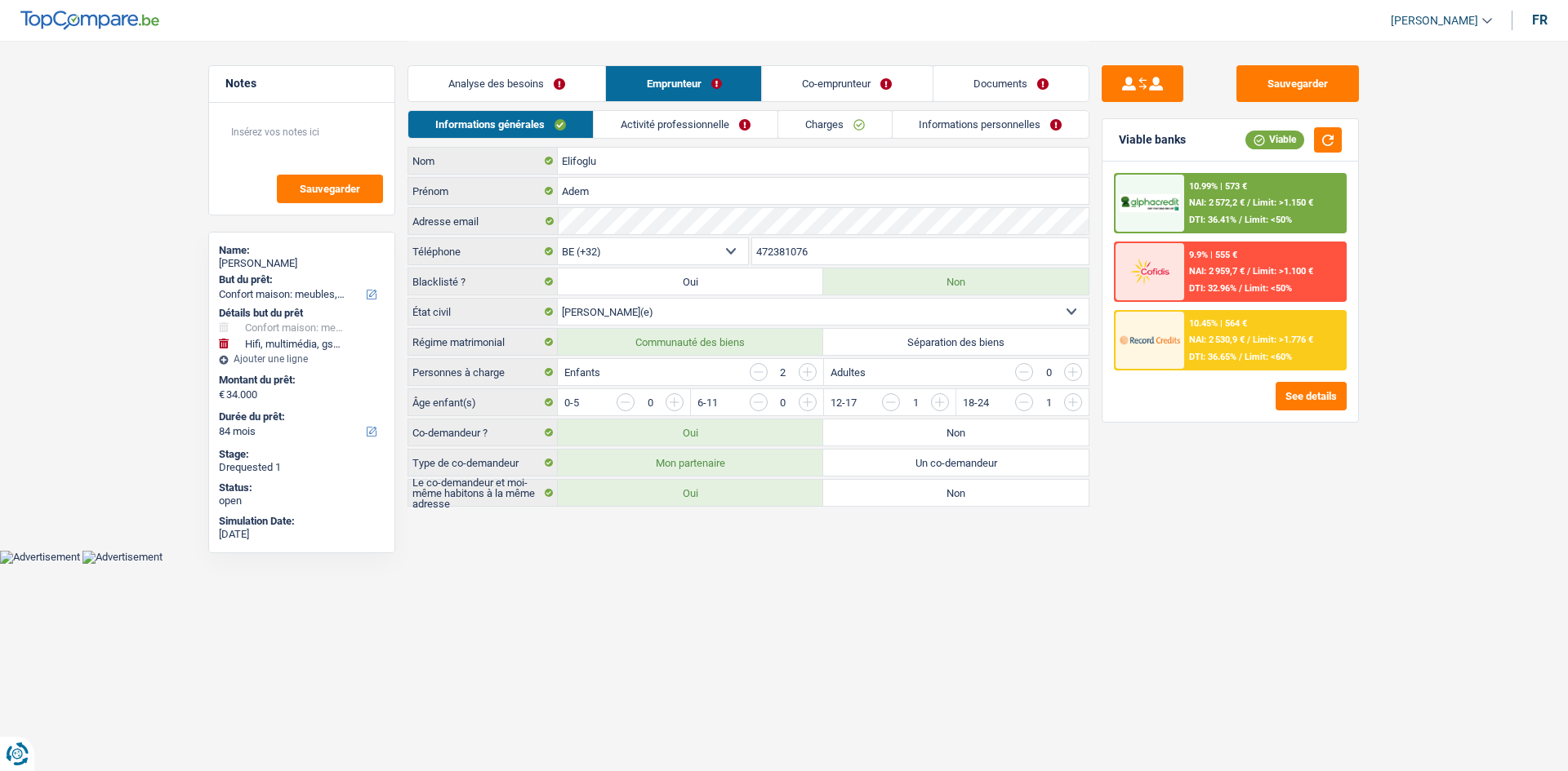
click at [717, 140] on div "Informations générales Activité professionnelle Charges Informations personnell…" at bounding box center [748, 128] width 681 height 36
click at [756, 121] on link "Activité professionnelle" at bounding box center [686, 124] width 184 height 27
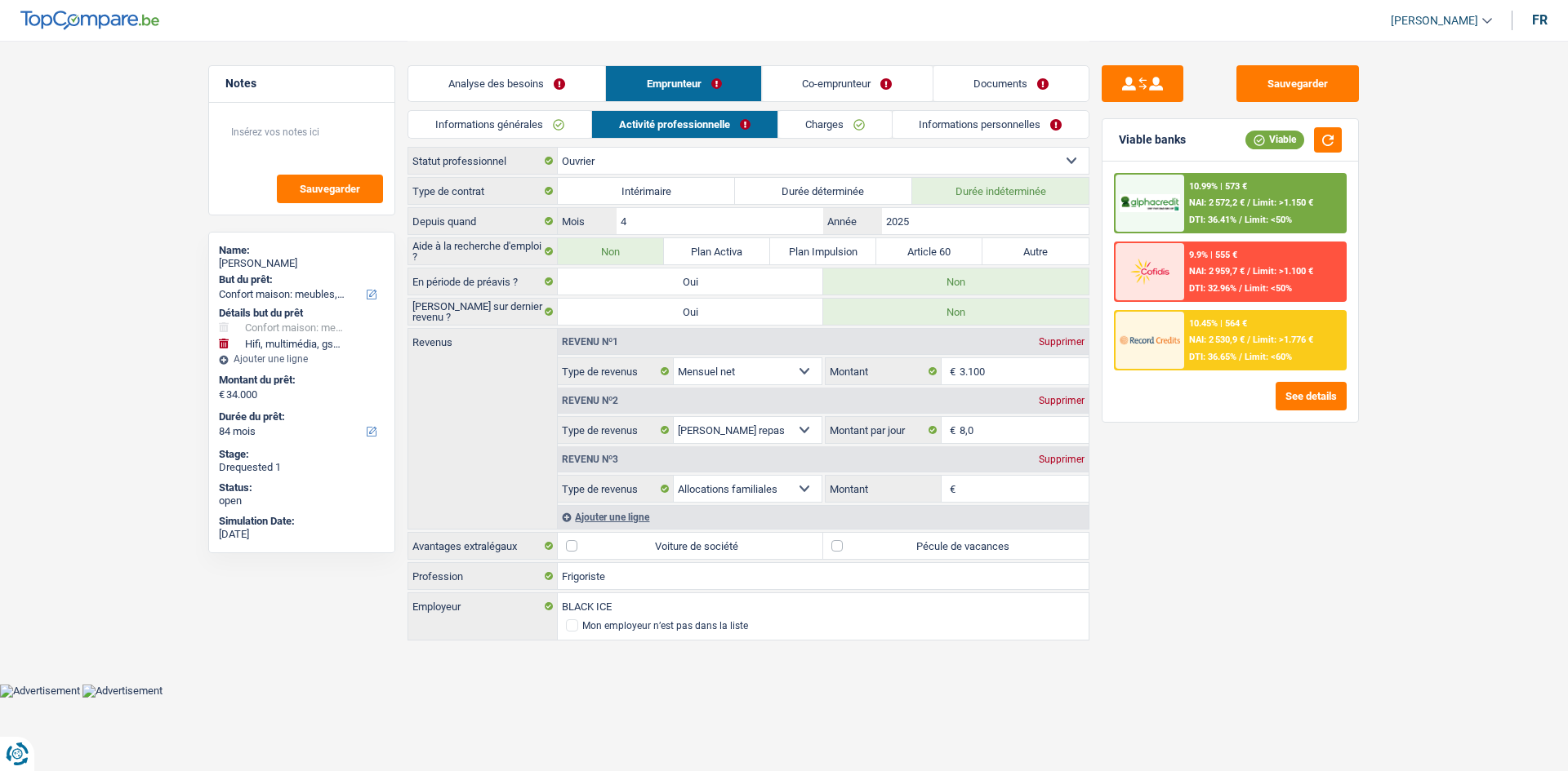
drag, startPoint x: 818, startPoint y: 130, endPoint x: 894, endPoint y: 133, distance: 76.1
click at [819, 130] on link "Charges" at bounding box center [835, 124] width 113 height 27
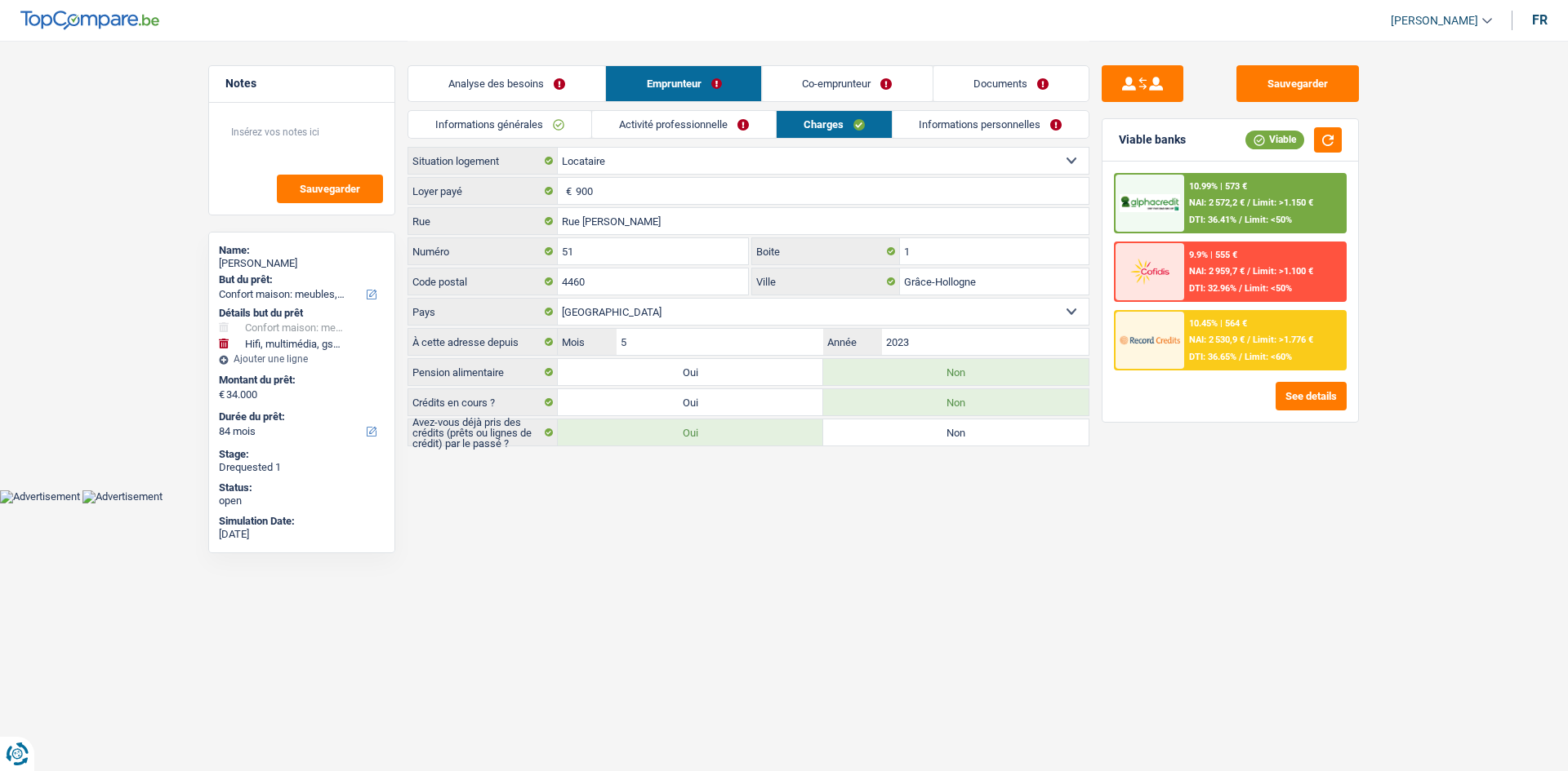
click at [957, 119] on link "Informations personnelles" at bounding box center [990, 124] width 197 height 27
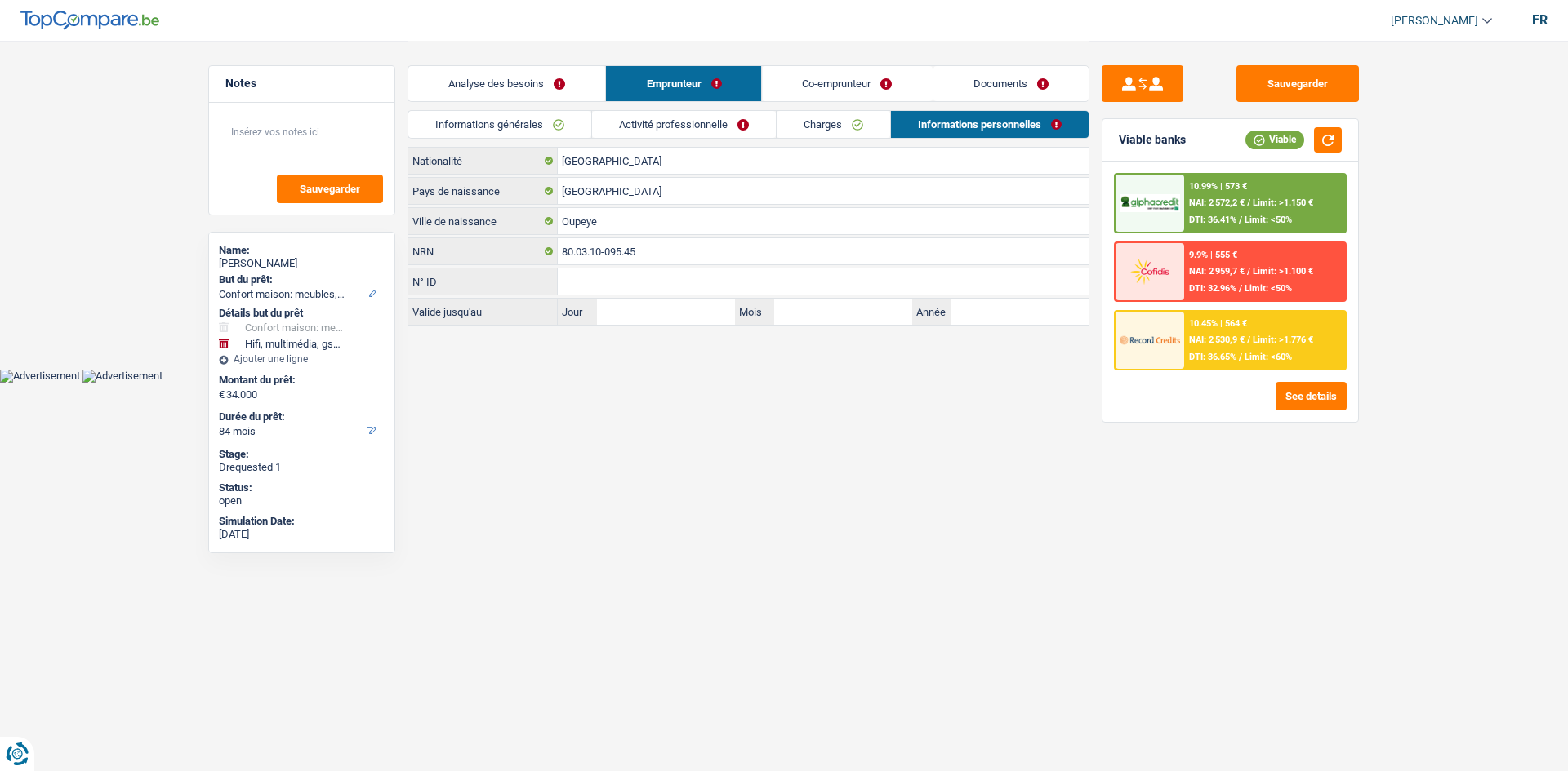
drag, startPoint x: 776, startPoint y: 91, endPoint x: 714, endPoint y: 103, distance: 63.2
click at [775, 91] on link "Co-emprunteur" at bounding box center [848, 83] width 170 height 35
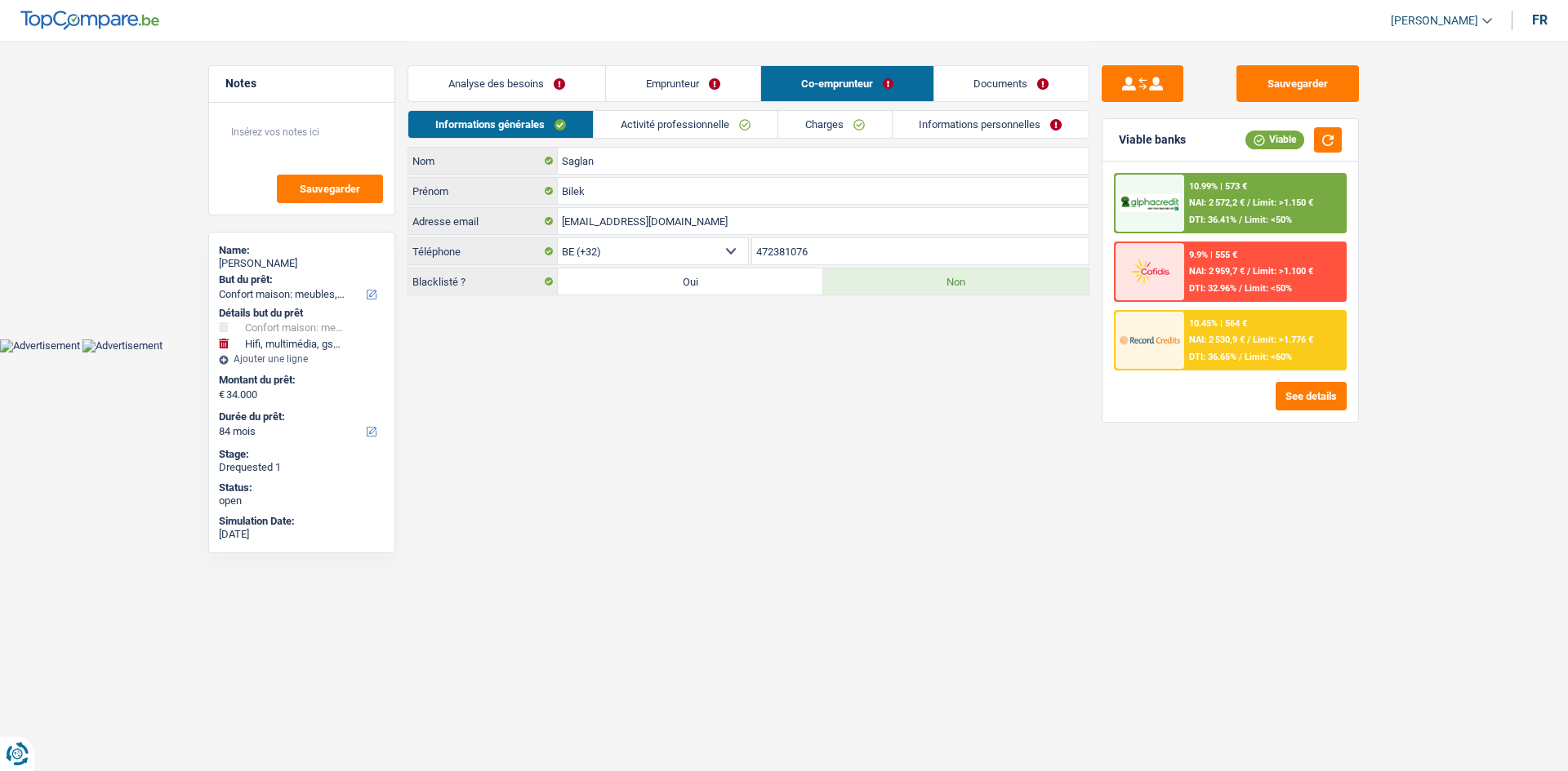
click at [702, 111] on div "Analyse des besoins Emprunteur Co-emprunteur Documents 1. Introduction & upsell…" at bounding box center [748, 168] width 681 height 254
click at [785, 122] on link "Charges" at bounding box center [835, 124] width 113 height 27
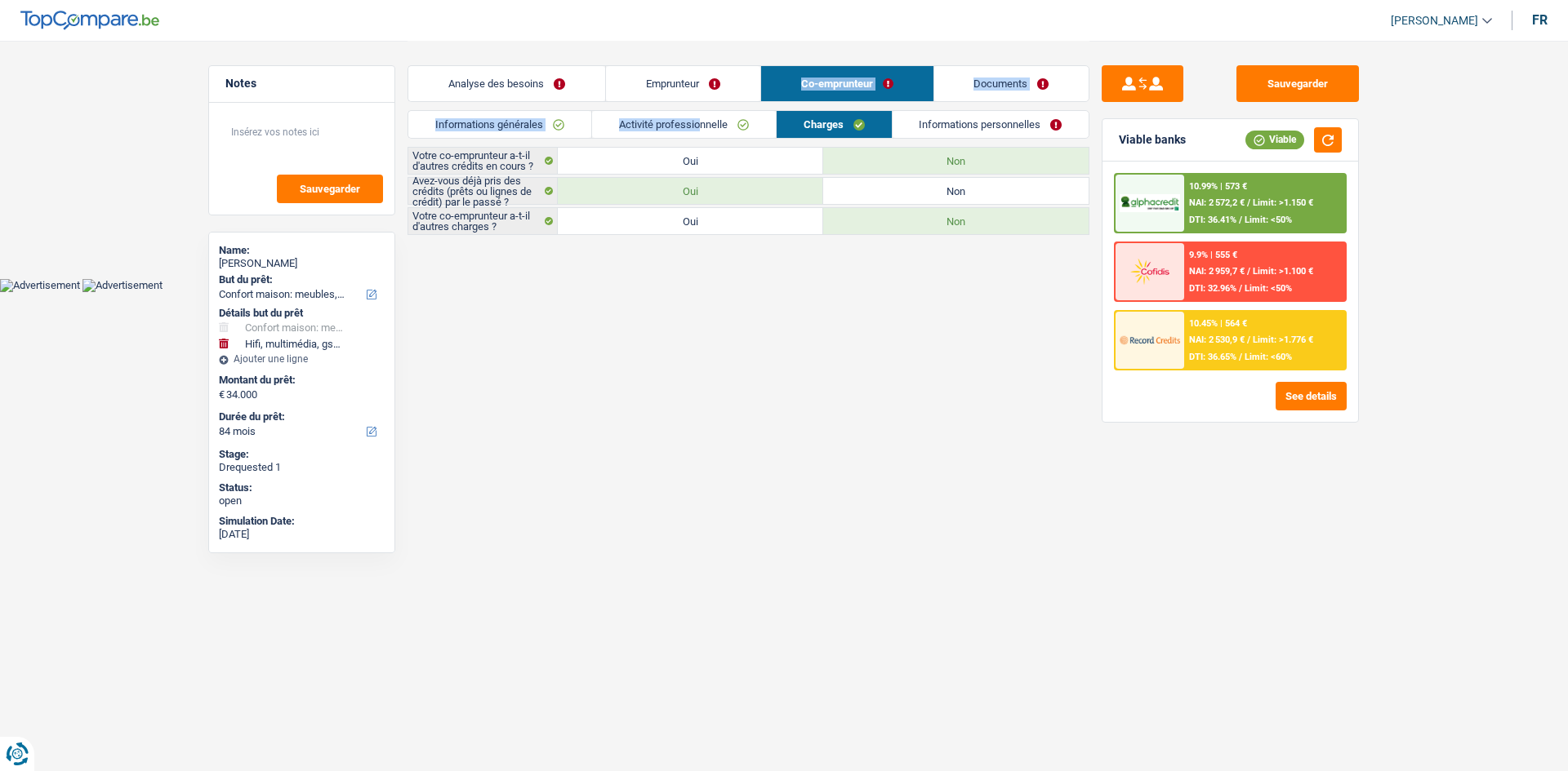
click at [752, 121] on link "Activité professionnelle" at bounding box center [684, 124] width 184 height 27
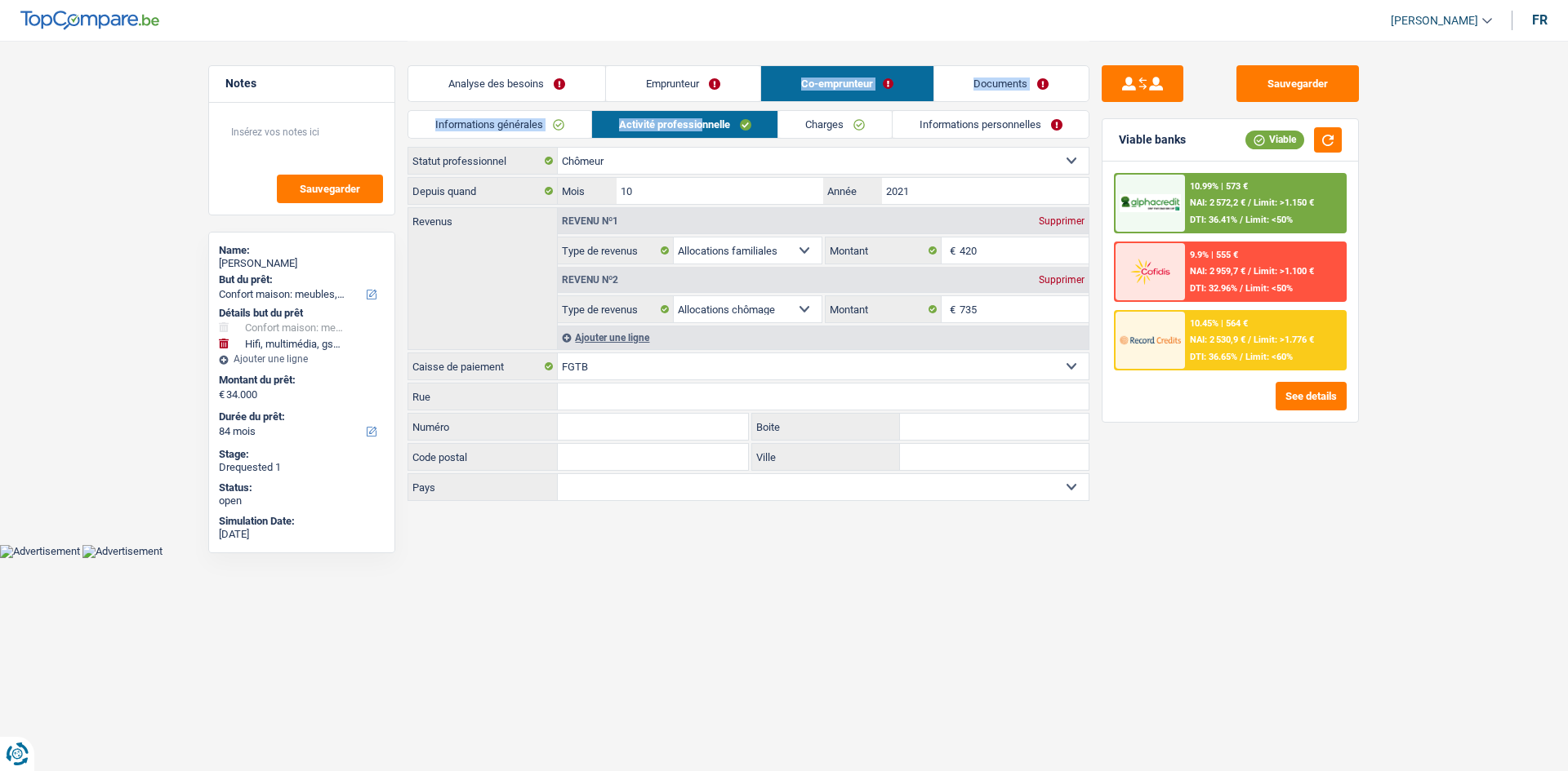
click at [969, 125] on link "Informations personnelles" at bounding box center [990, 124] width 197 height 27
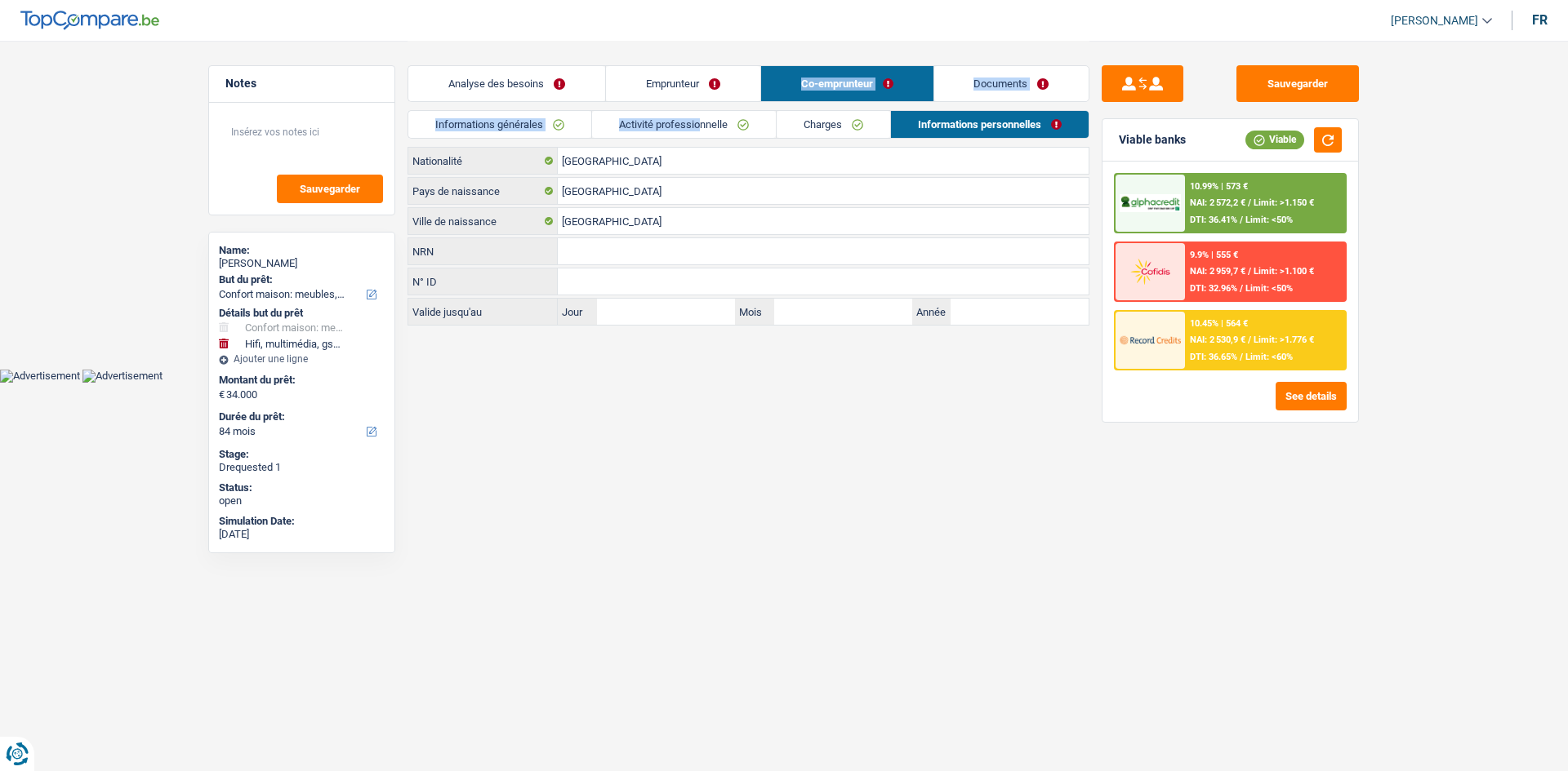
click at [506, 89] on link "Analyse des besoins" at bounding box center [507, 83] width 197 height 35
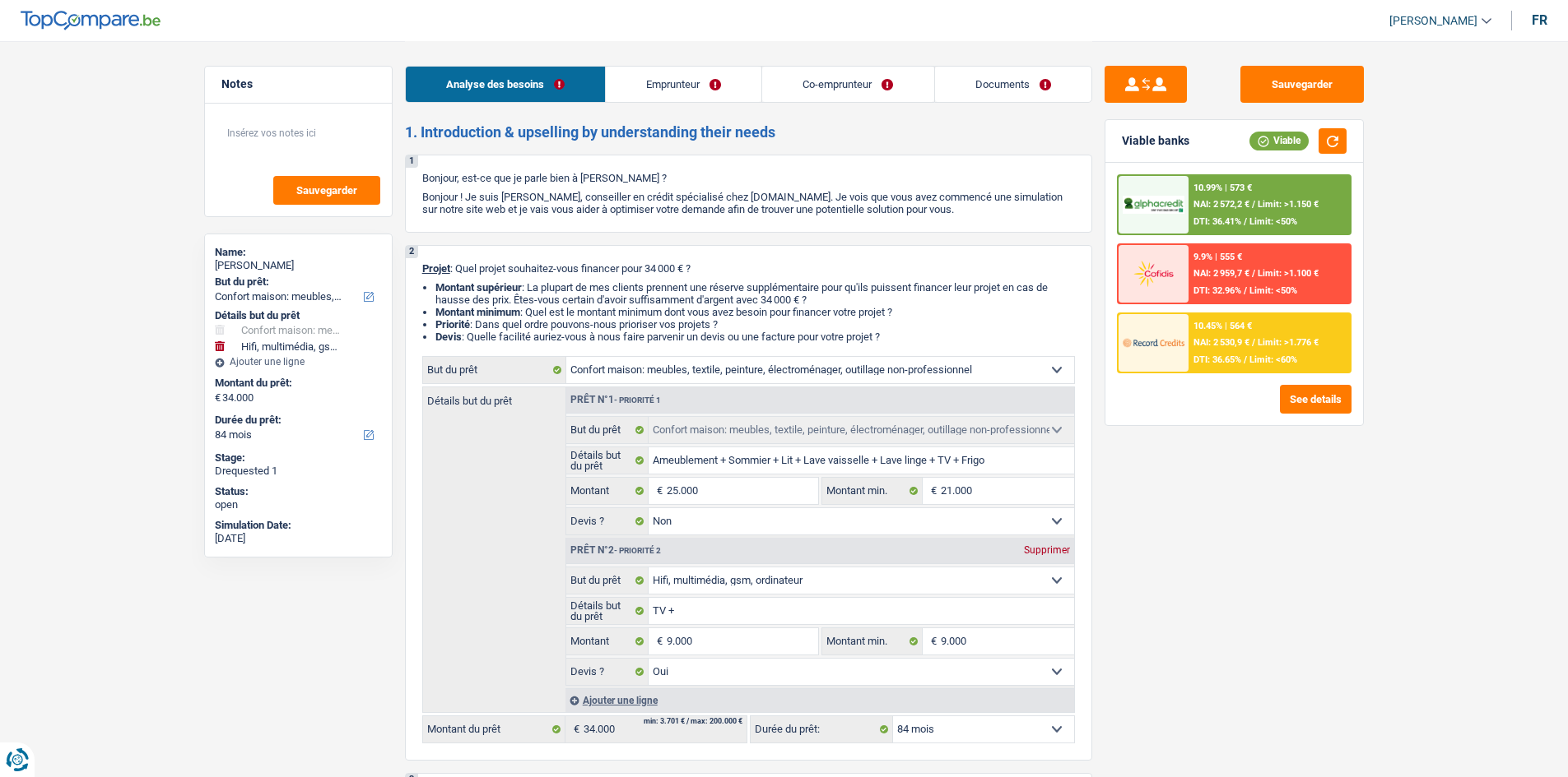
click at [969, 79] on link "Documents" at bounding box center [1012, 84] width 156 height 36
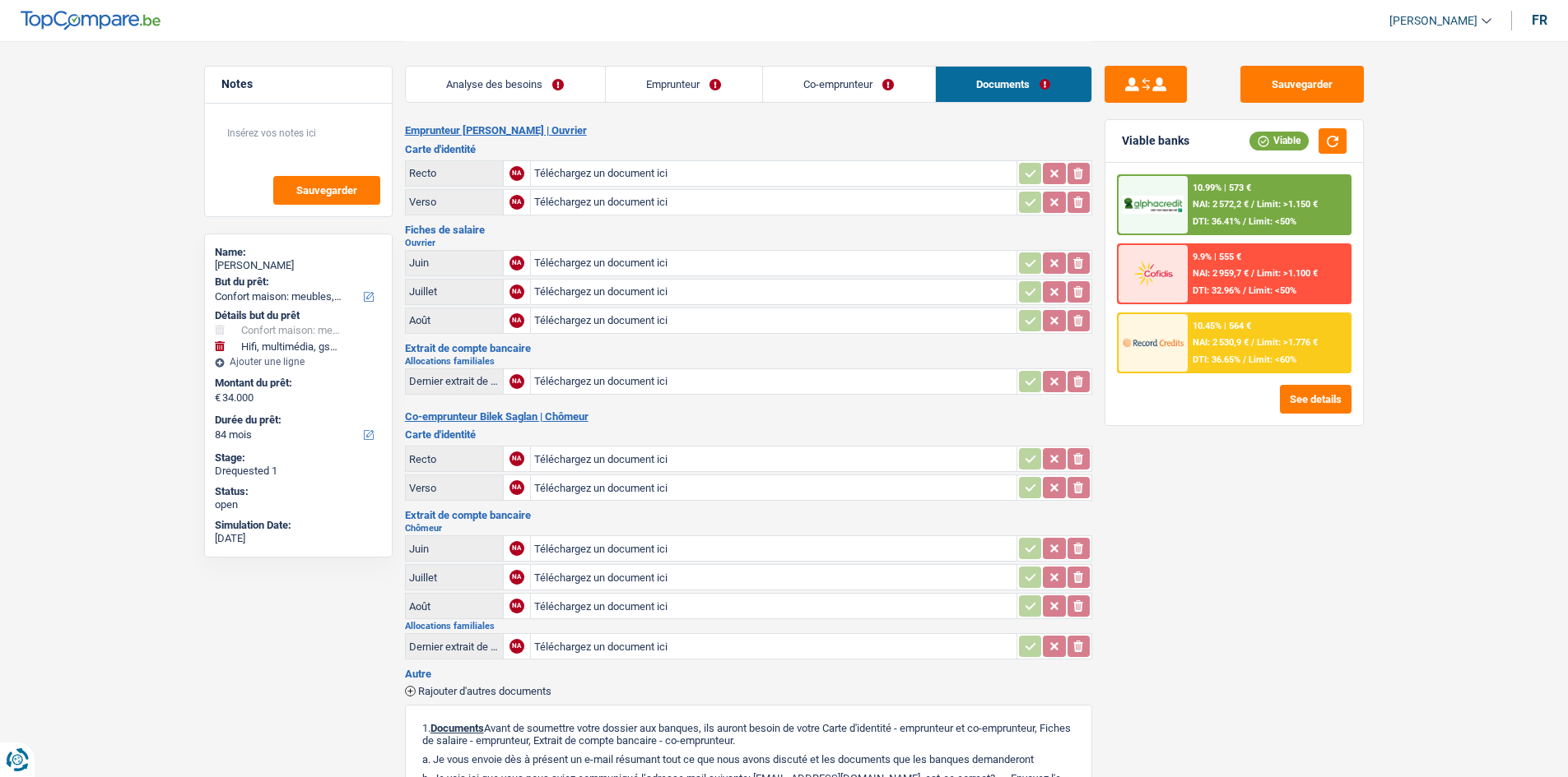
click at [479, 94] on link "Analyse des besoins" at bounding box center [505, 84] width 199 height 36
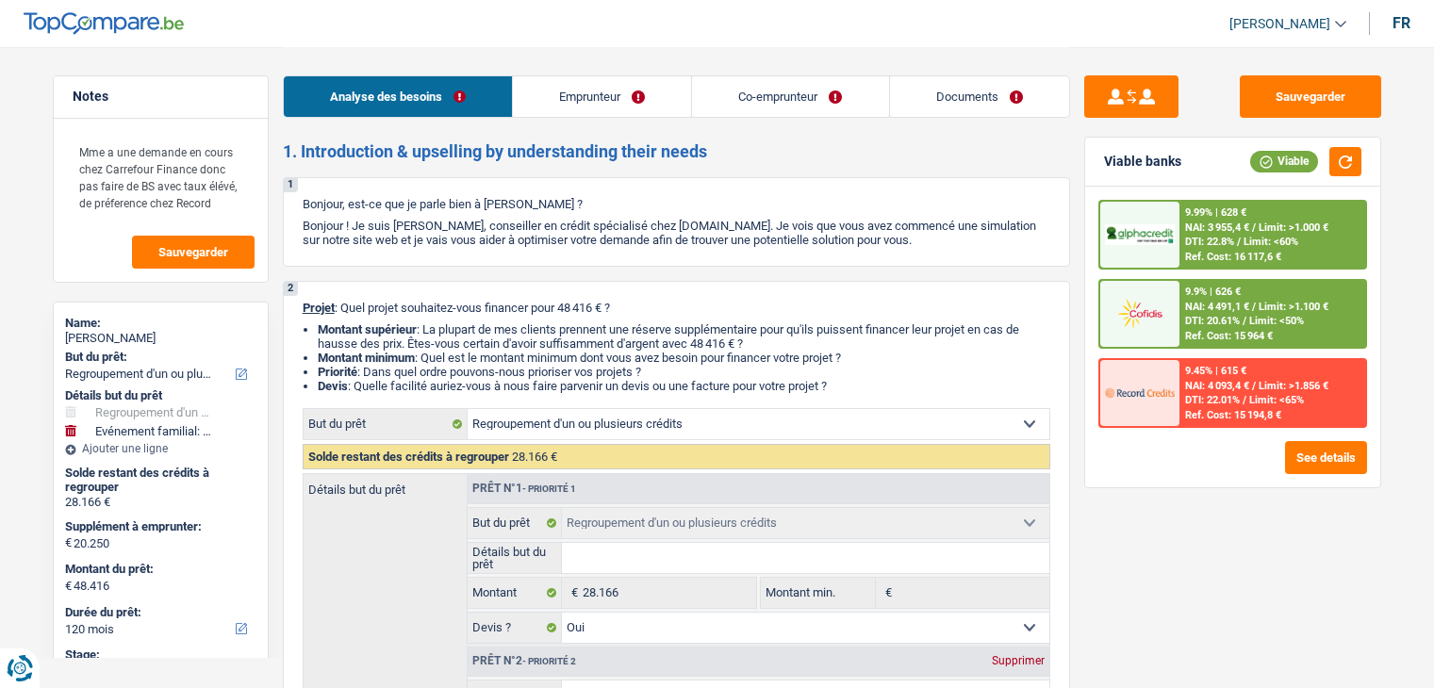
select select "refinancing"
select select "familyEvent"
select select "120"
select select "refinancing"
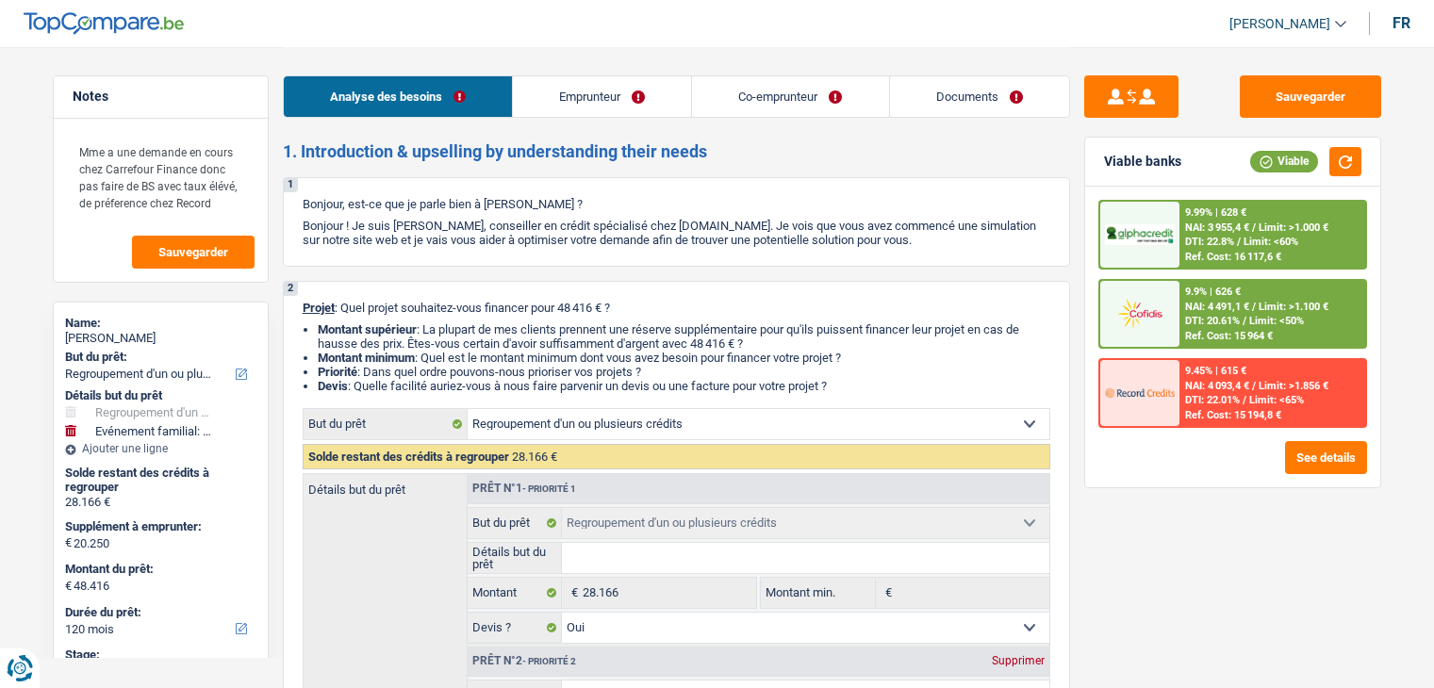
select select "refinancing"
select select "yes"
select select "familyEvent"
select select "false"
select select "120"
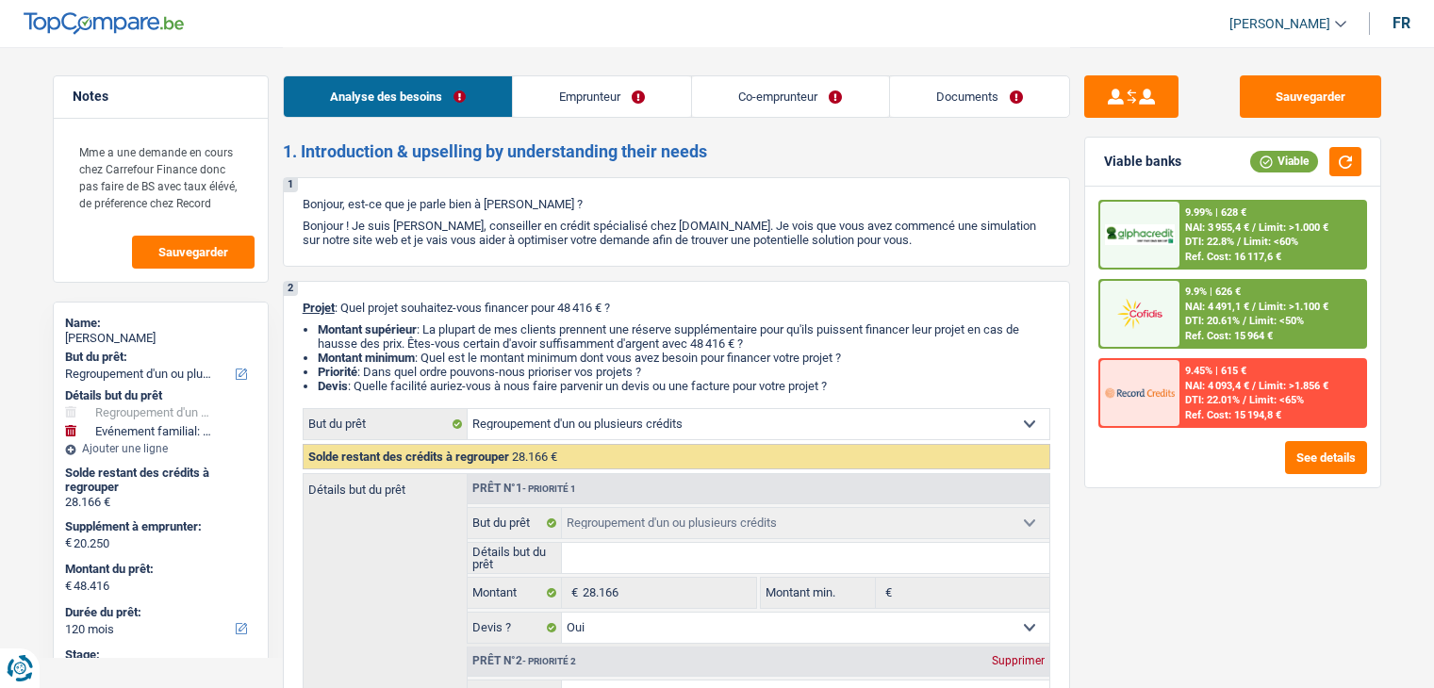
select select "worker"
select select "familyAllowances"
select select "netSalary"
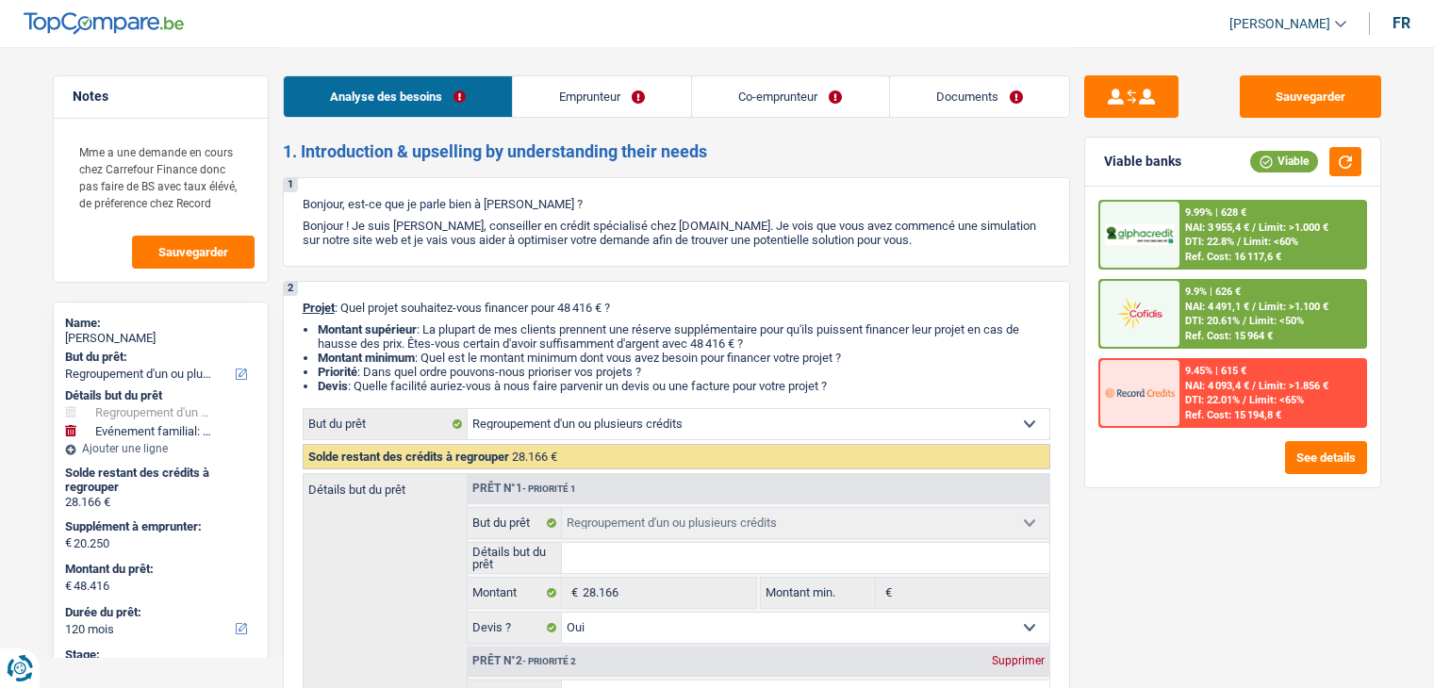
select select "mealVouchers"
select select "rents"
select select "carLoan"
select select "60"
select select "refinancing"
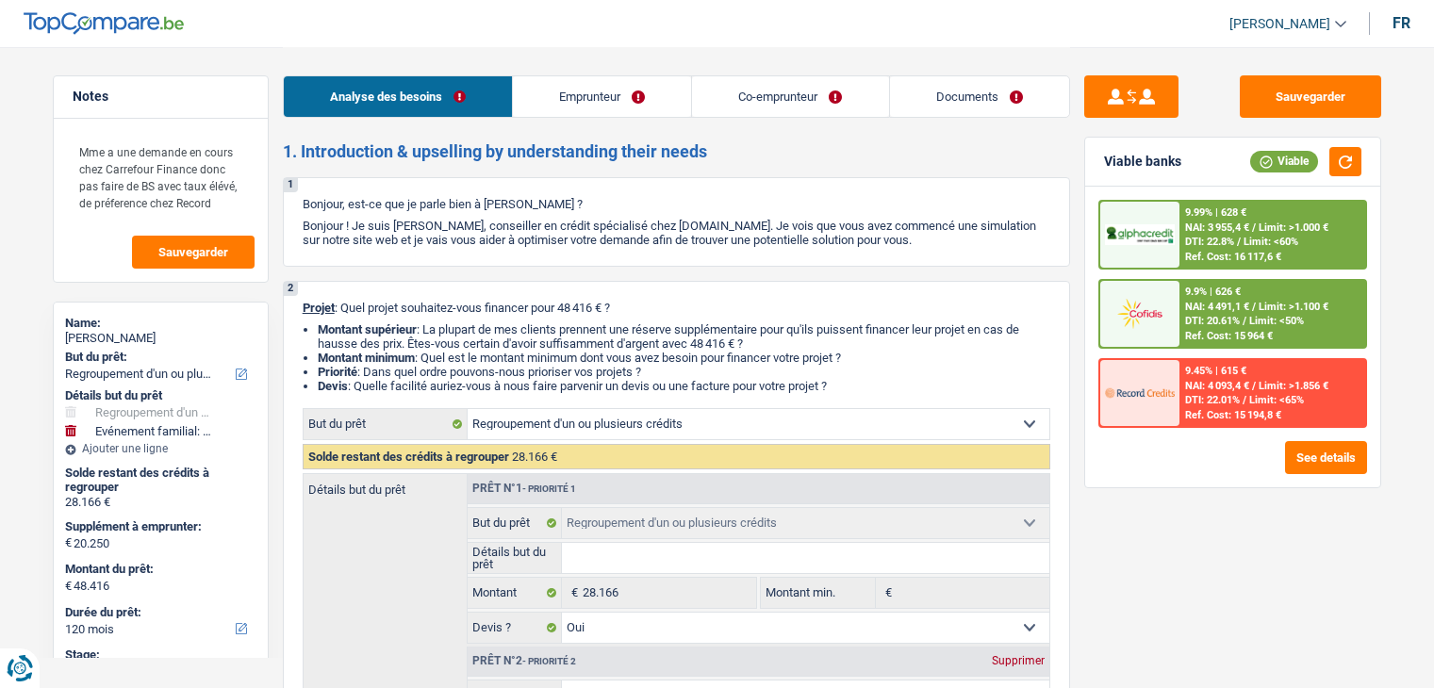
select select "refinancing"
select select "yes"
select select "familyEvent"
select select "false"
select select "120"
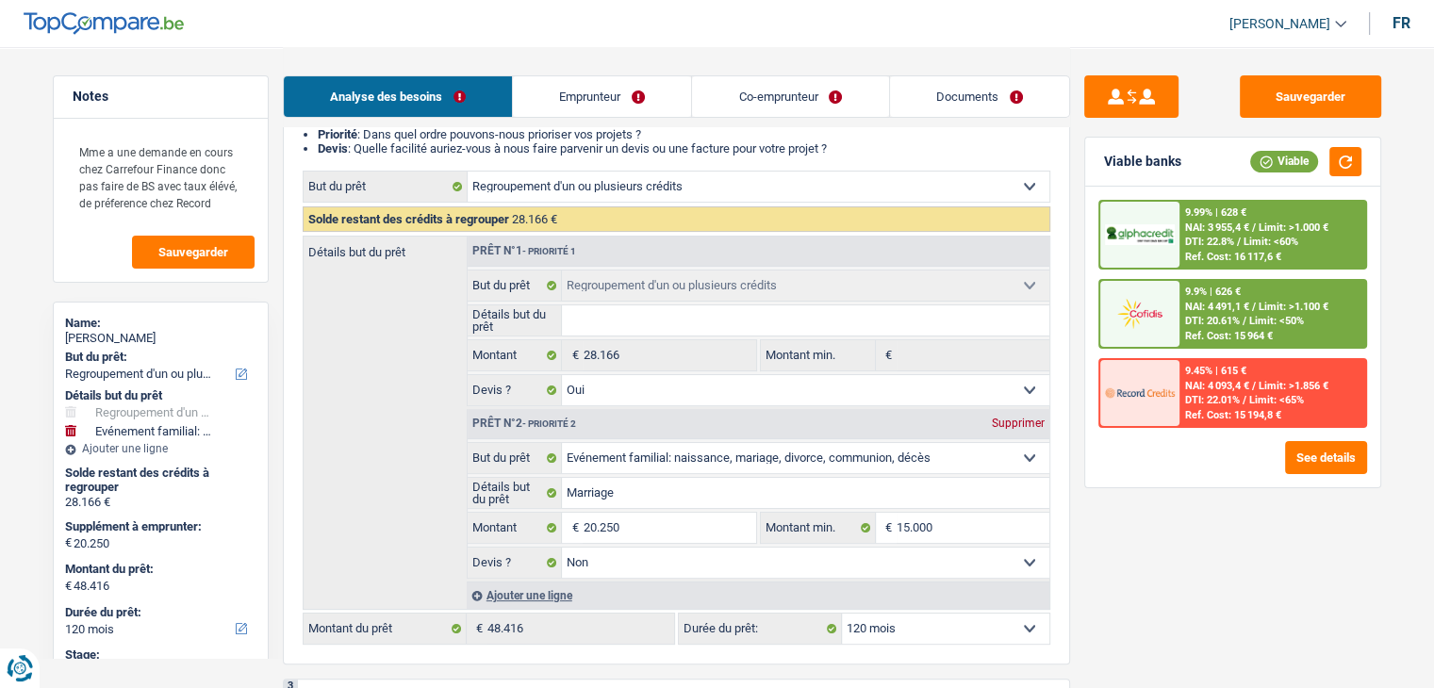
scroll to position [283, 0]
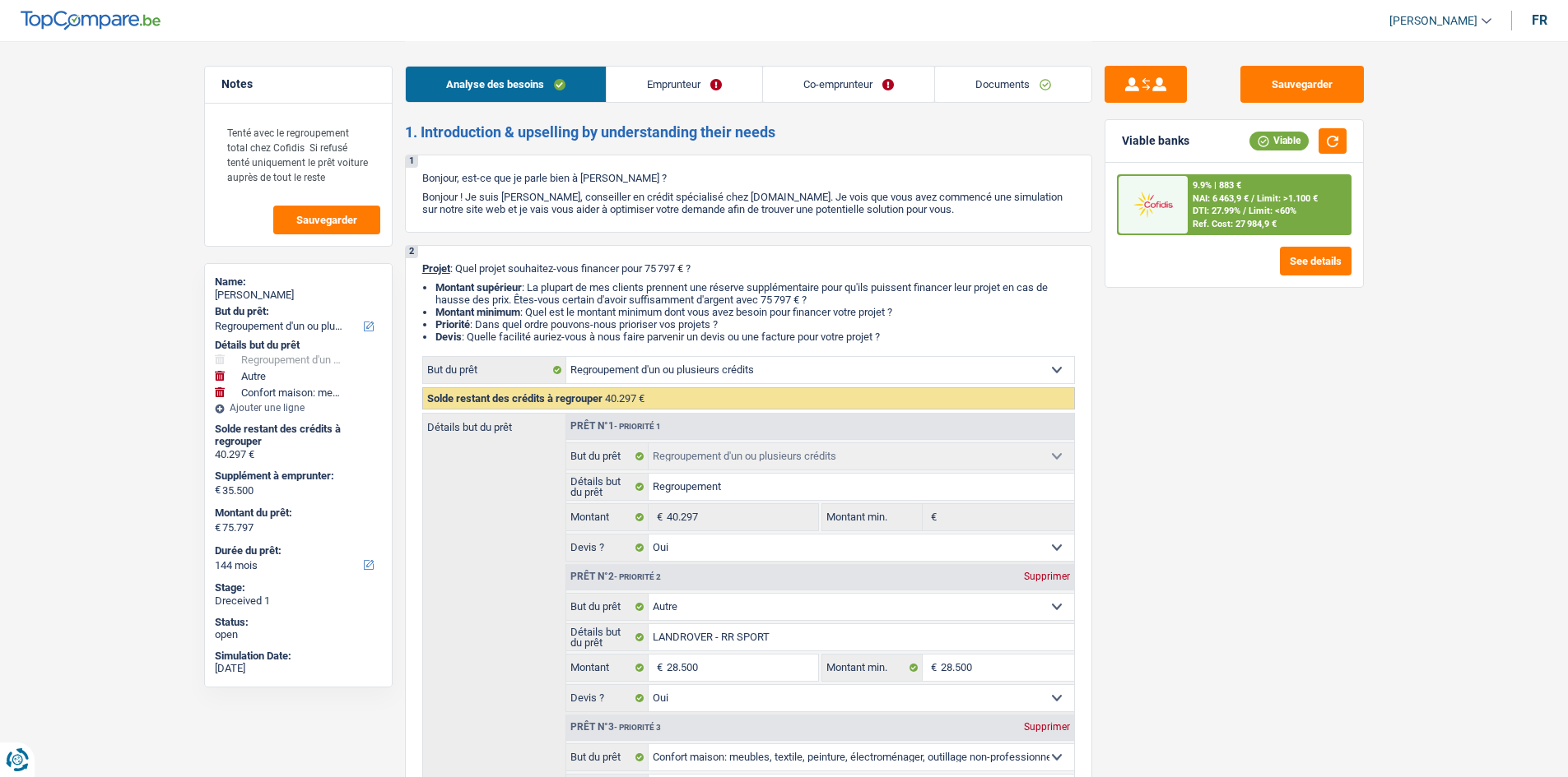
select select "refinancing"
select select "other"
select select "household"
select select "144"
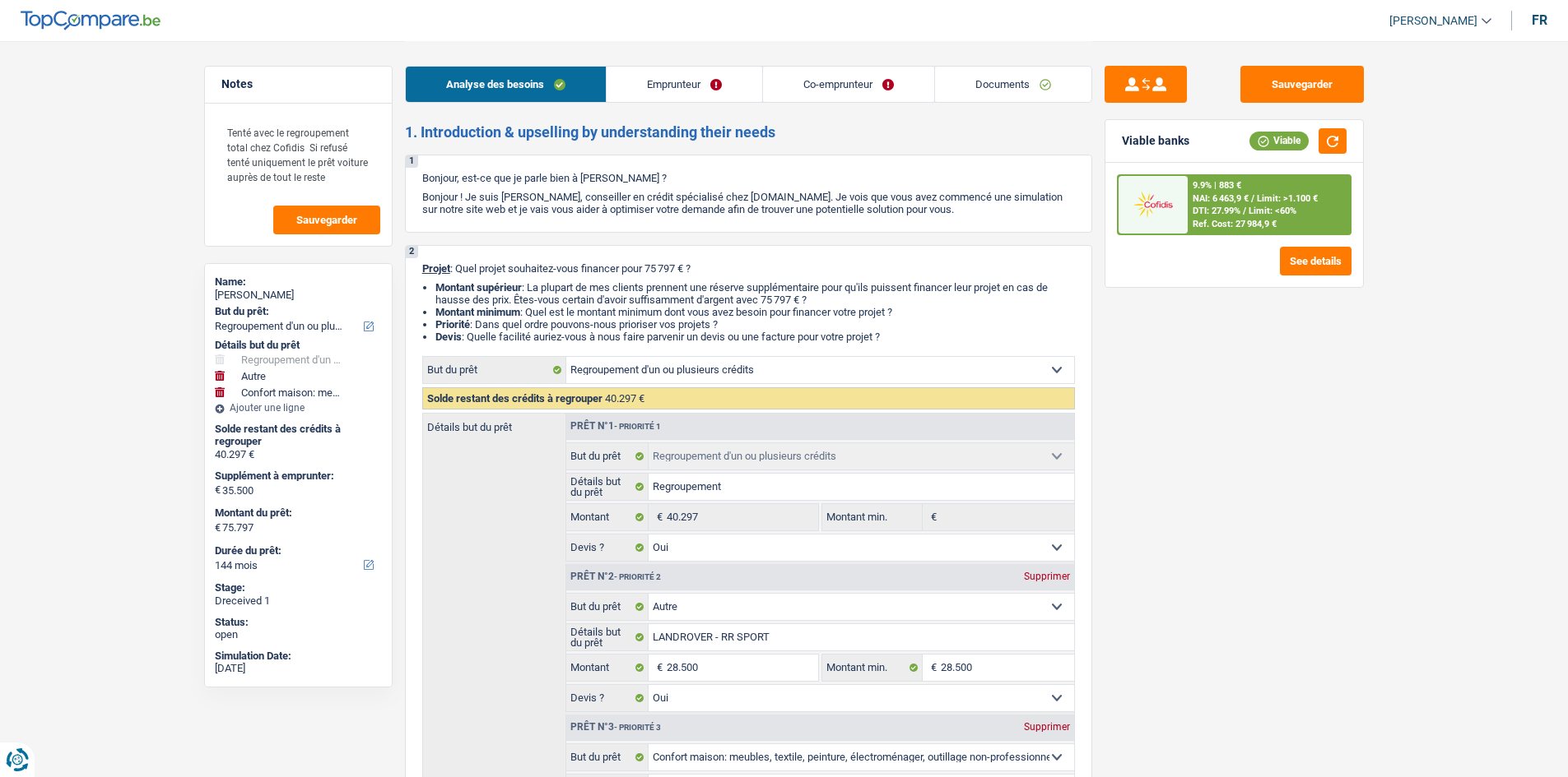
select select "refinancing"
select select "yes"
select select "other"
select select "yes"
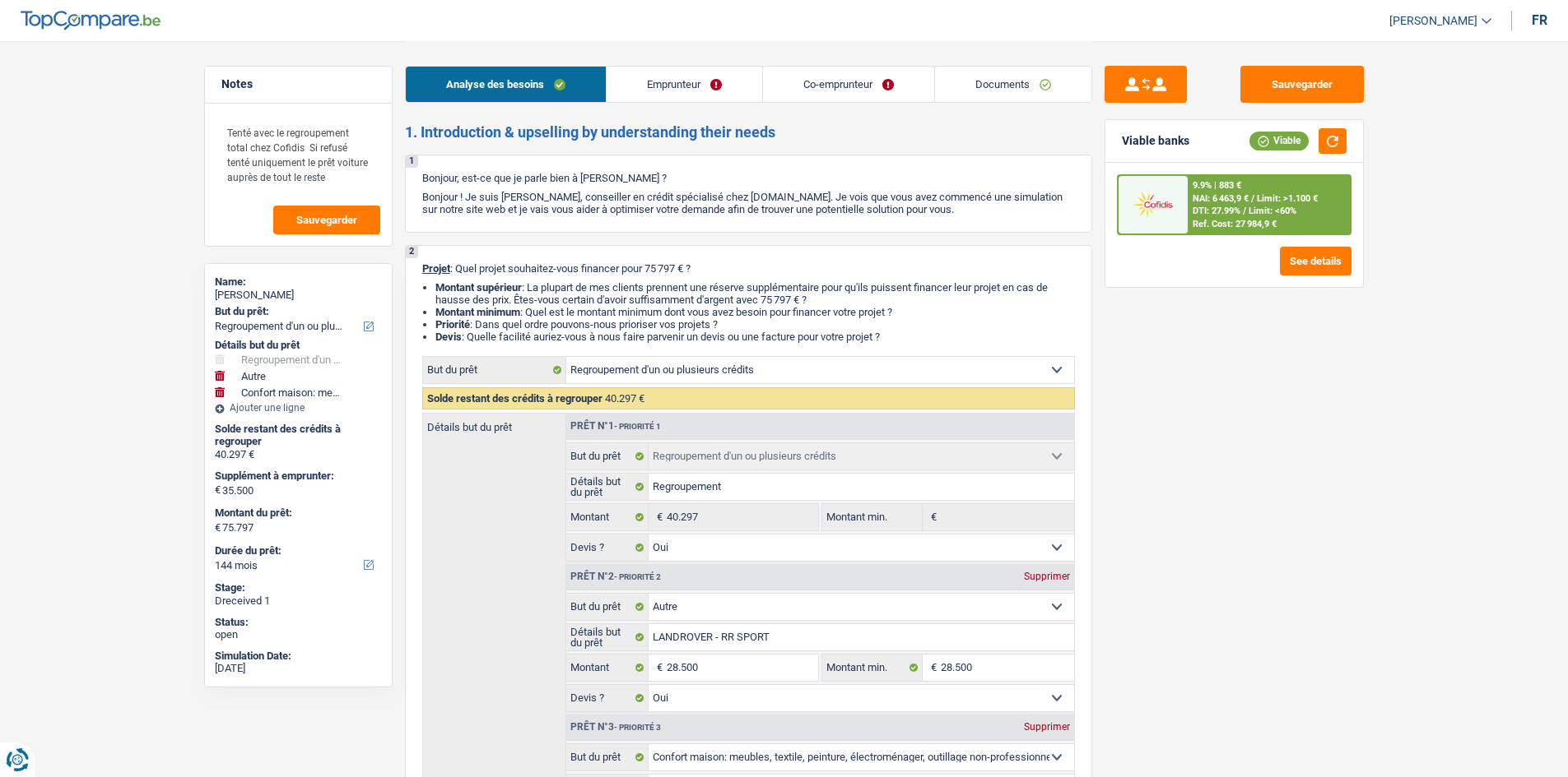
select select "household"
select select "false"
select select "144"
select select "privateEmployee"
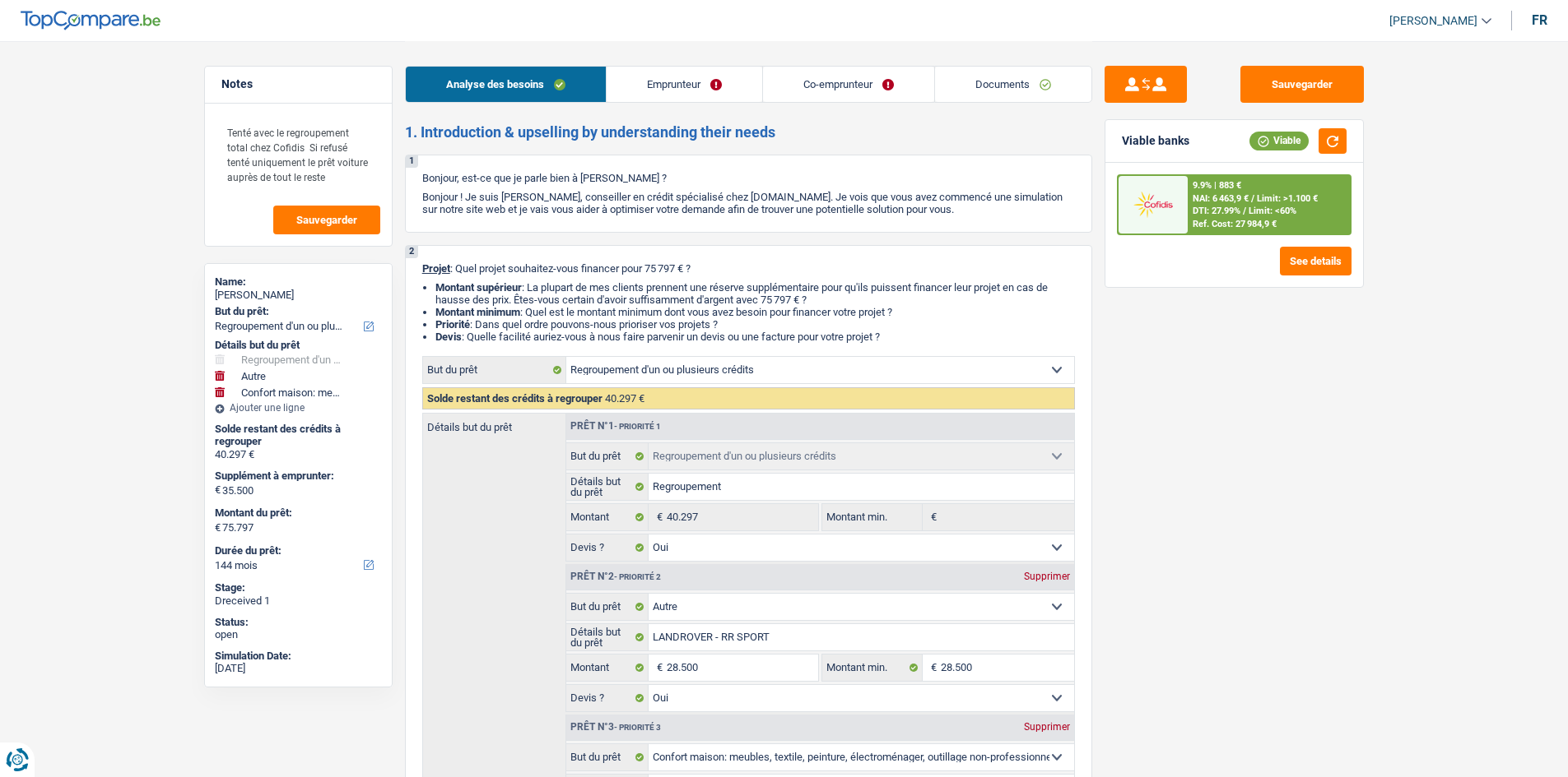
select select "familyAllowances"
select select "netSalary"
select select "mealVouchers"
select select "netSalary"
select select "mealVouchers"
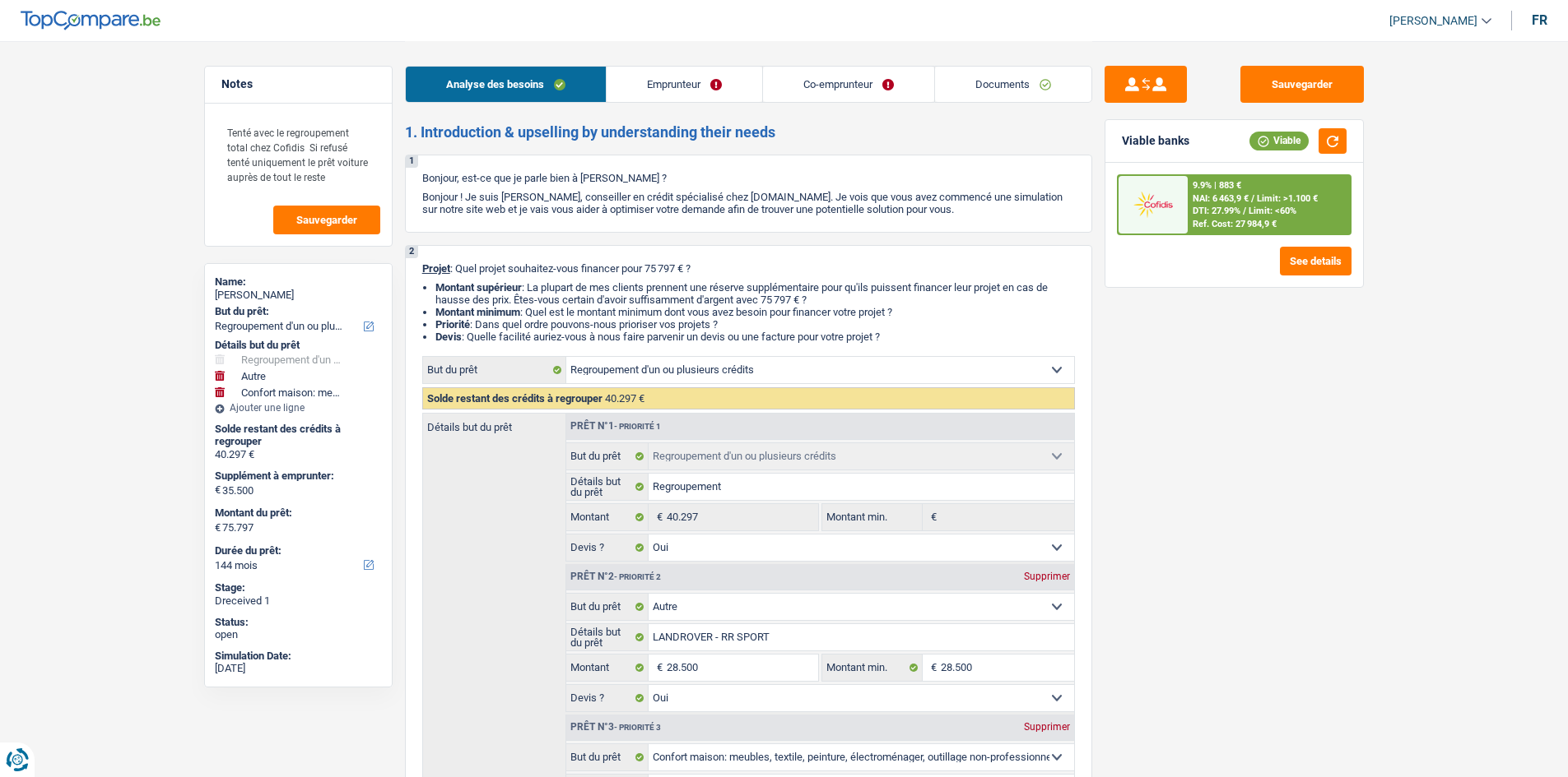
select select "ownerWithMortgage"
select select "mortgage"
select select "360"
select select "personalLoan"
select select "homeFurnishingOrRelocation"
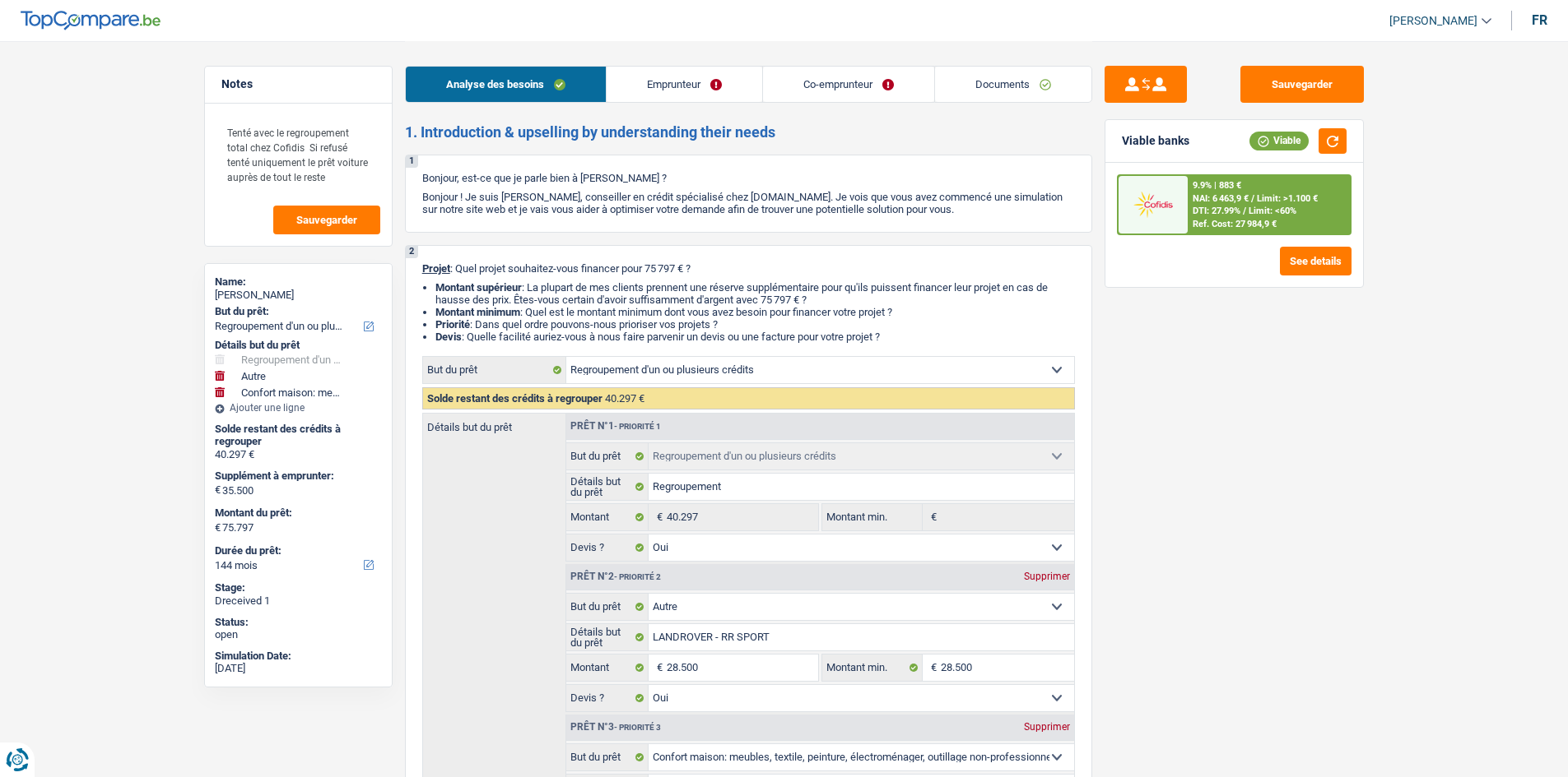
select select "60"
select select "personalLoan"
select select "homeFurnishingOrRelocation"
select select "60"
select select "personalLoan"
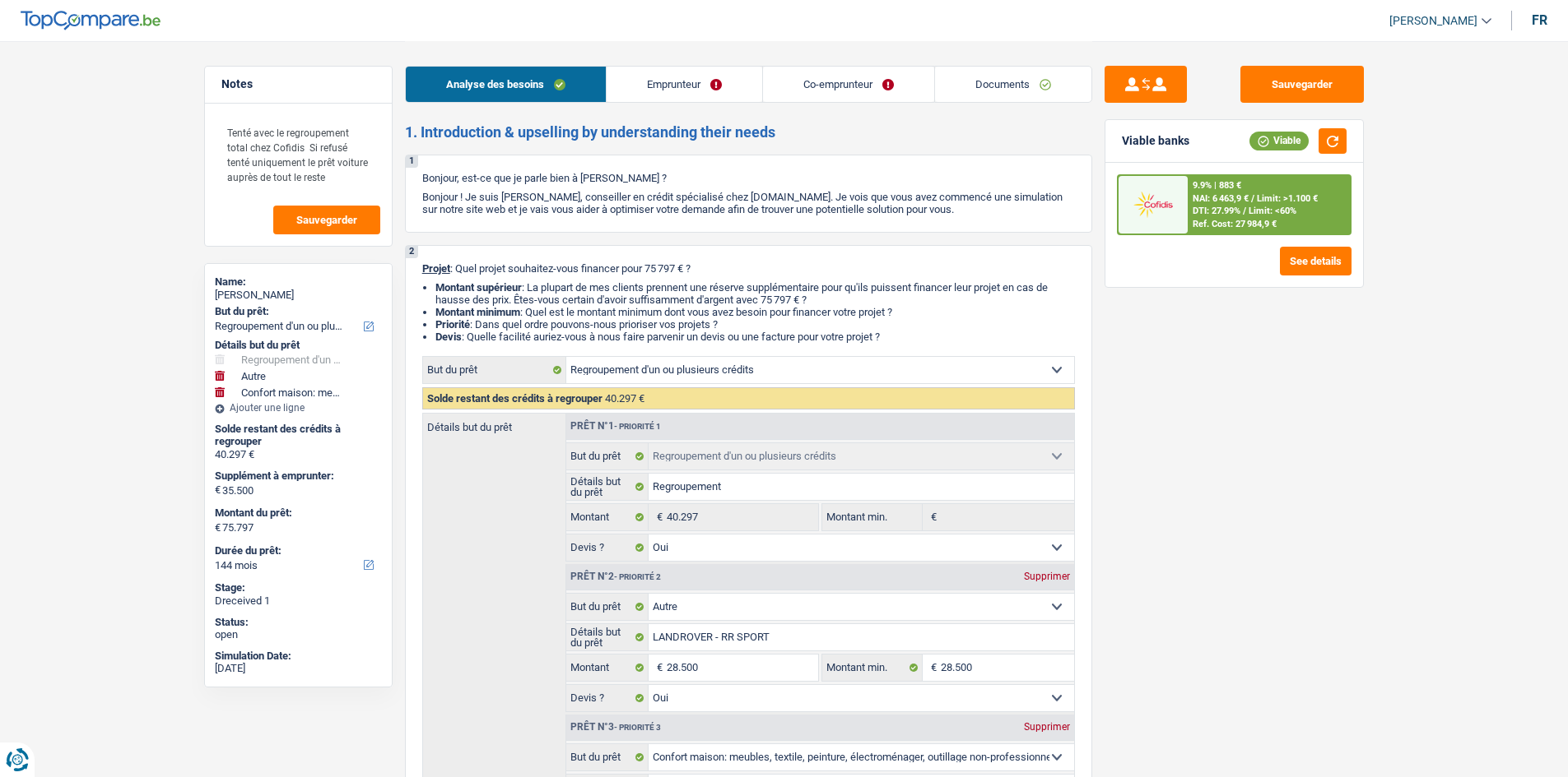
select select "homeFurnishingOrRelocation"
select select "12"
select select "refinancing"
select select "yes"
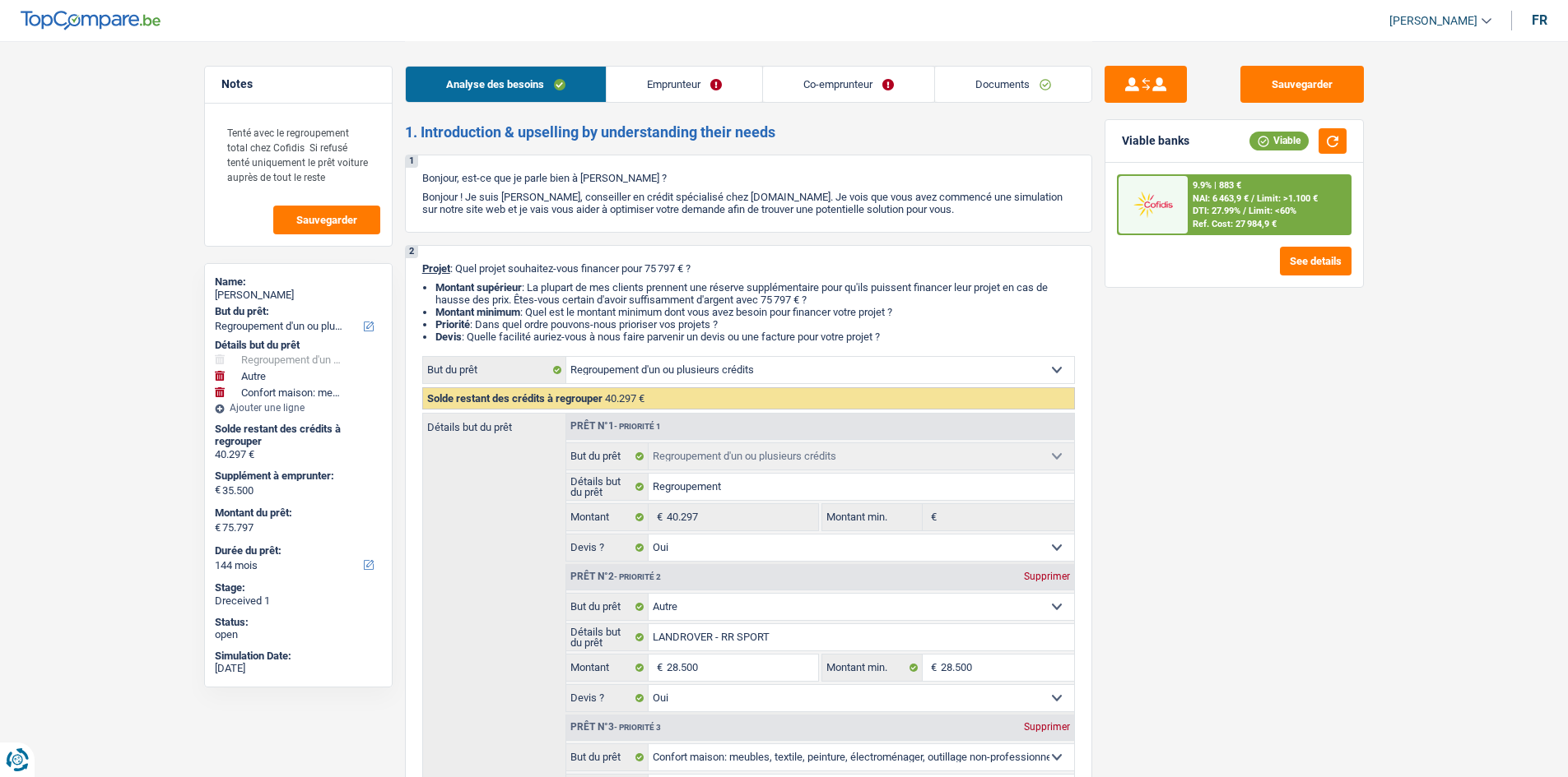
select select "other"
select select "yes"
select select "household"
select select "false"
select select "144"
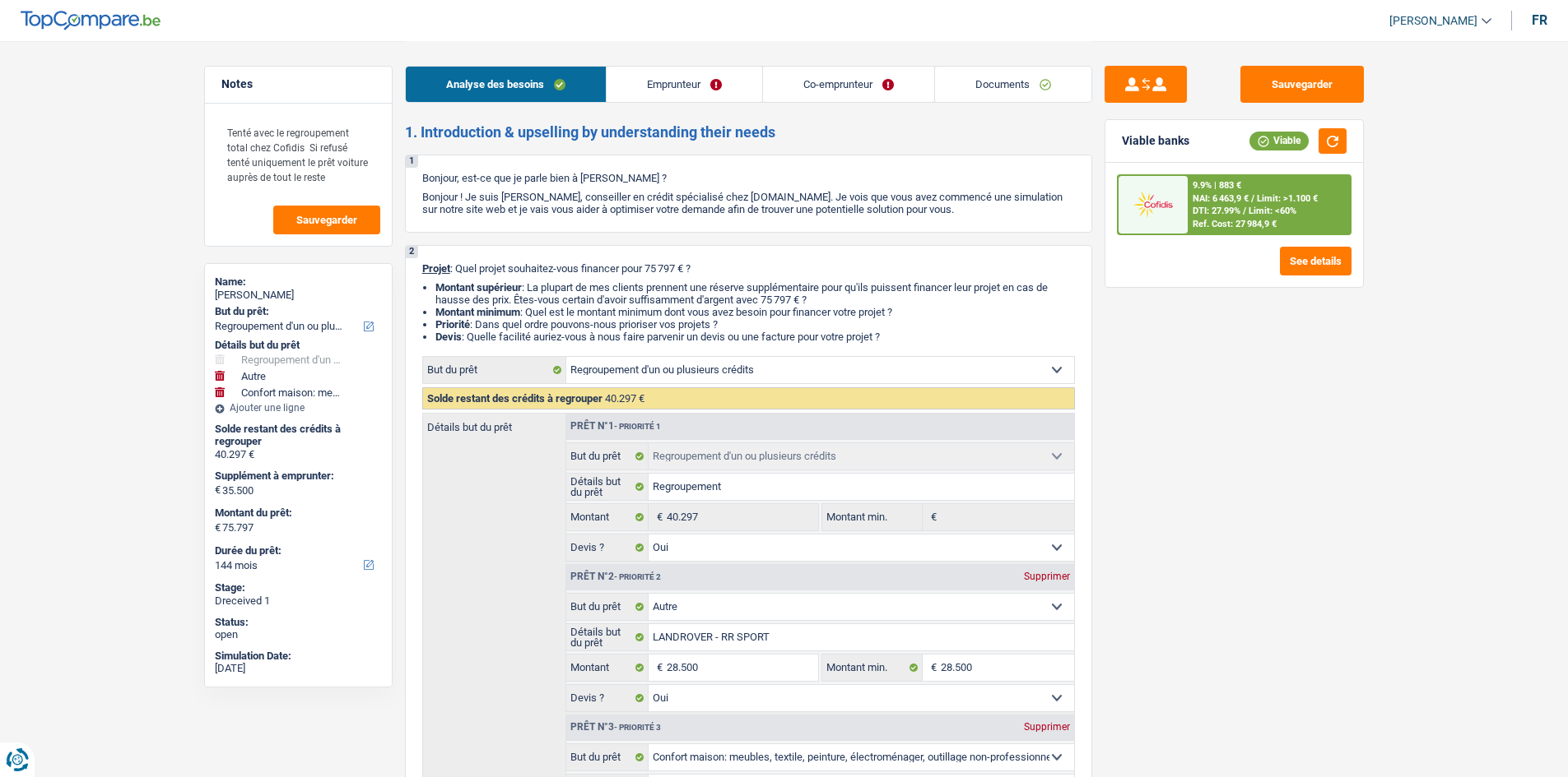
click at [1031, 78] on link "Documents" at bounding box center [1012, 84] width 156 height 36
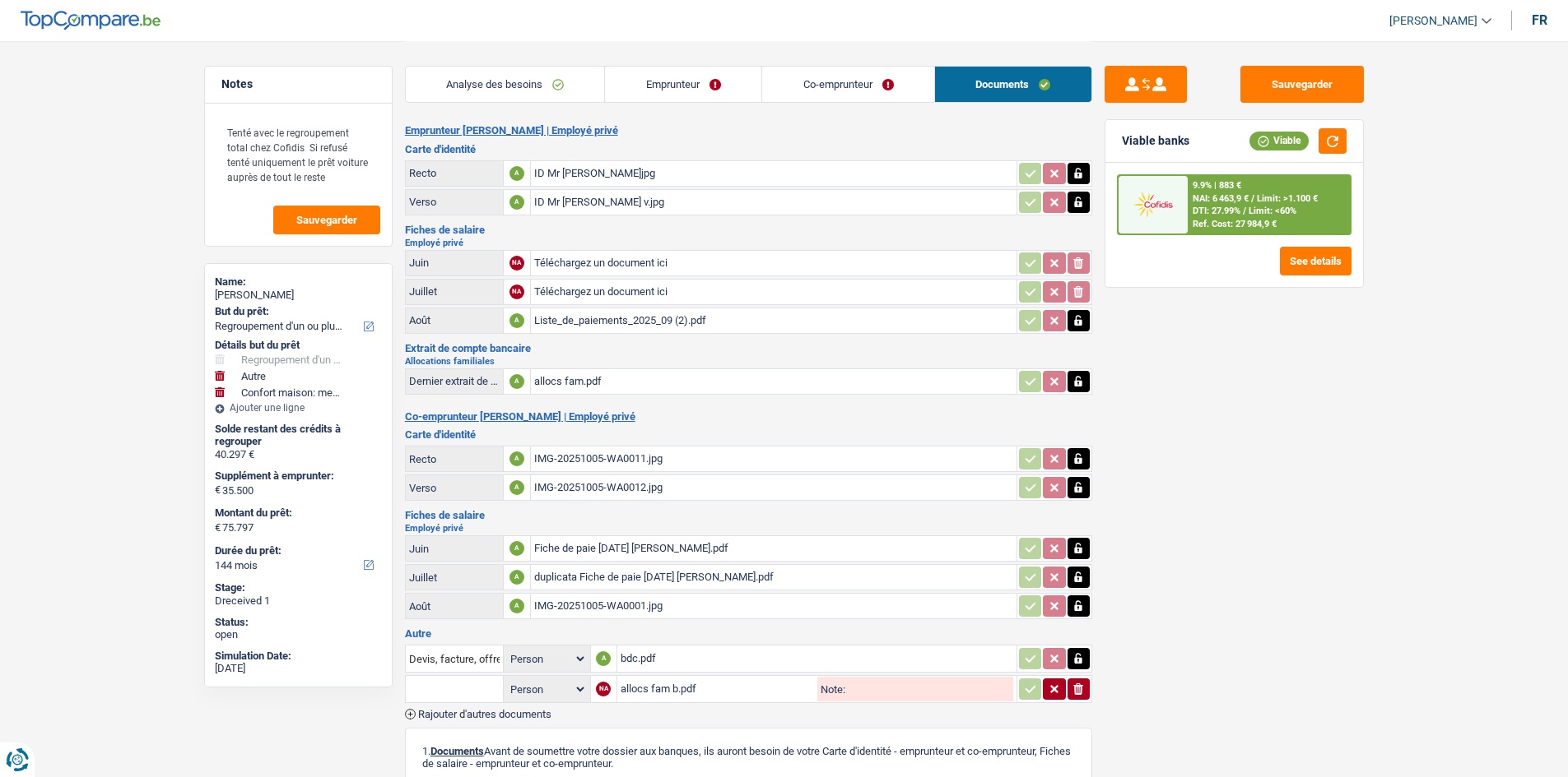
click at [683, 327] on div "Liste_de_paiements_2025_09 (2).pdf" at bounding box center [773, 321] width 479 height 24
click at [677, 606] on div "IMG-20251005-WA0001.jpg" at bounding box center [773, 606] width 479 height 24
click at [164, 283] on main "Notes Tenté avec le regroupement total chez Cofidis Si refusé tenté uniquement …" at bounding box center [784, 541] width 1568 height 1082
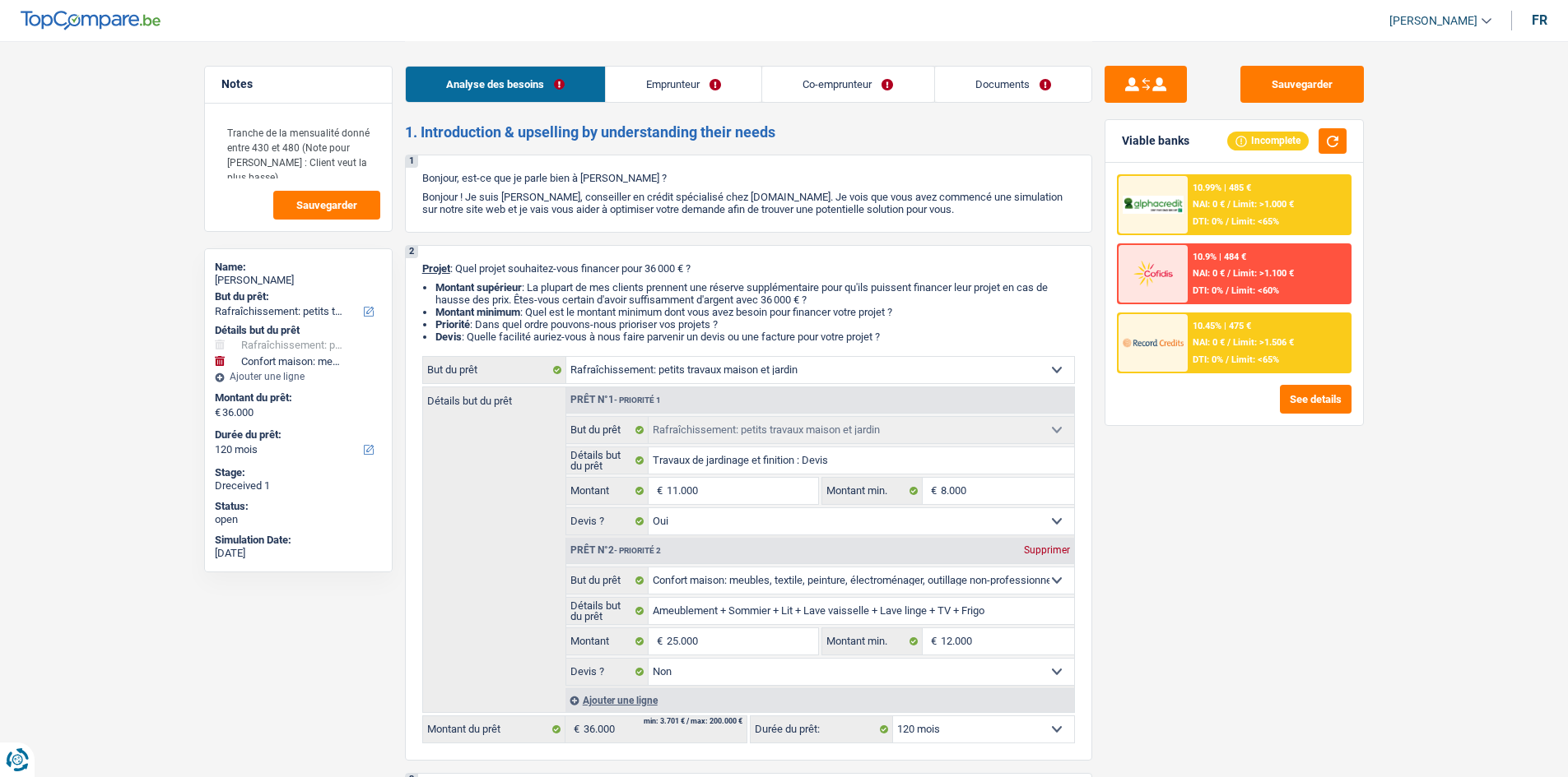
select select "houseOrGarden"
select select "household"
select select "120"
select select "houseOrGarden"
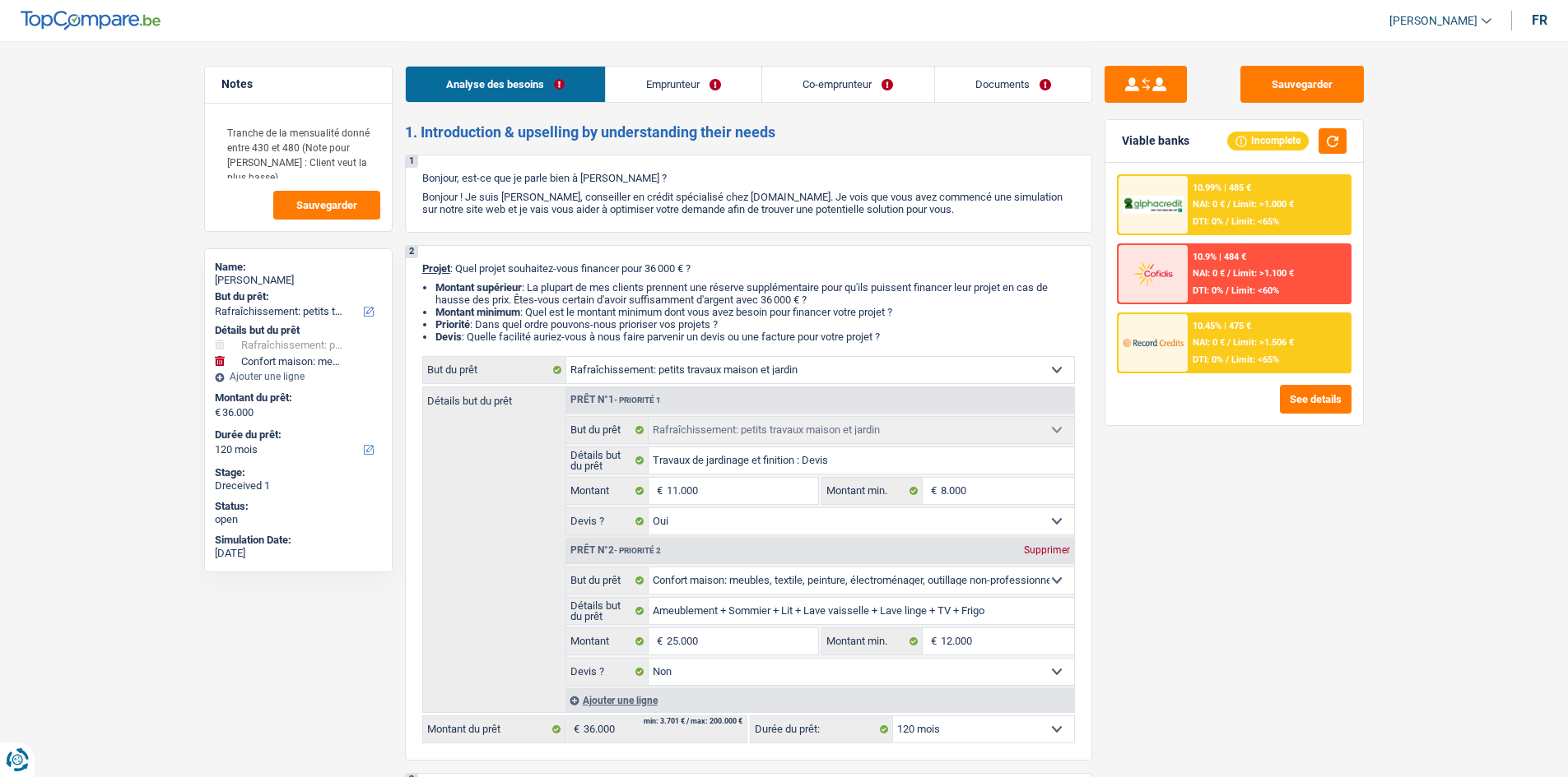
select select "houseOrGarden"
select select "yes"
select select "household"
select select "false"
select select "120"
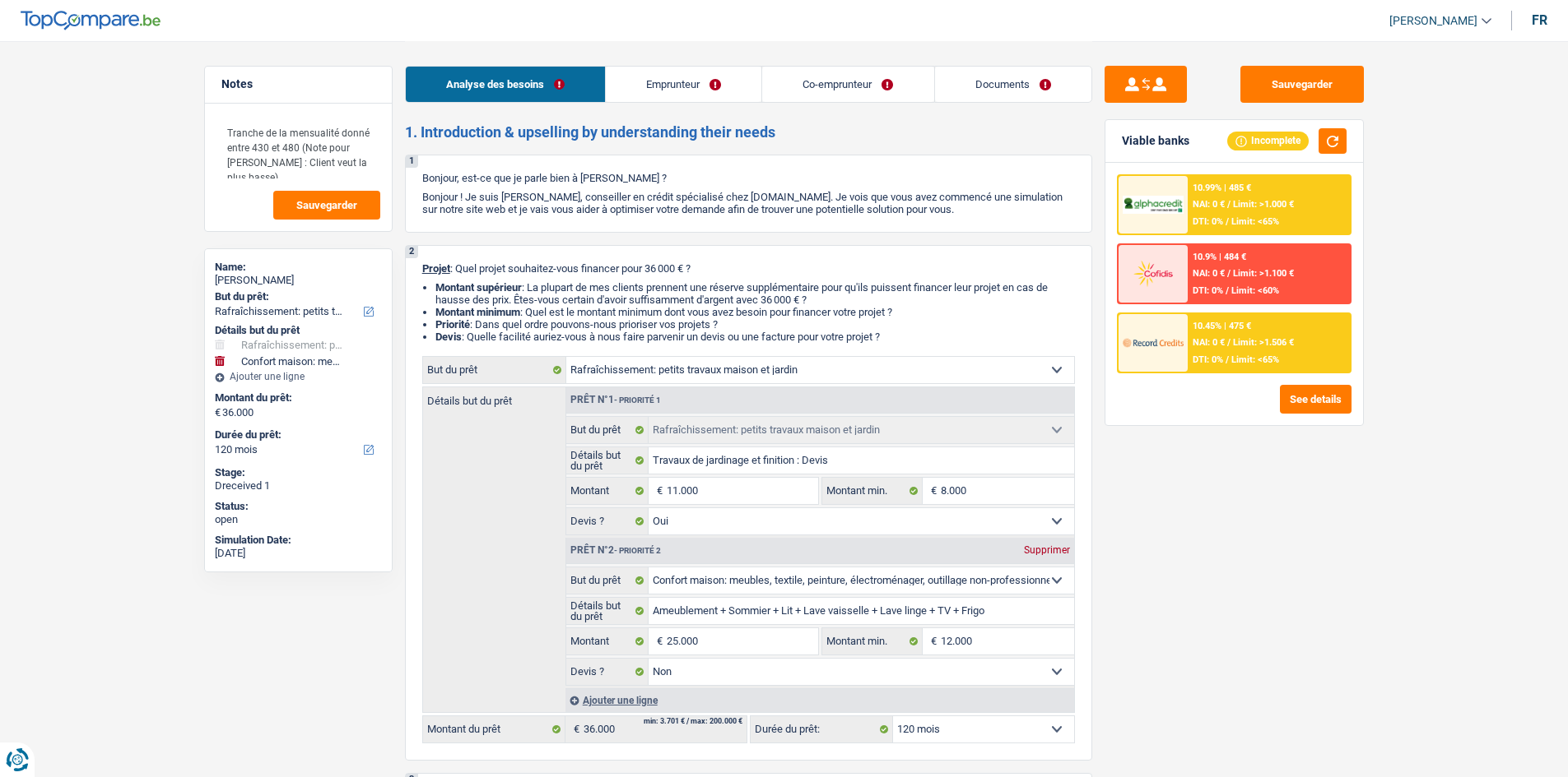
select select "independent"
select select "netSalary"
select select "rentalIncome"
select select "netSalary"
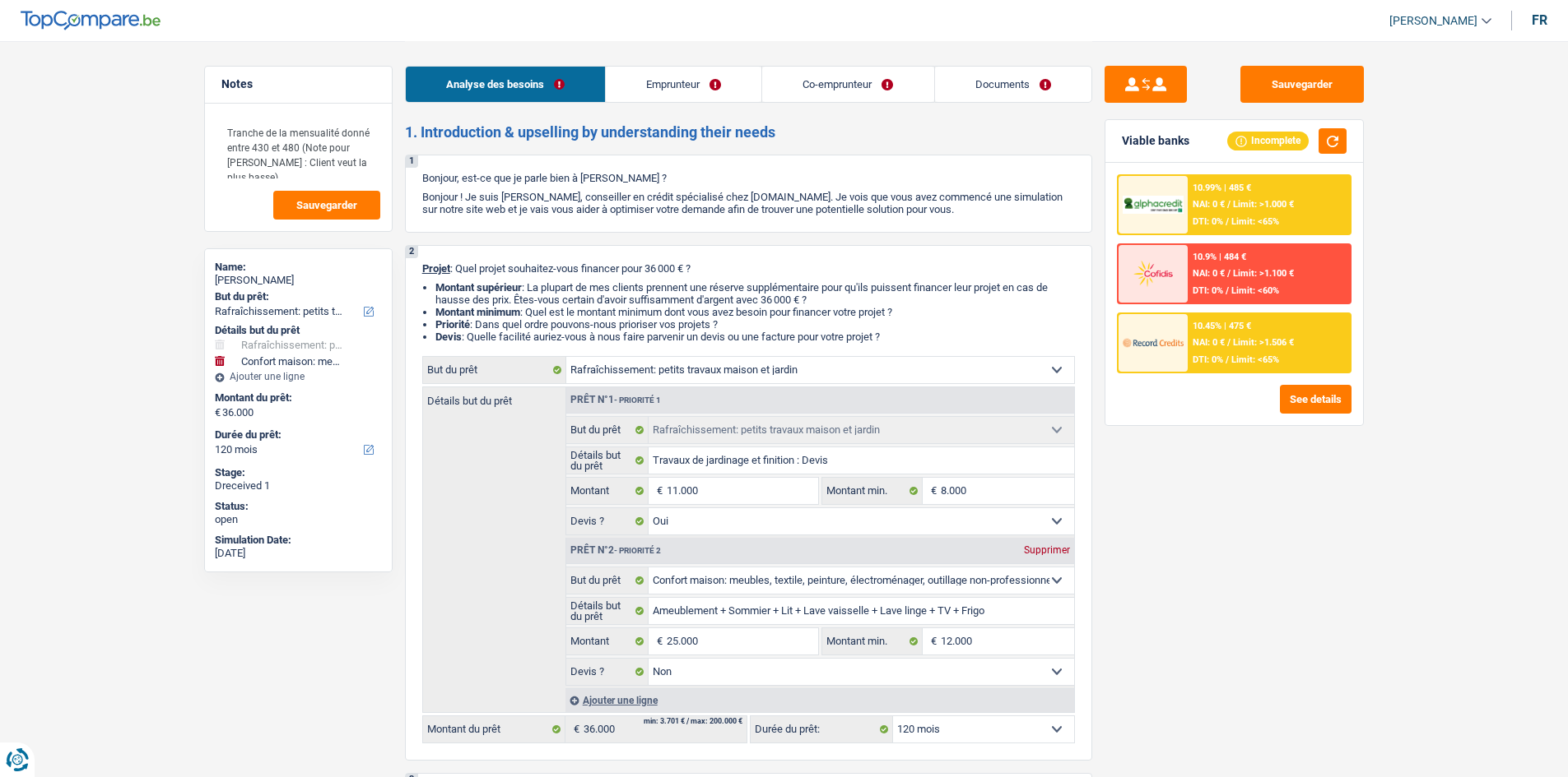
select select "ownerWithMortgage"
select select "mortgage"
select select "180"
select select "mortgage"
select select "240"
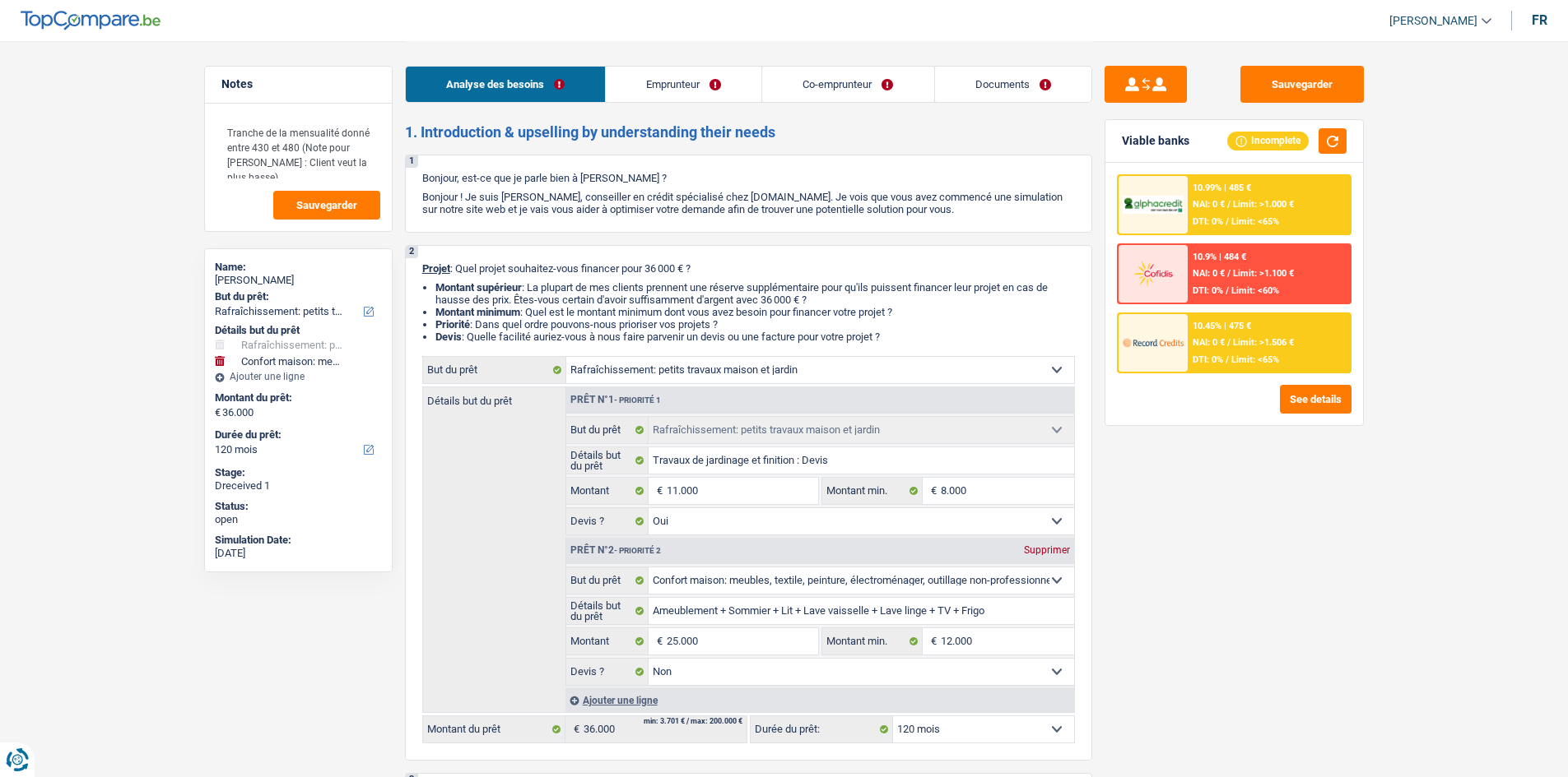
select select "mortgage"
select select "240"
select select "mortgage"
select select "120"
select select "houseOrGarden"
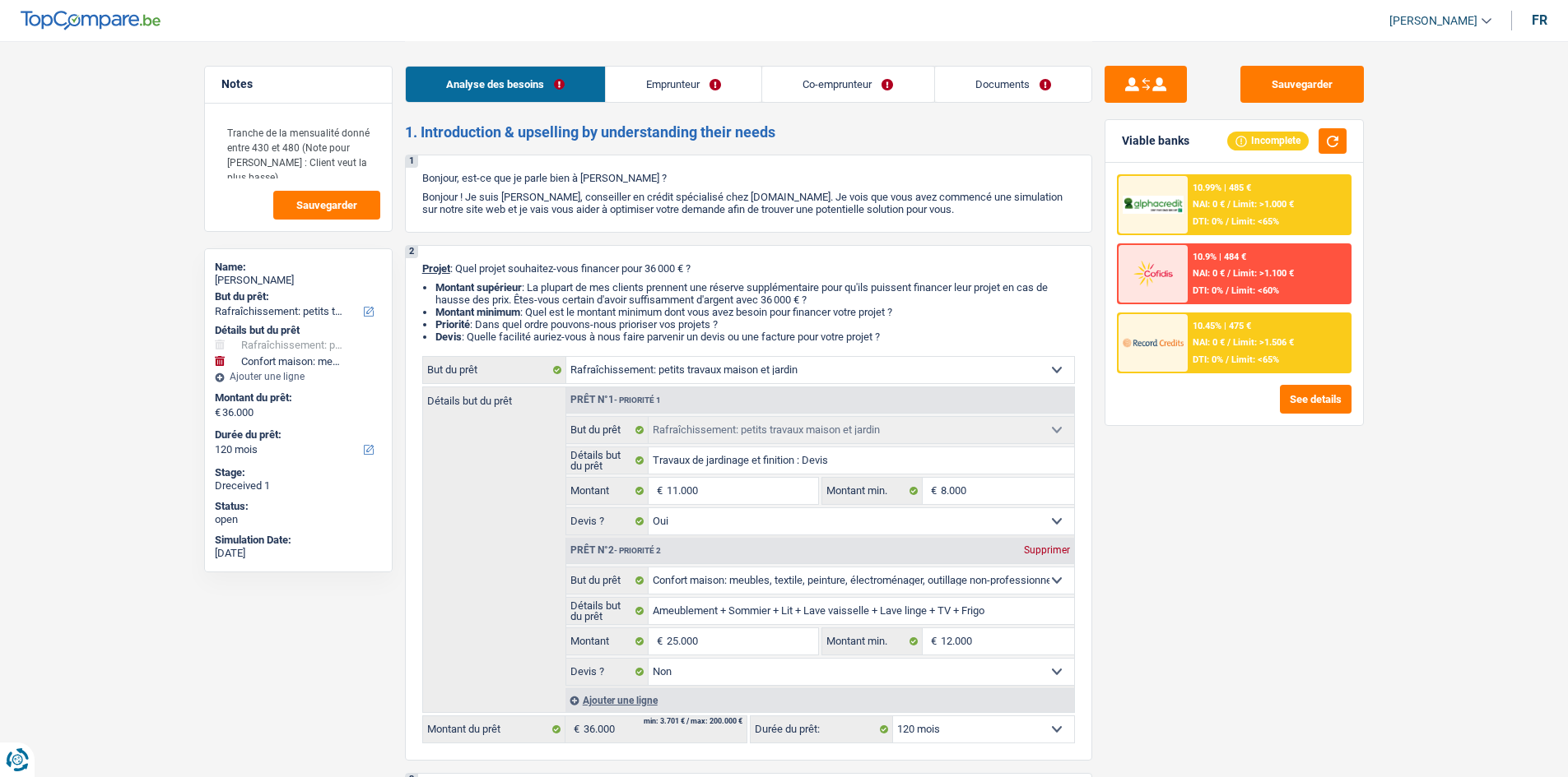
select select "houseOrGarden"
select select "yes"
select select "household"
select select "false"
select select "120"
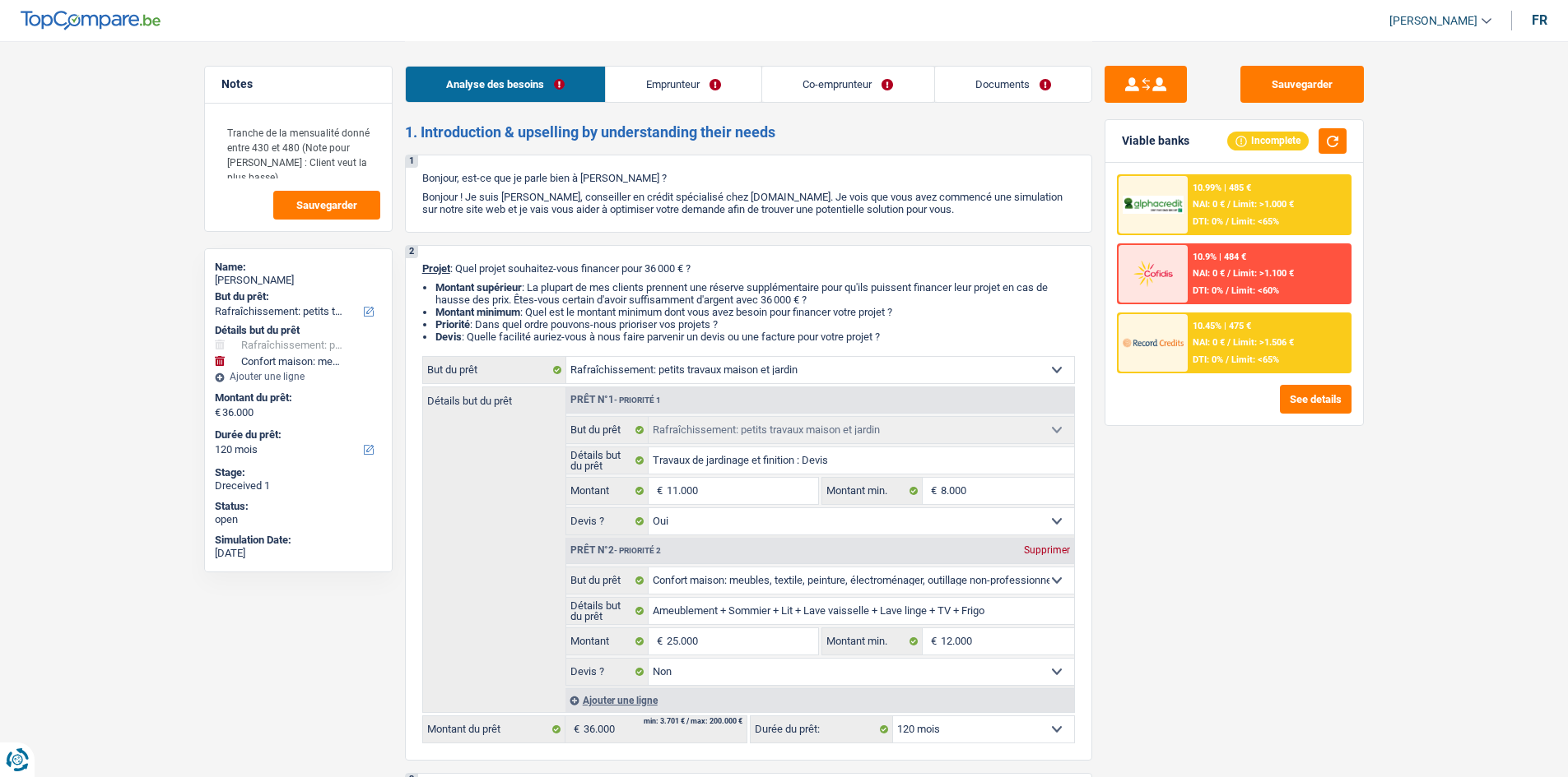
drag, startPoint x: 989, startPoint y: 81, endPoint x: 957, endPoint y: 89, distance: 33.0
click at [989, 81] on link "Documents" at bounding box center [1012, 84] width 156 height 36
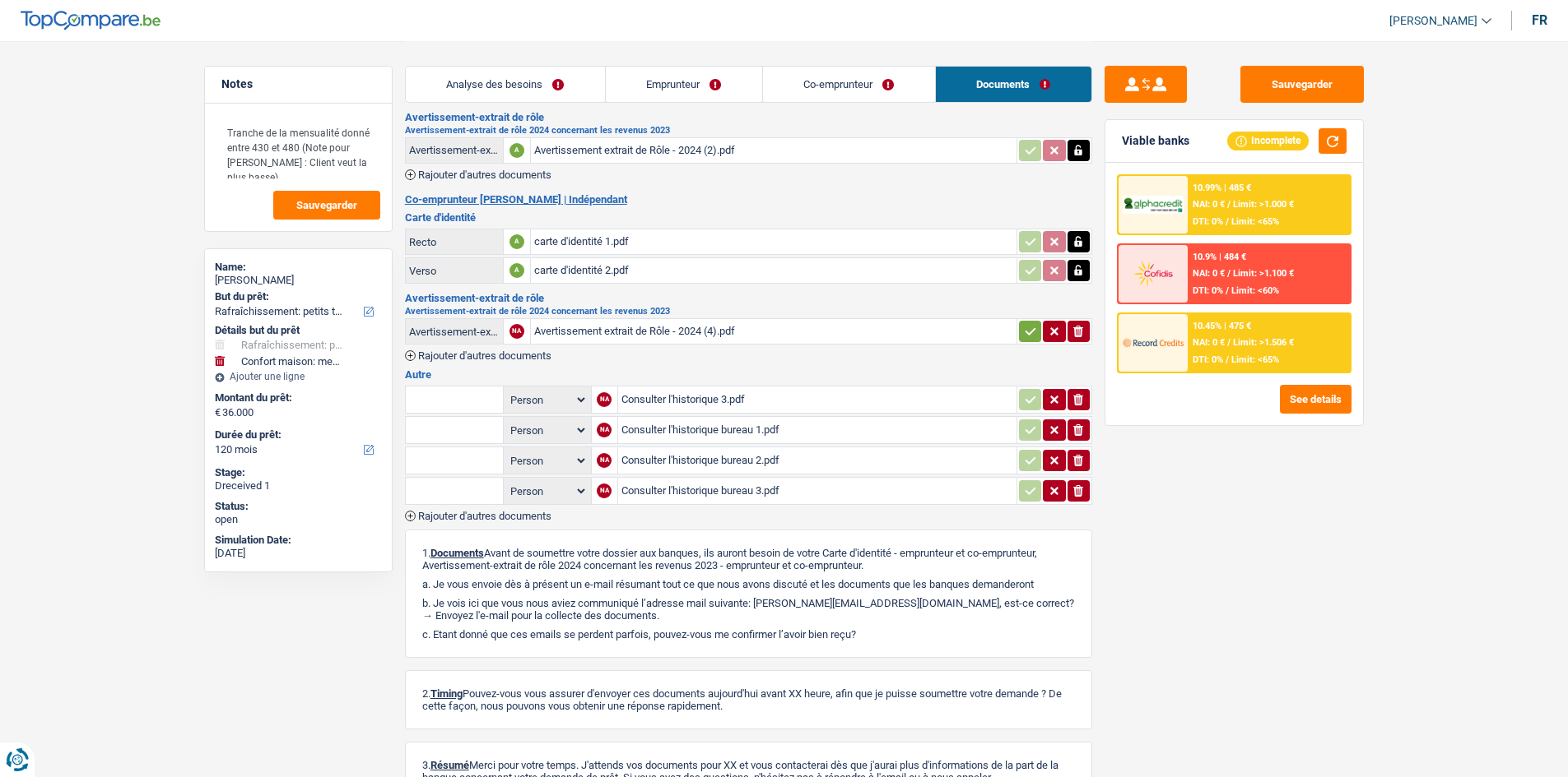
scroll to position [351, 0]
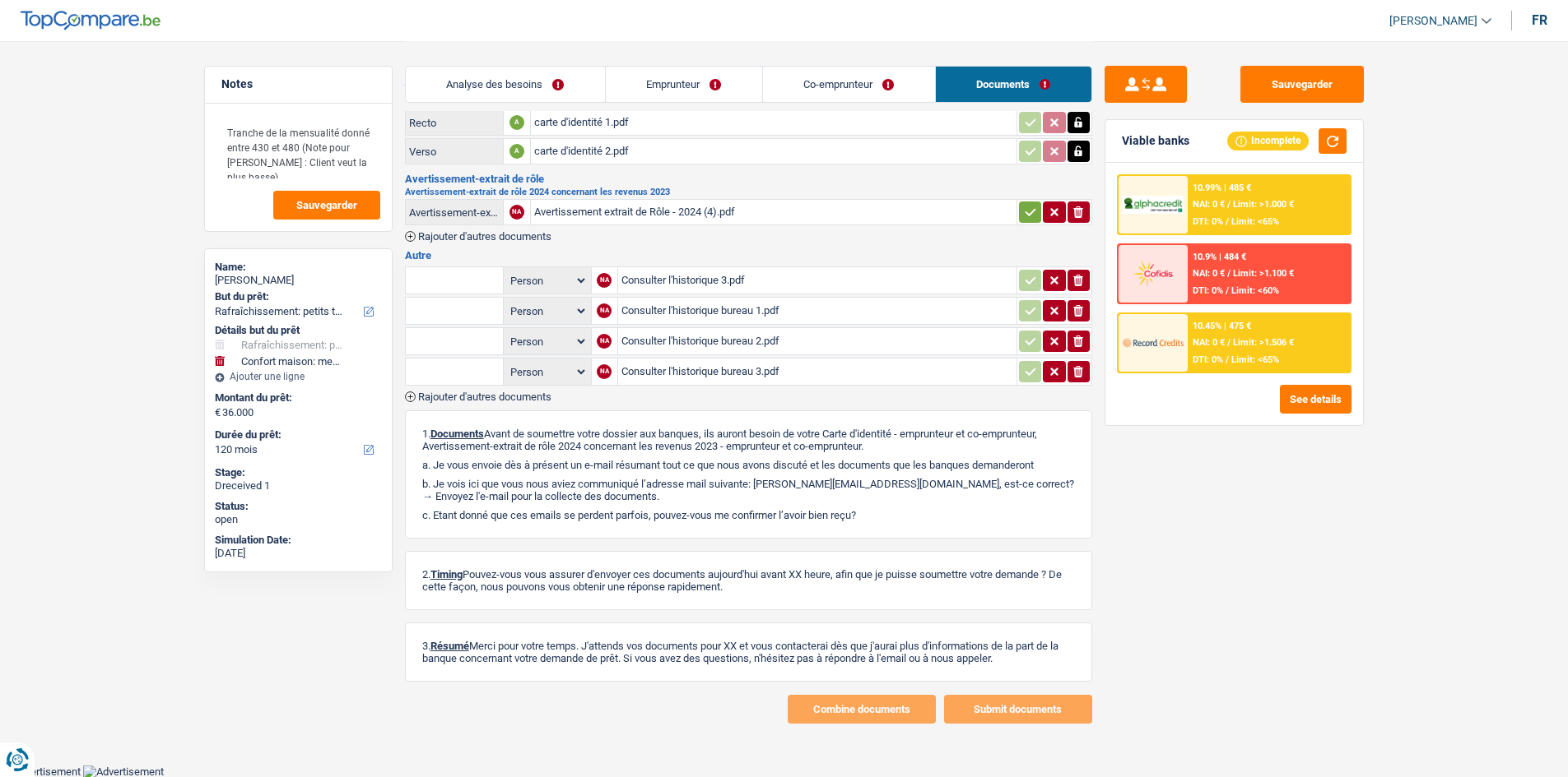
click at [783, 307] on div "Consulter l'historique bureau 1.pdf" at bounding box center [817, 310] width 392 height 24
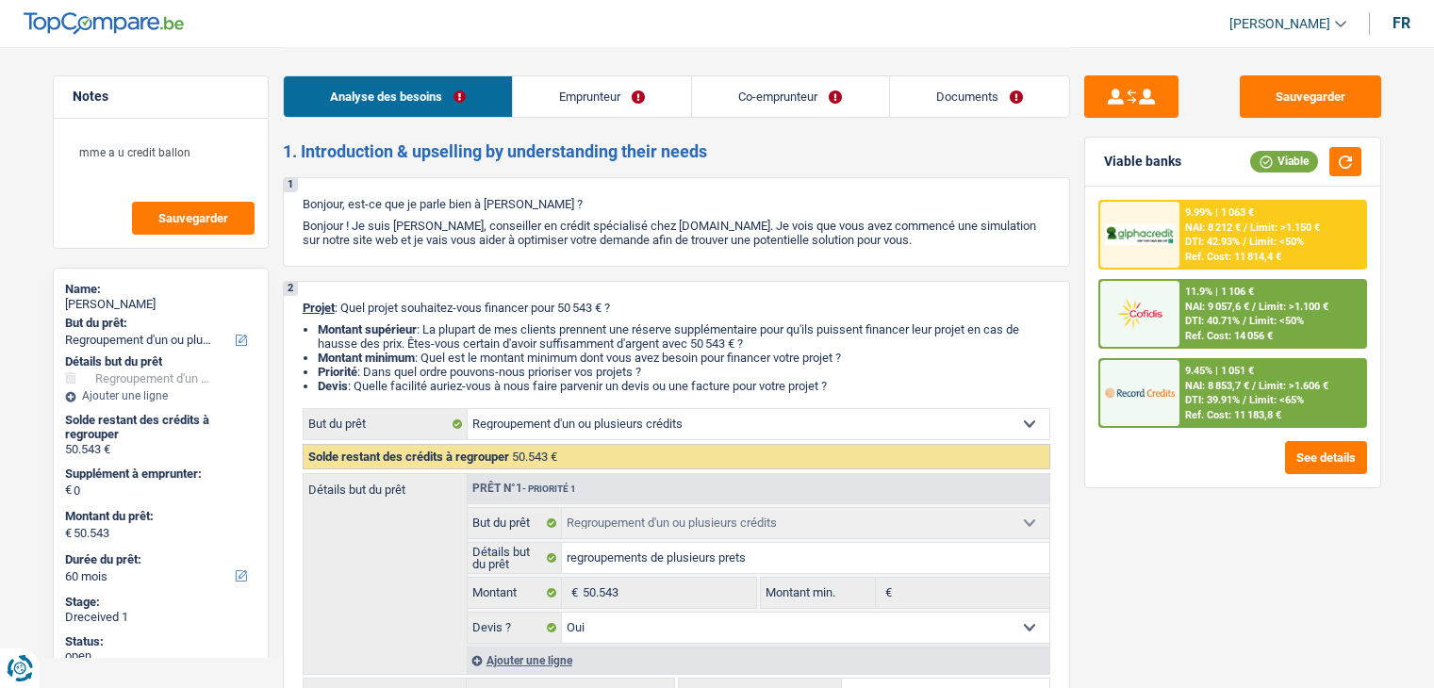
select select "refinancing"
select select "60"
click at [1013, 91] on link "Documents" at bounding box center [979, 96] width 179 height 41
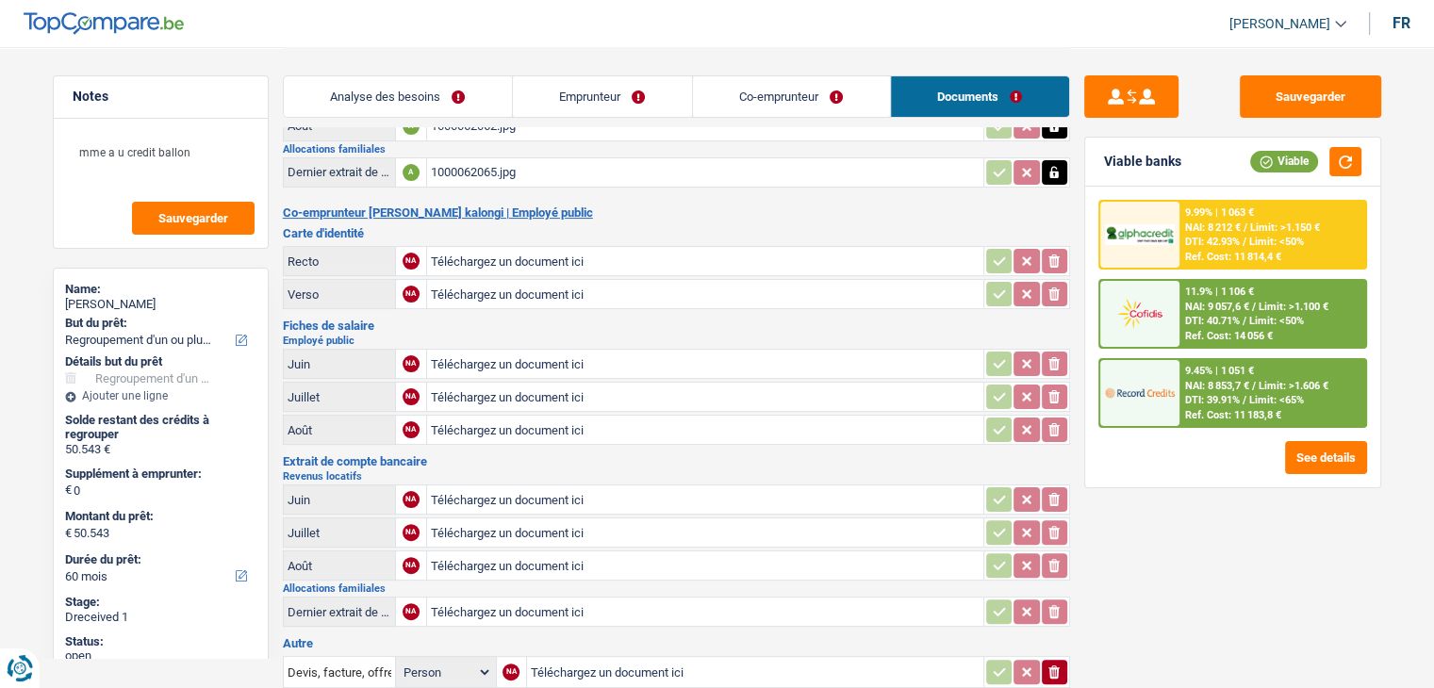
scroll to position [189, 0]
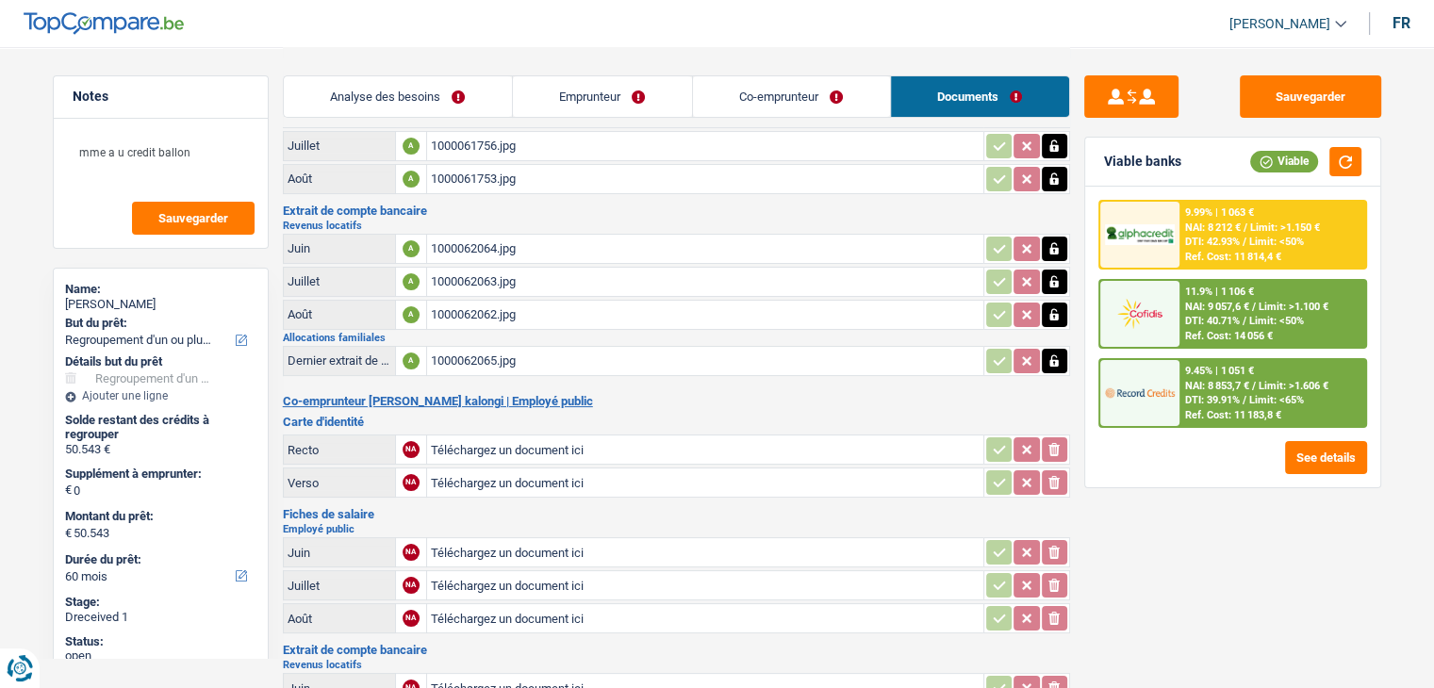
click at [566, 280] on div "1000062063.jpg" at bounding box center [705, 282] width 549 height 28
